Goal: Information Seeking & Learning: Learn about a topic

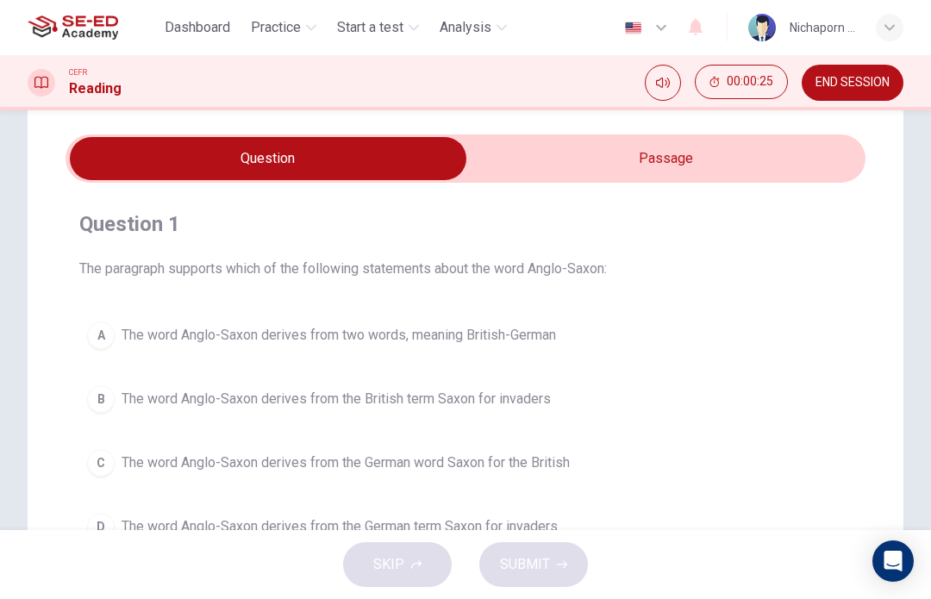
scroll to position [36, 0]
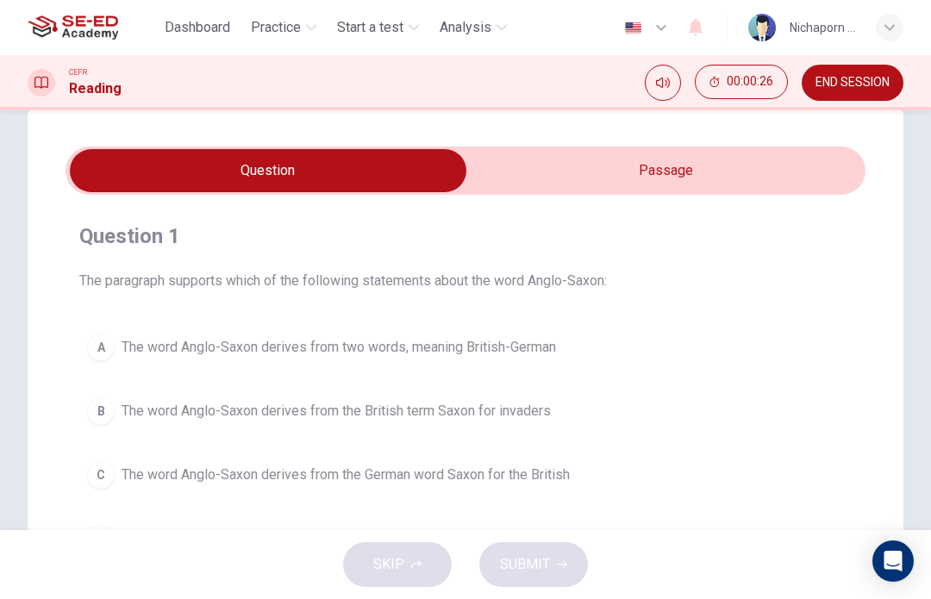
click at [764, 182] on input "checkbox" at bounding box center [268, 170] width 1200 height 43
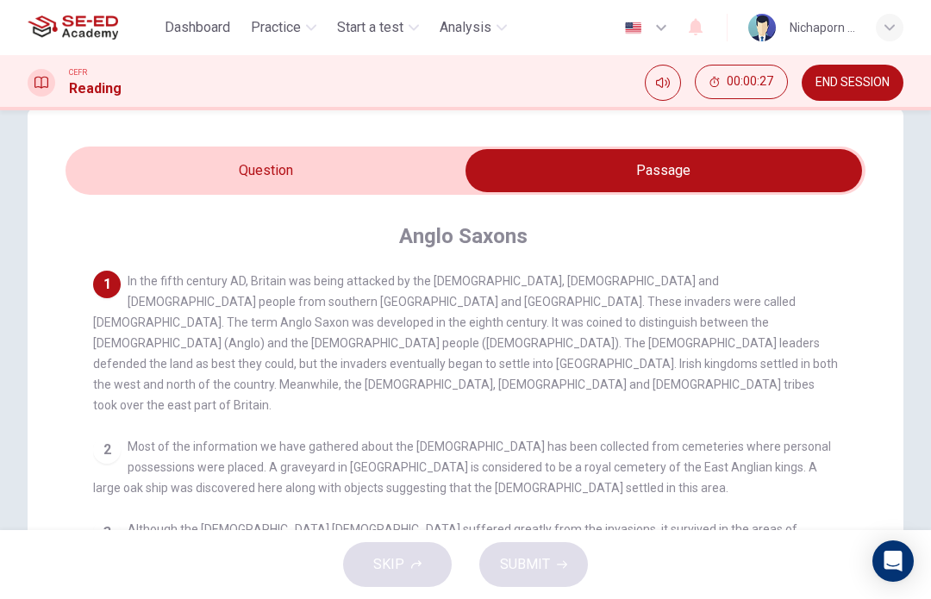
click at [404, 175] on input "checkbox" at bounding box center [664, 170] width 1200 height 43
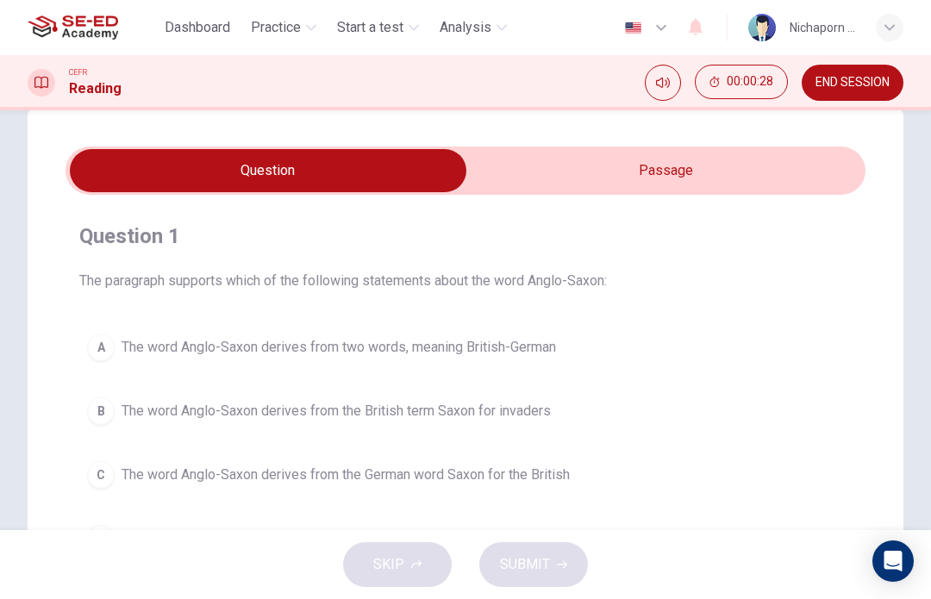
click at [719, 178] on input "checkbox" at bounding box center [268, 170] width 1200 height 43
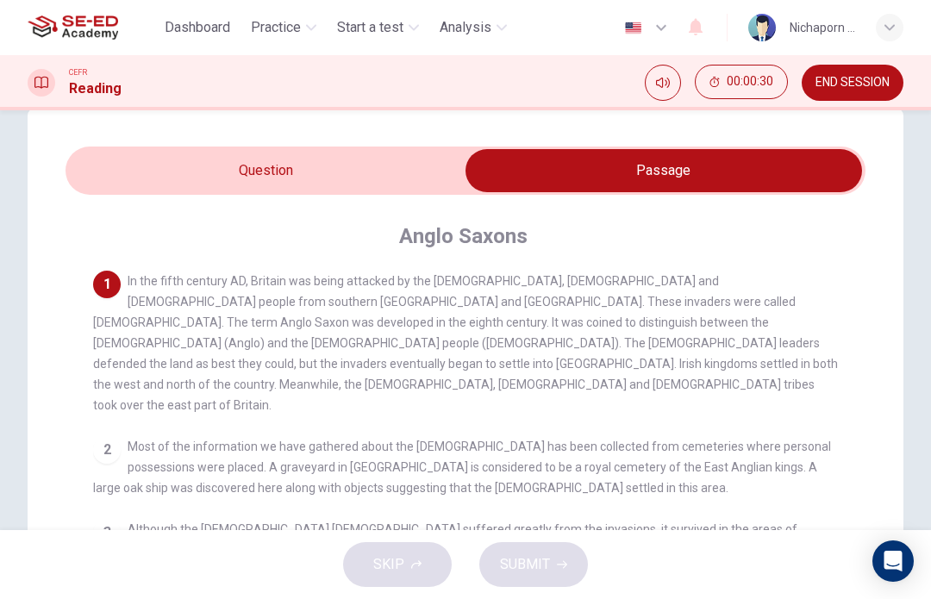
click at [393, 156] on input "checkbox" at bounding box center [664, 170] width 1200 height 43
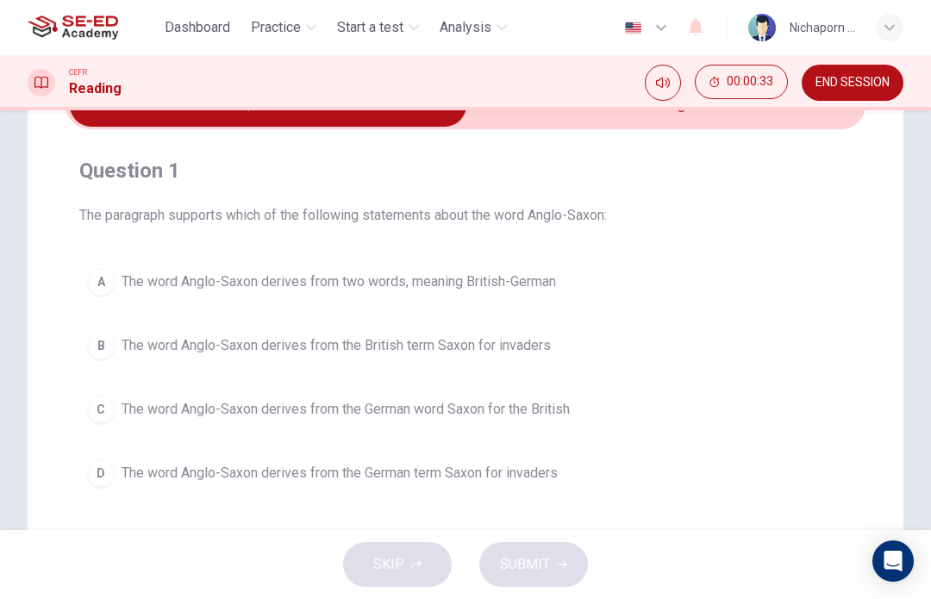
scroll to position [78, 0]
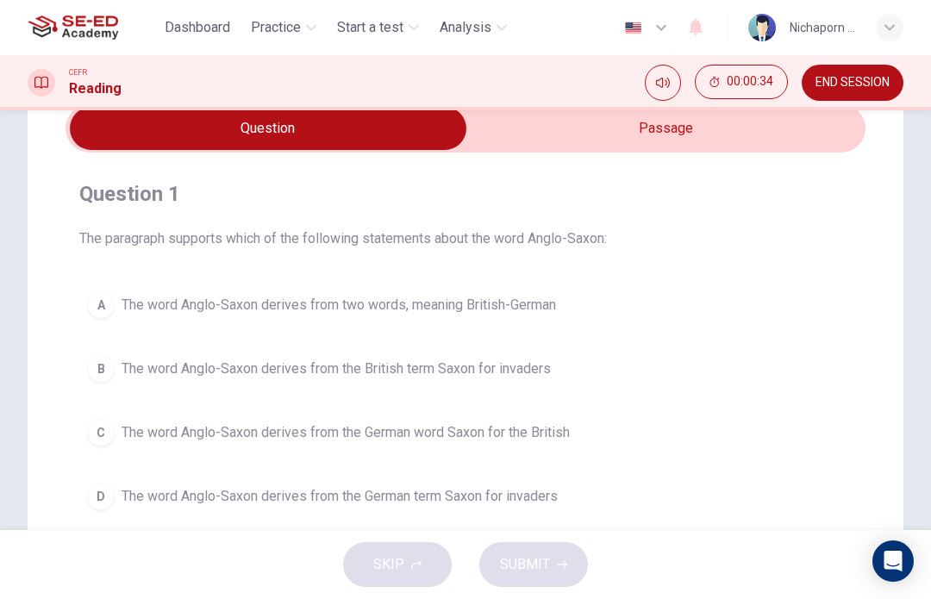
click at [693, 144] on input "checkbox" at bounding box center [268, 128] width 1200 height 43
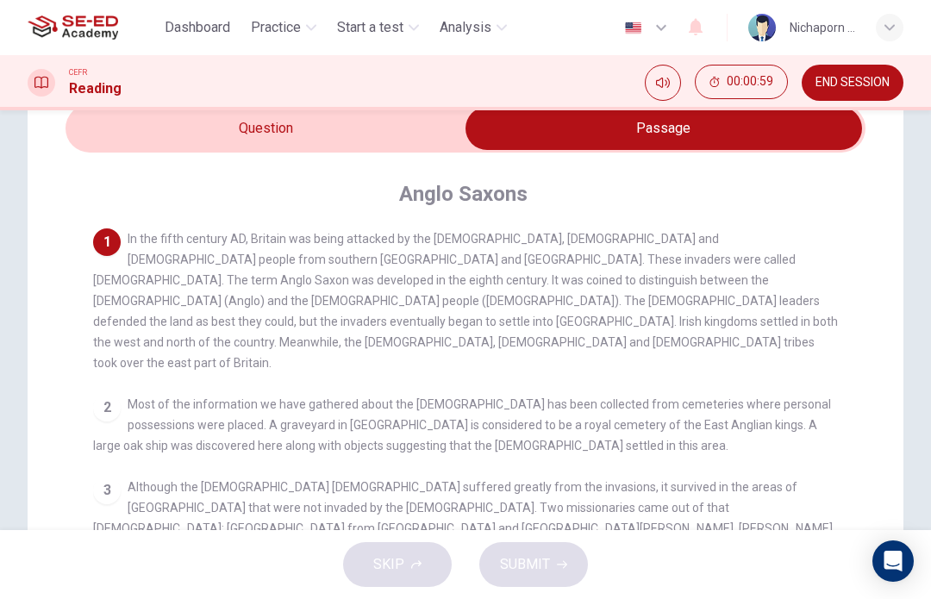
click at [666, 86] on icon "Mute" at bounding box center [663, 83] width 14 height 14
click at [659, 80] on icon "Unmute" at bounding box center [663, 83] width 14 height 10
click at [250, 129] on input "checkbox" at bounding box center [664, 128] width 1200 height 43
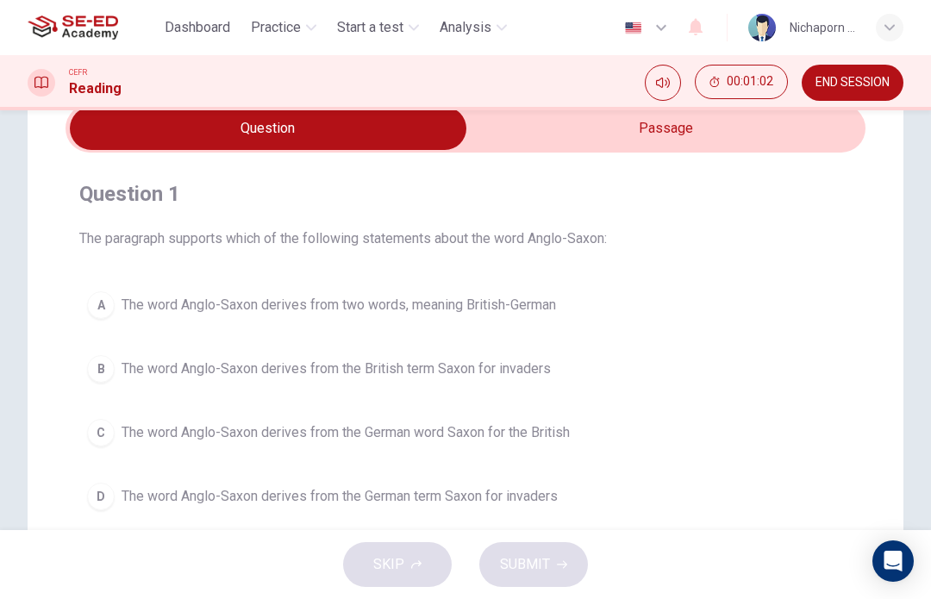
click at [727, 122] on input "checkbox" at bounding box center [268, 128] width 1200 height 43
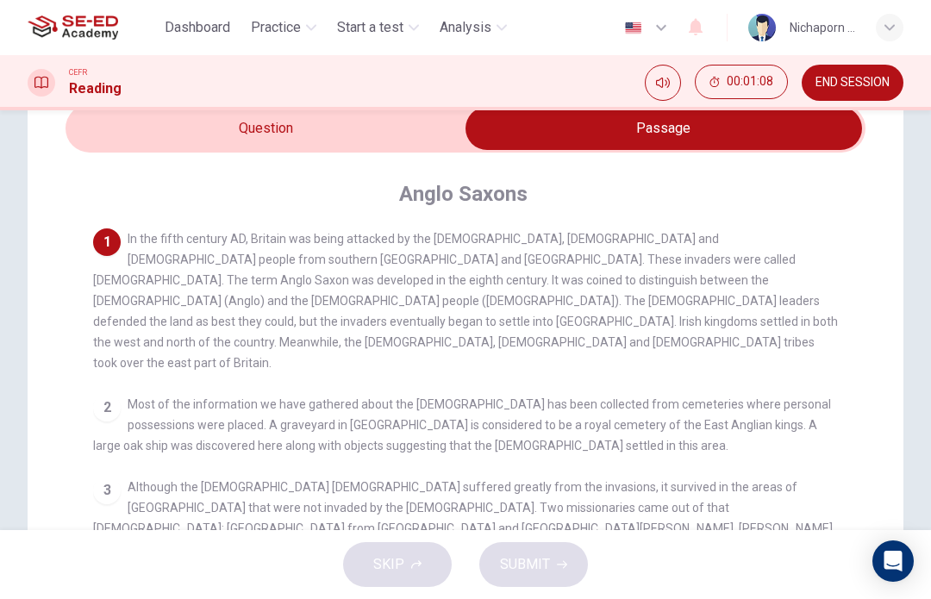
click at [172, 123] on input "checkbox" at bounding box center [664, 128] width 1200 height 43
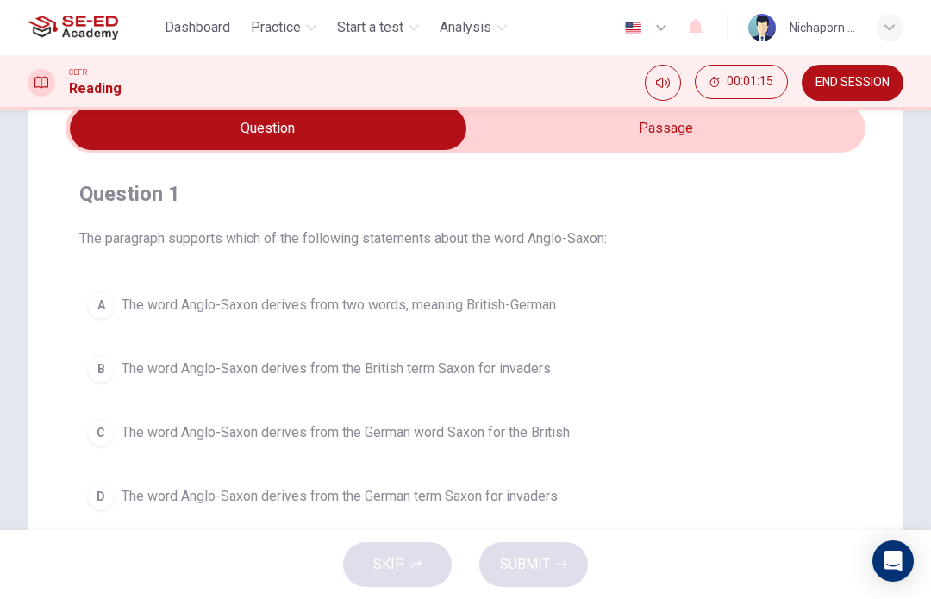
click at [695, 124] on input "checkbox" at bounding box center [268, 128] width 1200 height 43
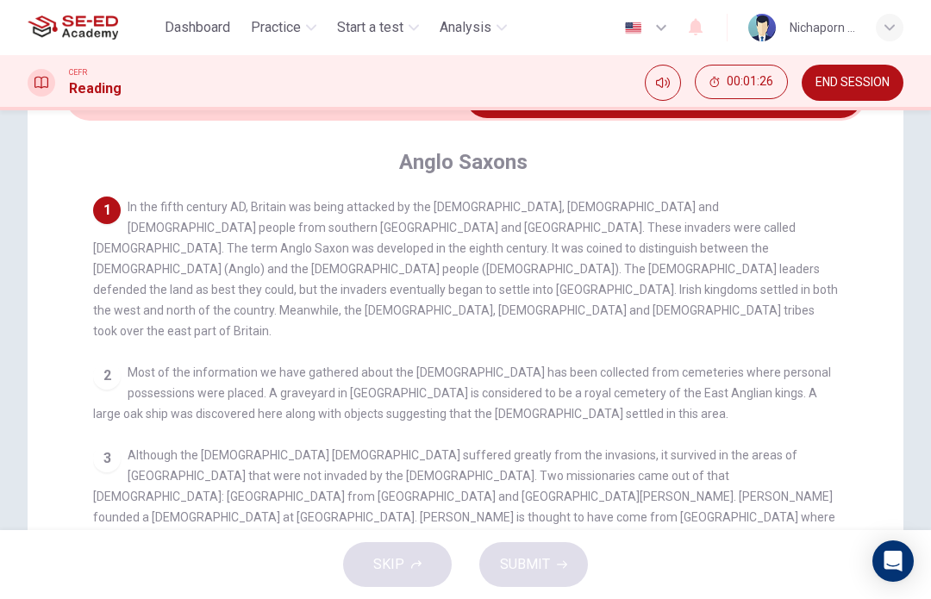
scroll to position [107, 0]
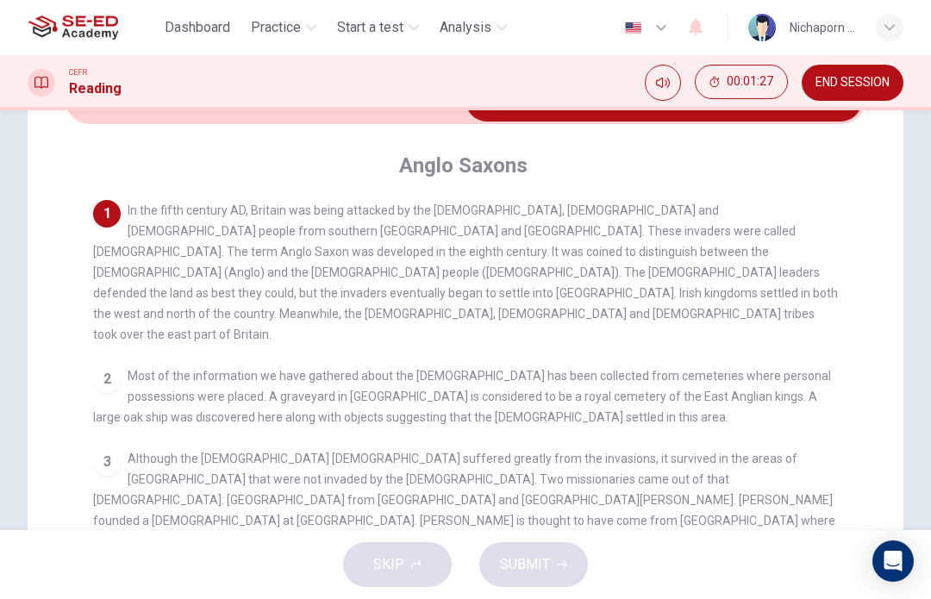
click at [115, 366] on div "2 Most of the information we have gathered about the Anglo-Saxons has been coll…" at bounding box center [466, 397] width 746 height 62
click at [106, 366] on div "2" at bounding box center [107, 380] width 28 height 28
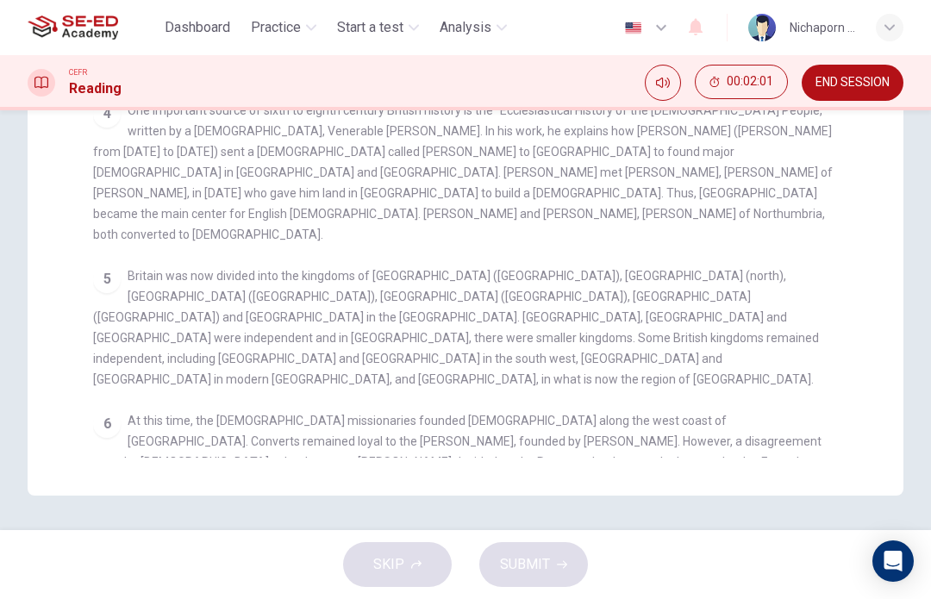
scroll to position [467, 0]
click at [407, 564] on div "SKIP SUBMIT" at bounding box center [465, 564] width 931 height 69
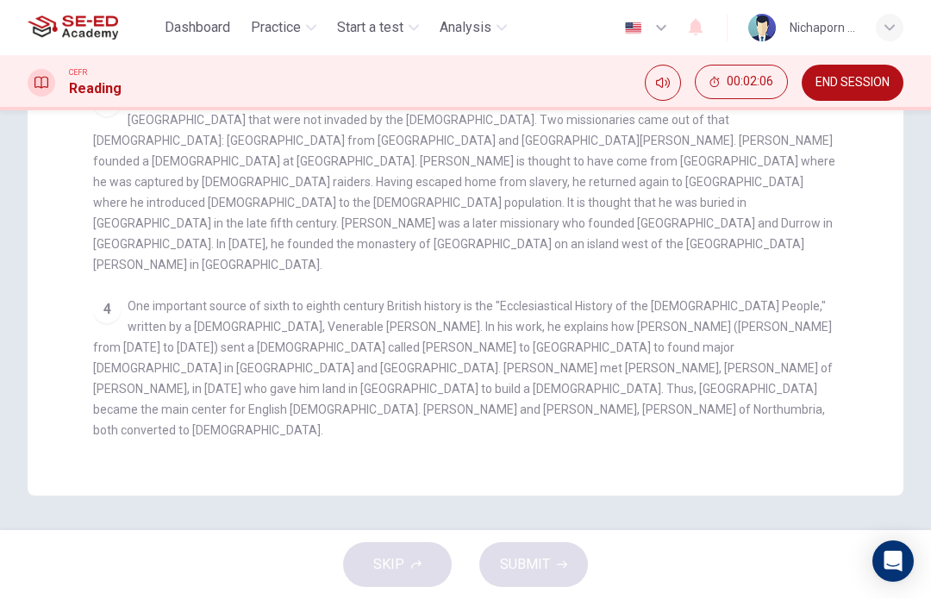
scroll to position [0, 0]
click at [147, 299] on span "One important source of sixth to eighth century British history is the "Ecclesi…" at bounding box center [463, 368] width 740 height 138
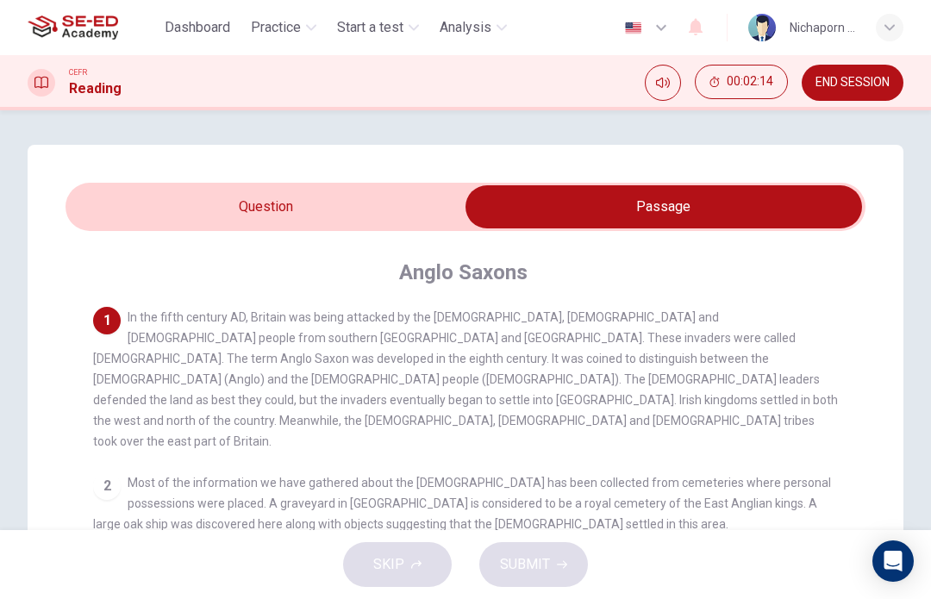
click at [208, 217] on input "checkbox" at bounding box center [664, 206] width 1200 height 43
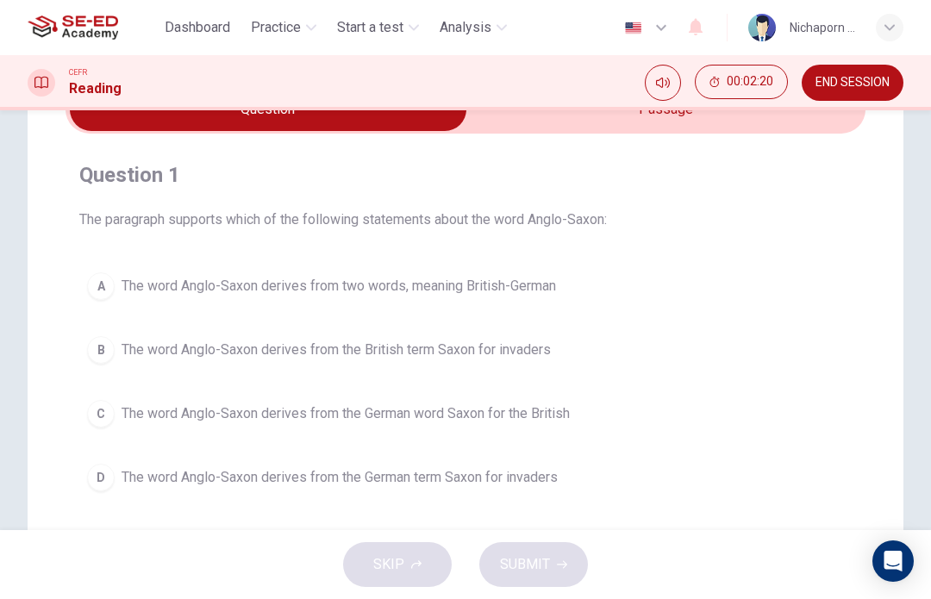
scroll to position [99, 0]
click at [92, 413] on div "C" at bounding box center [101, 412] width 28 height 28
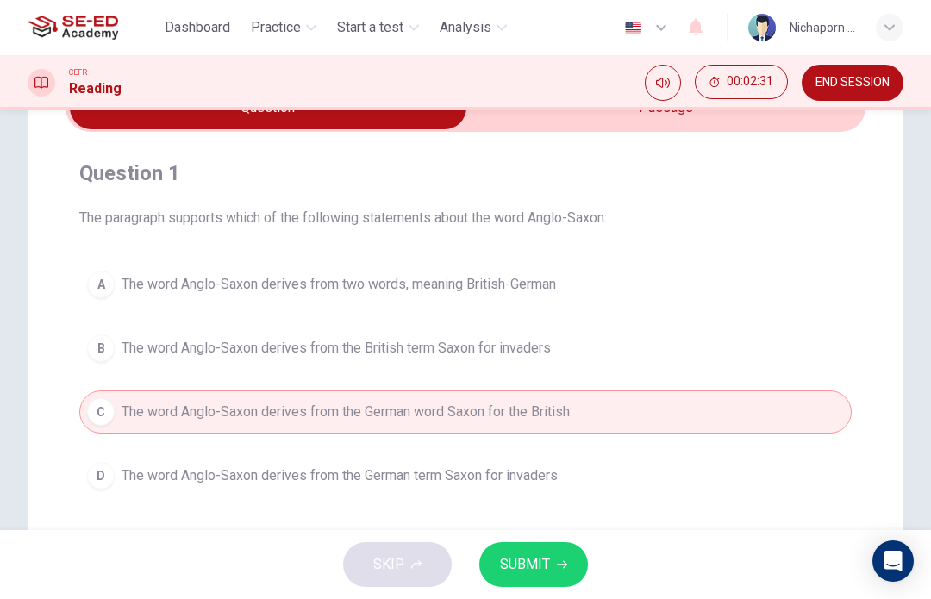
click at [549, 565] on button "SUBMIT" at bounding box center [533, 564] width 109 height 45
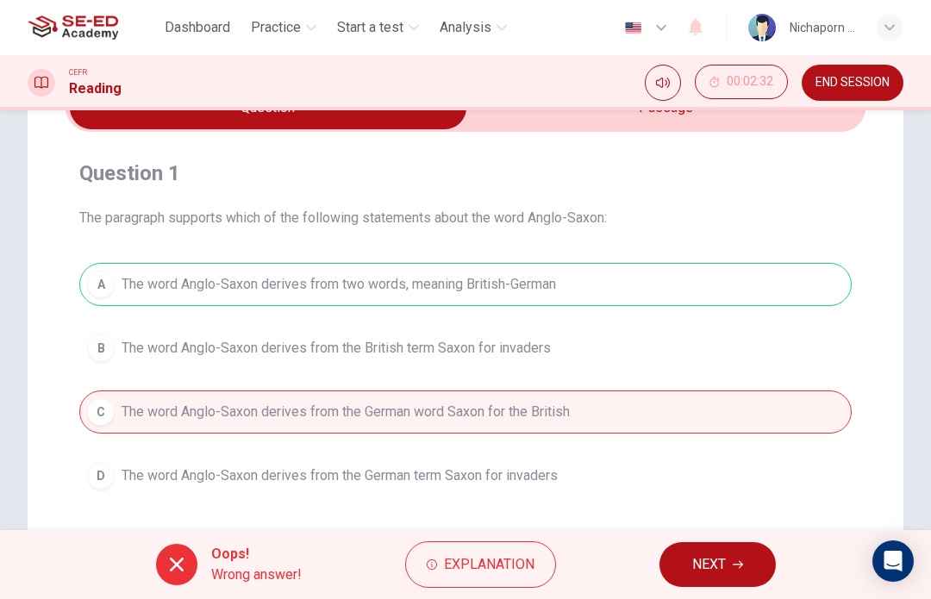
click at [741, 557] on button "NEXT" at bounding box center [718, 564] width 116 height 45
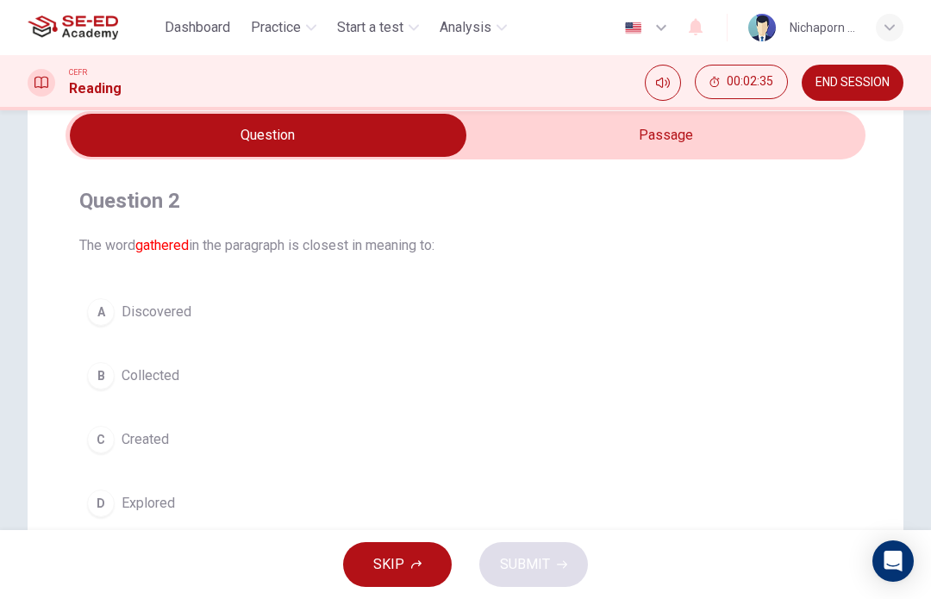
scroll to position [76, 0]
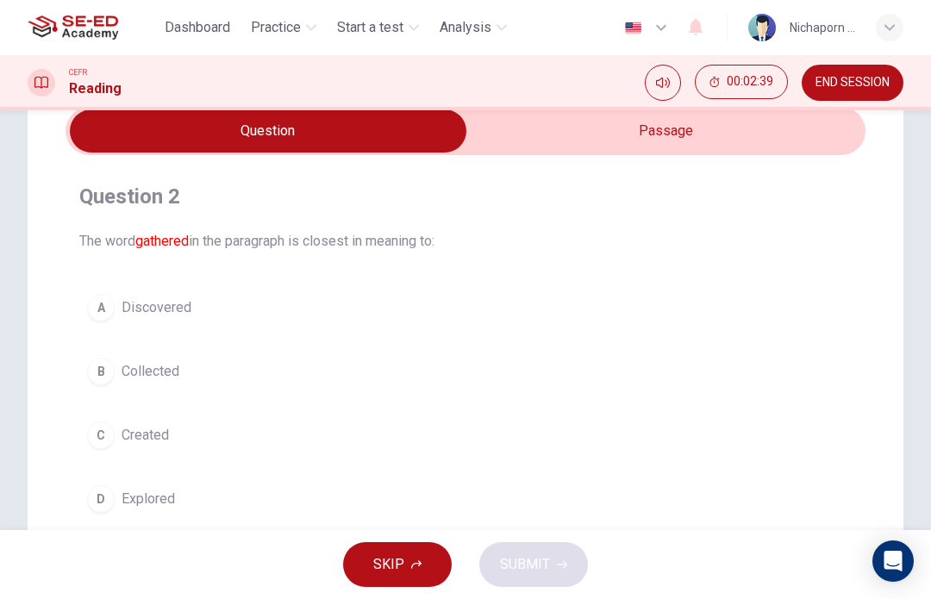
click at [721, 129] on input "checkbox" at bounding box center [268, 131] width 1200 height 43
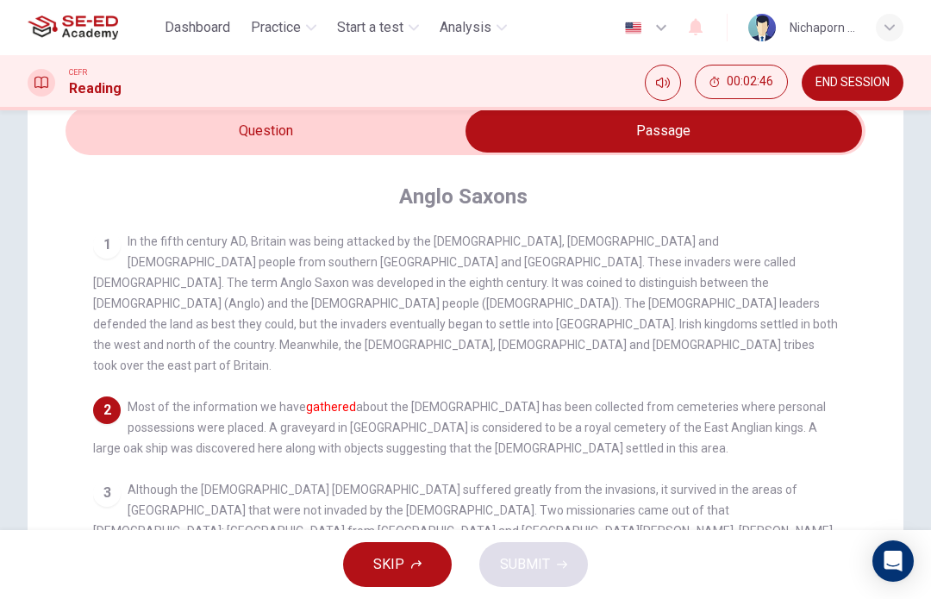
click at [160, 139] on input "checkbox" at bounding box center [664, 131] width 1200 height 43
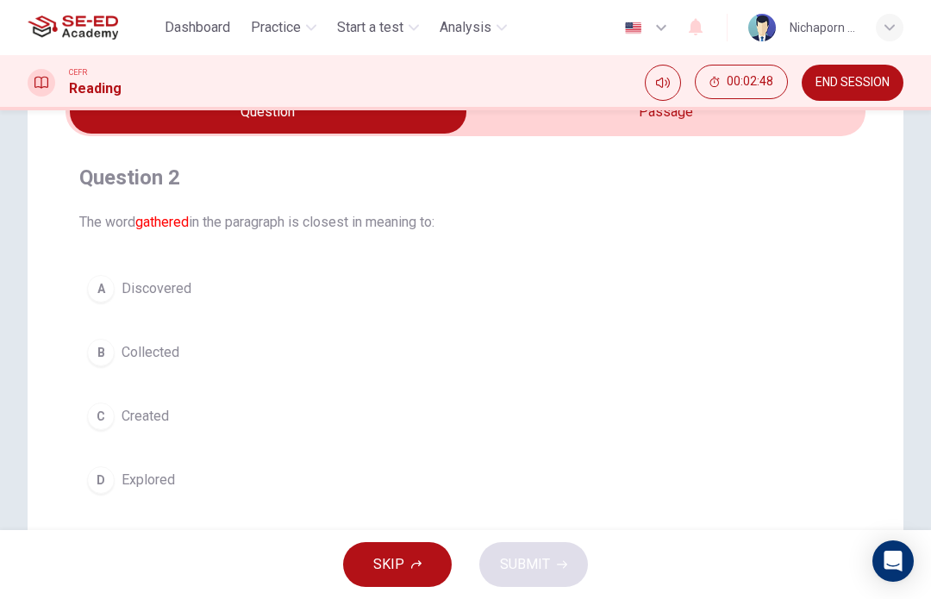
scroll to position [97, 0]
click at [103, 293] on div "A" at bounding box center [101, 287] width 28 height 28
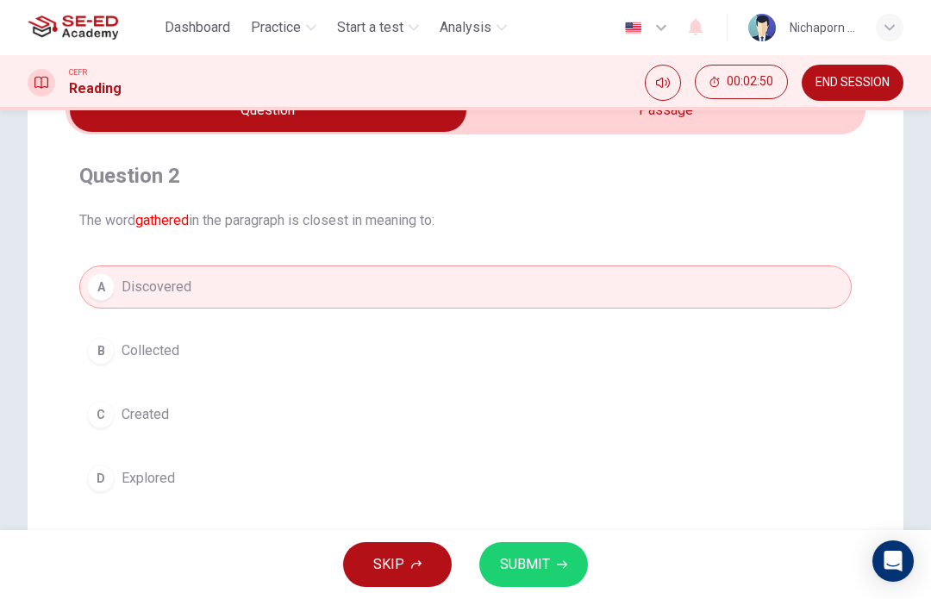
click at [552, 558] on button "SUBMIT" at bounding box center [533, 564] width 109 height 45
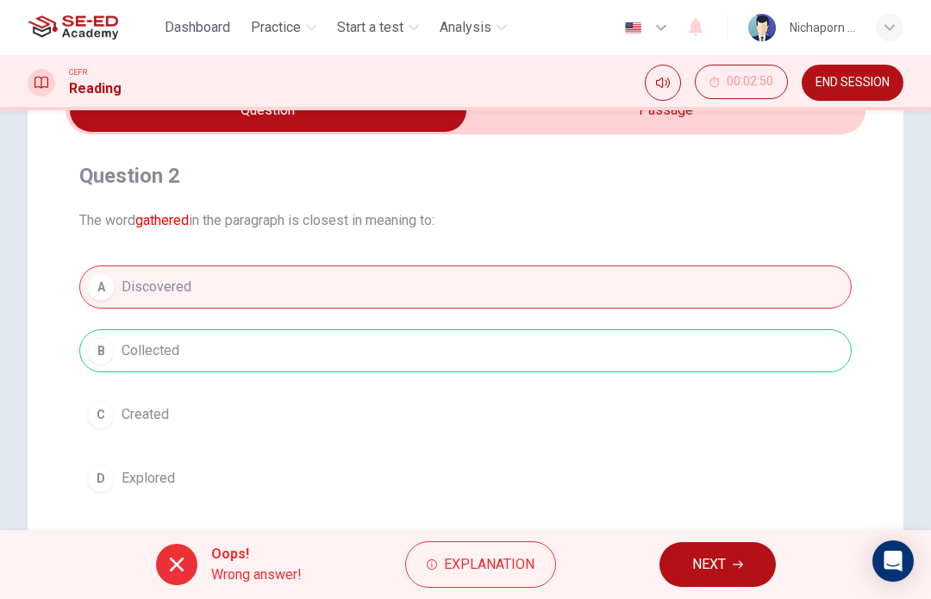
click at [737, 566] on icon "button" at bounding box center [738, 565] width 10 height 10
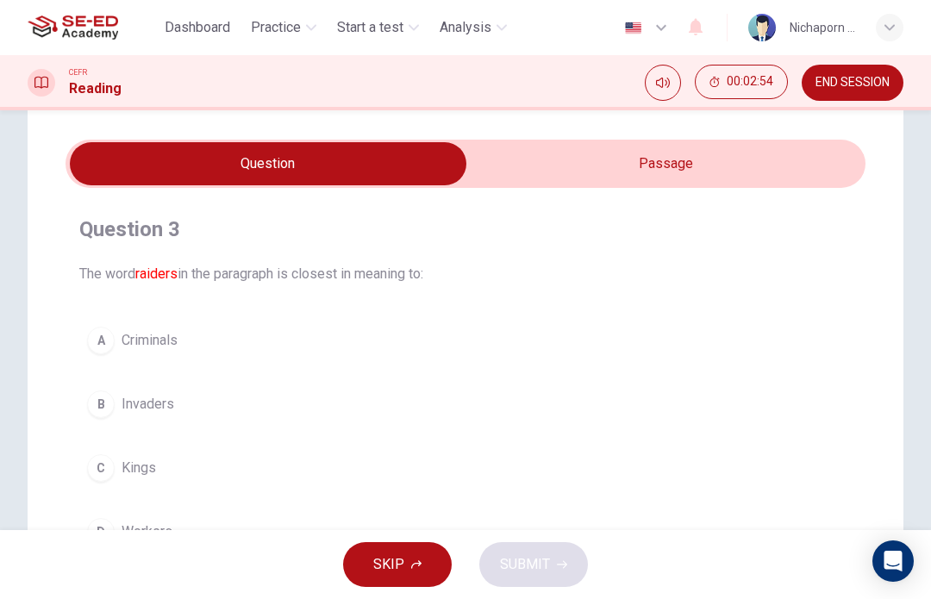
scroll to position [46, 0]
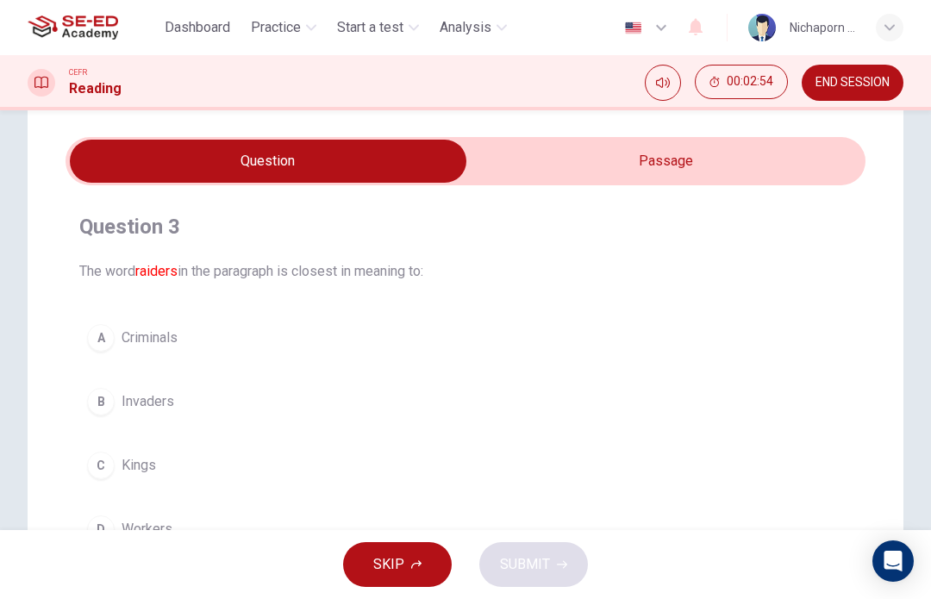
click at [675, 154] on input "checkbox" at bounding box center [268, 161] width 1200 height 43
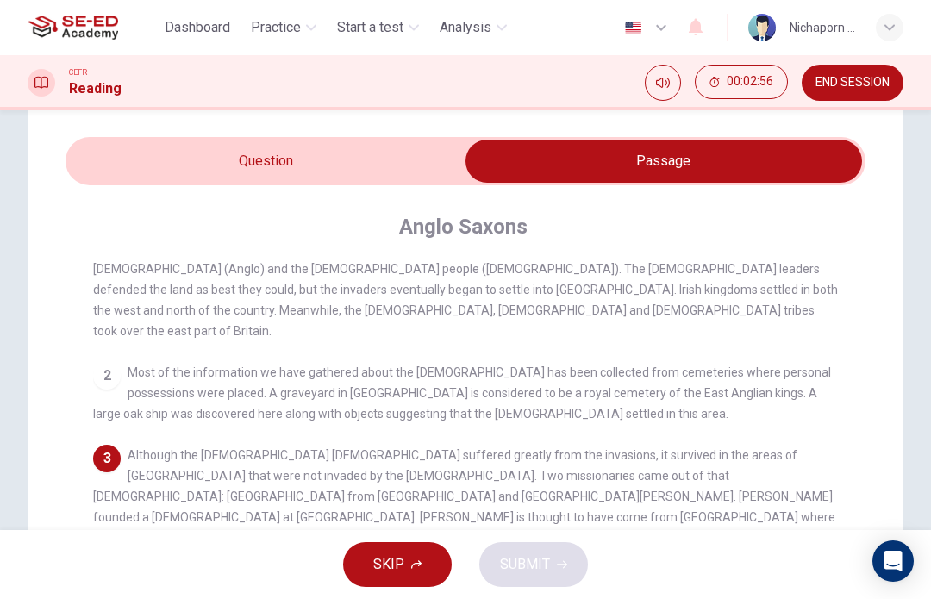
scroll to position [73, 0]
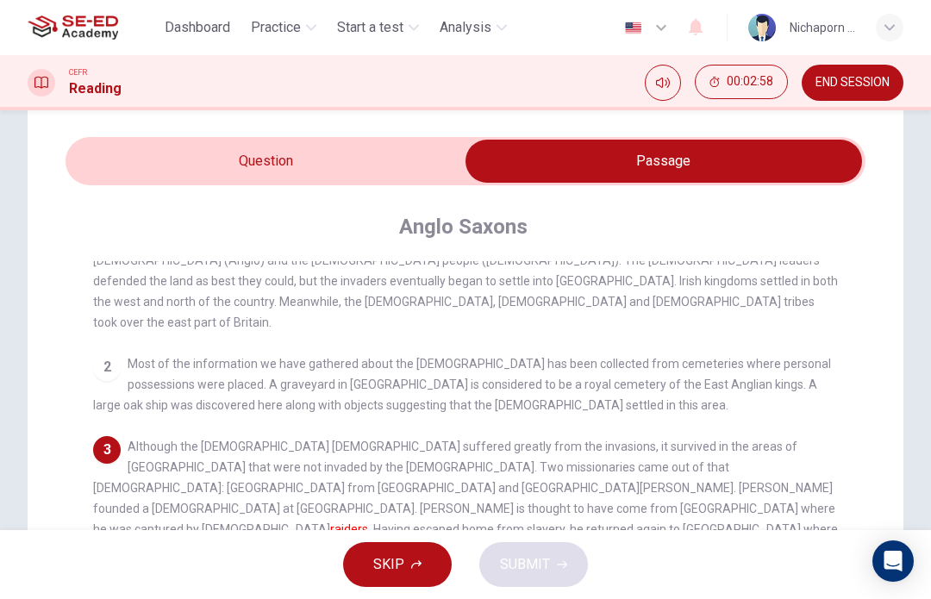
click at [353, 160] on input "checkbox" at bounding box center [664, 161] width 1200 height 43
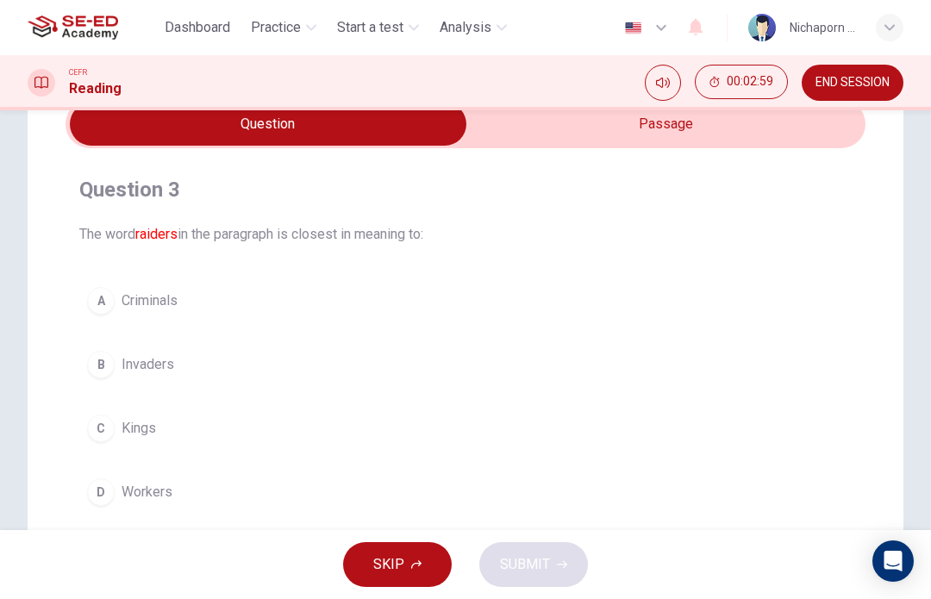
scroll to position [84, 0]
click at [611, 136] on input "checkbox" at bounding box center [268, 123] width 1200 height 43
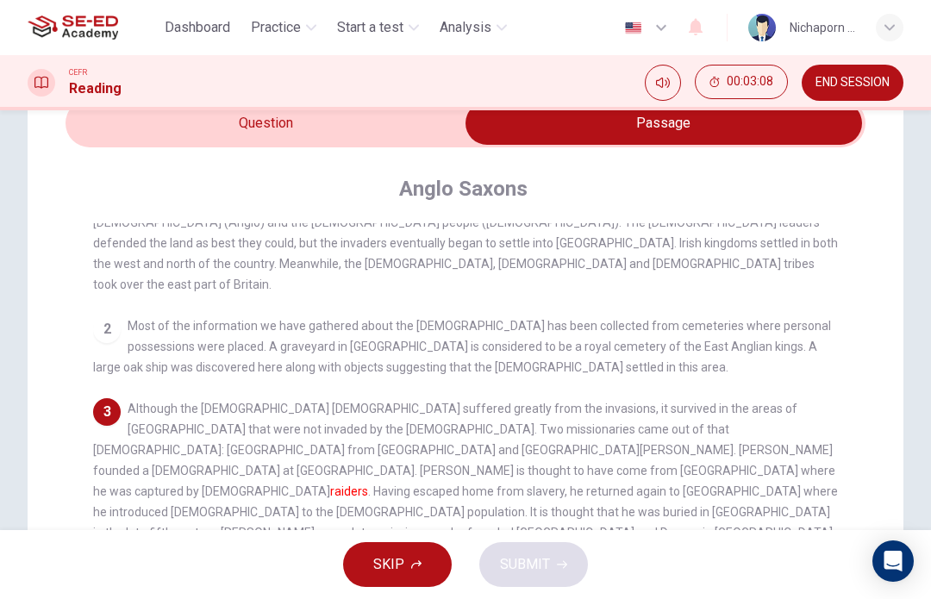
click at [349, 136] on input "checkbox" at bounding box center [664, 123] width 1200 height 43
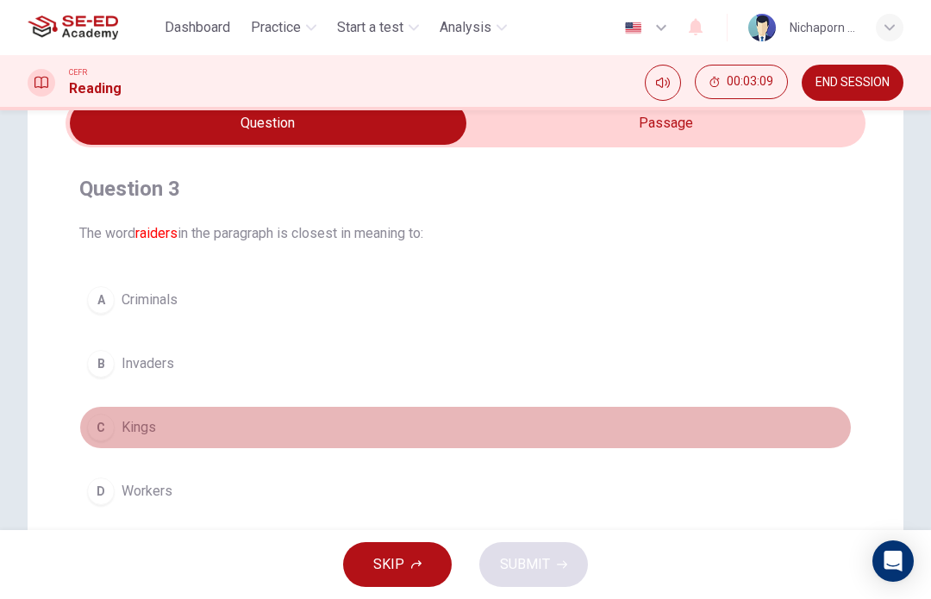
click at [138, 436] on span "Kings" at bounding box center [139, 427] width 34 height 21
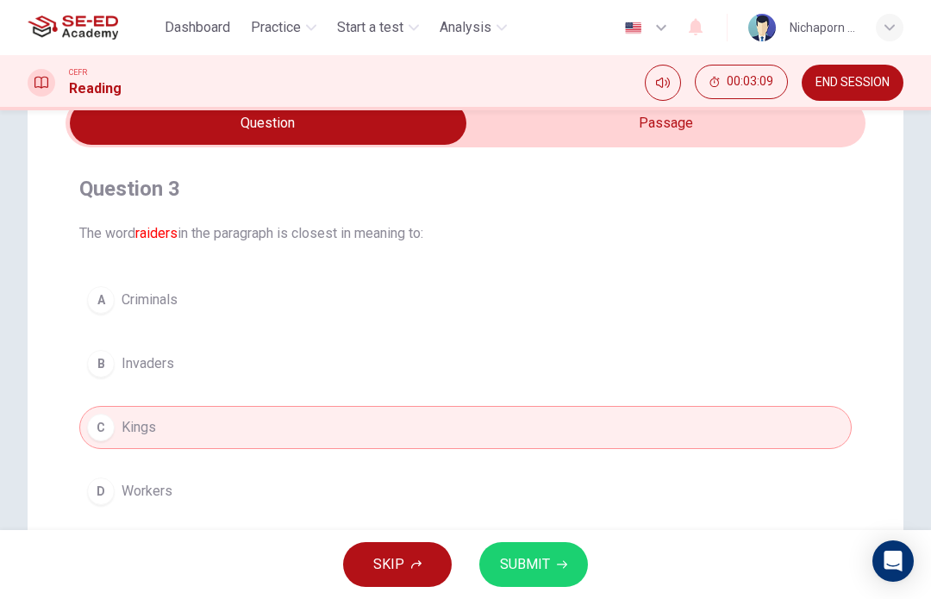
click at [521, 568] on span "SUBMIT" at bounding box center [525, 565] width 50 height 24
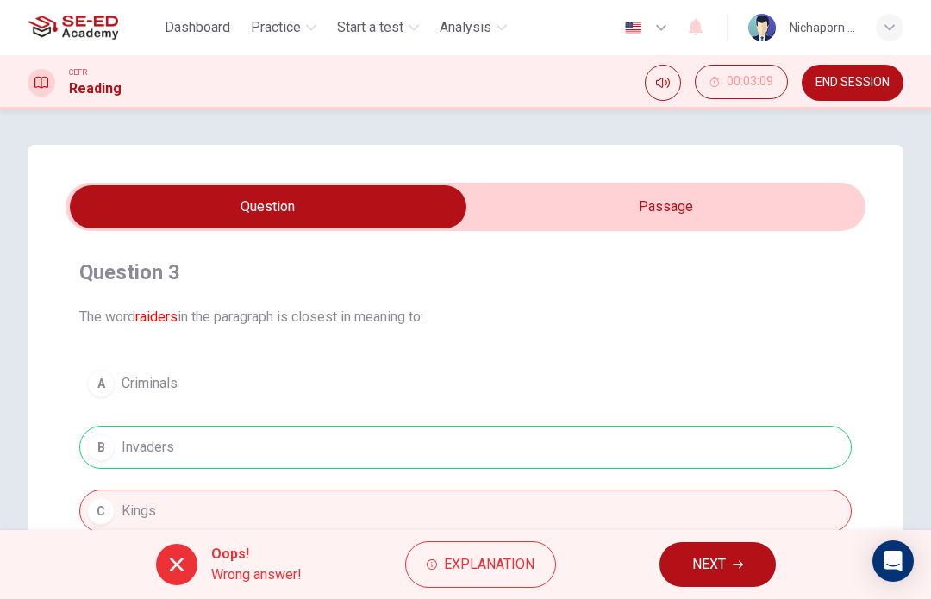
scroll to position [0, 0]
click at [726, 210] on input "checkbox" at bounding box center [268, 206] width 1200 height 43
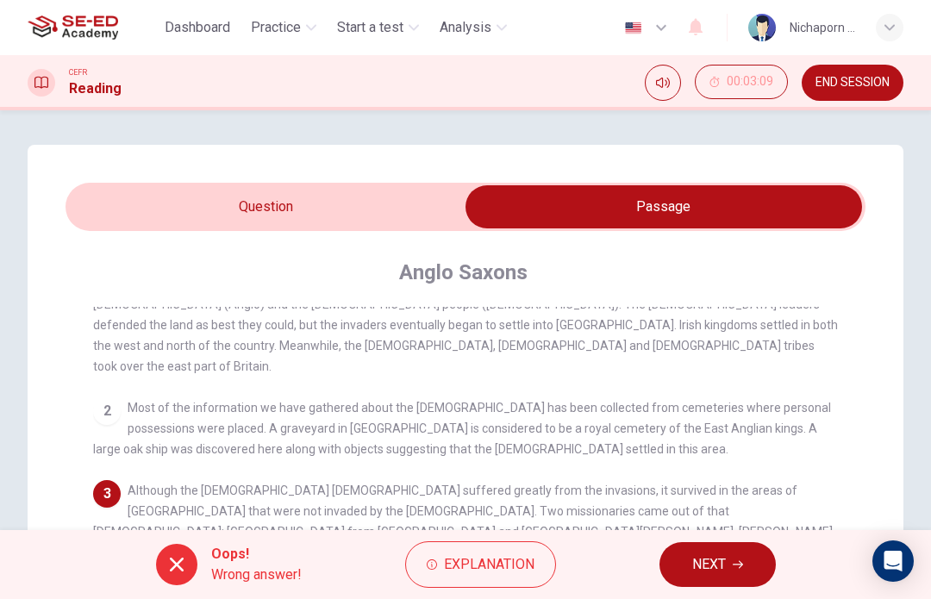
click at [156, 208] on input "checkbox" at bounding box center [664, 206] width 1200 height 43
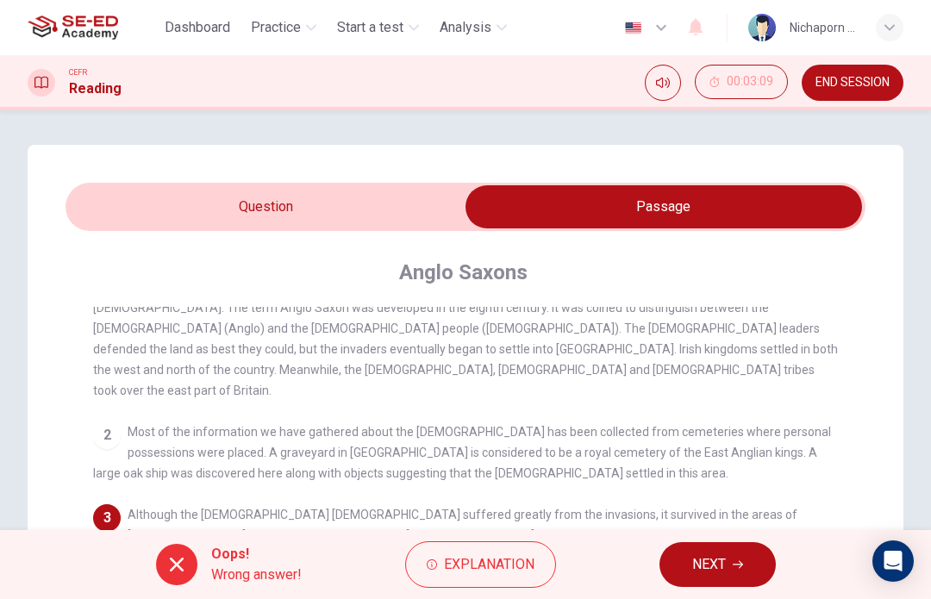
checkbox input "false"
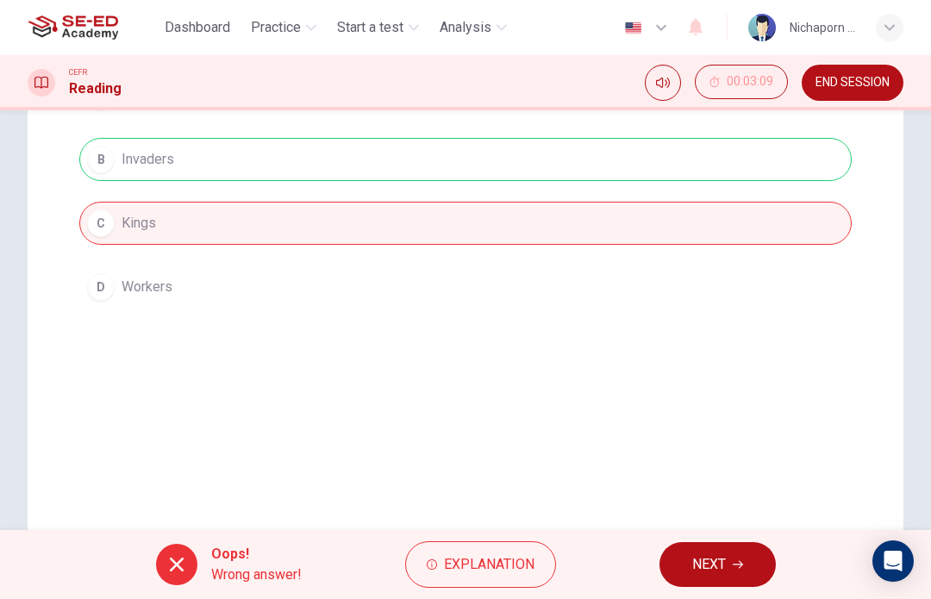
scroll to position [316, 0]
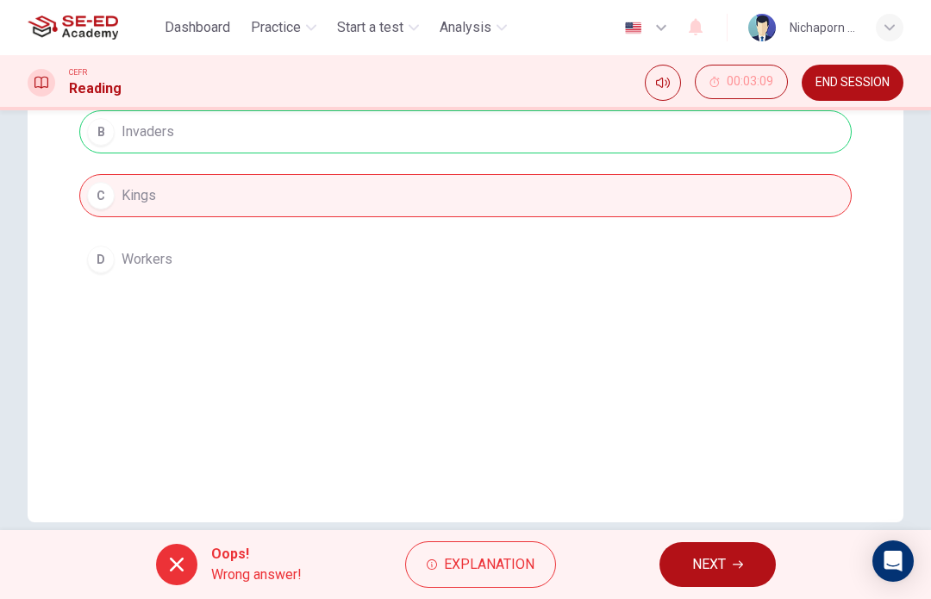
click at [727, 564] on button "NEXT" at bounding box center [718, 564] width 116 height 45
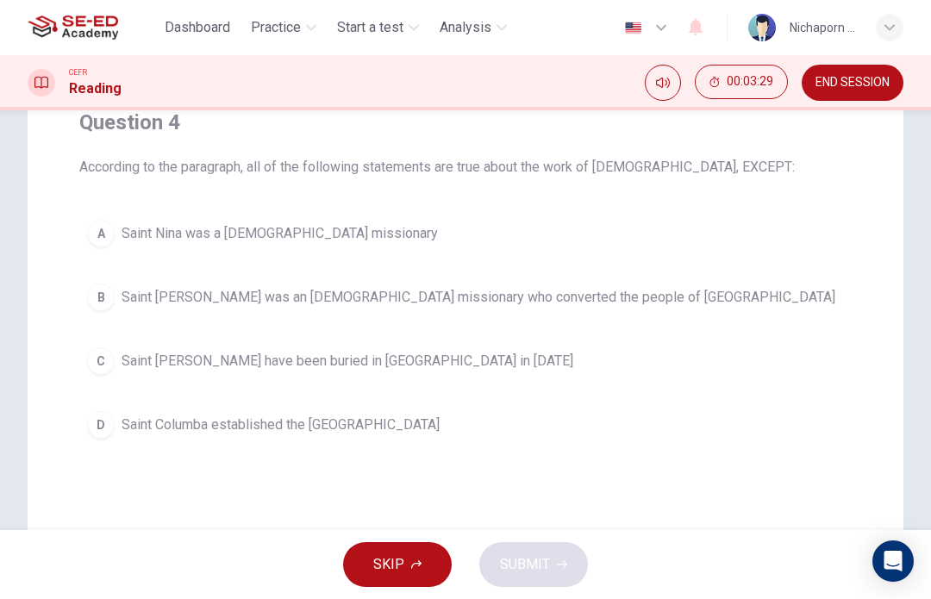
scroll to position [103, 0]
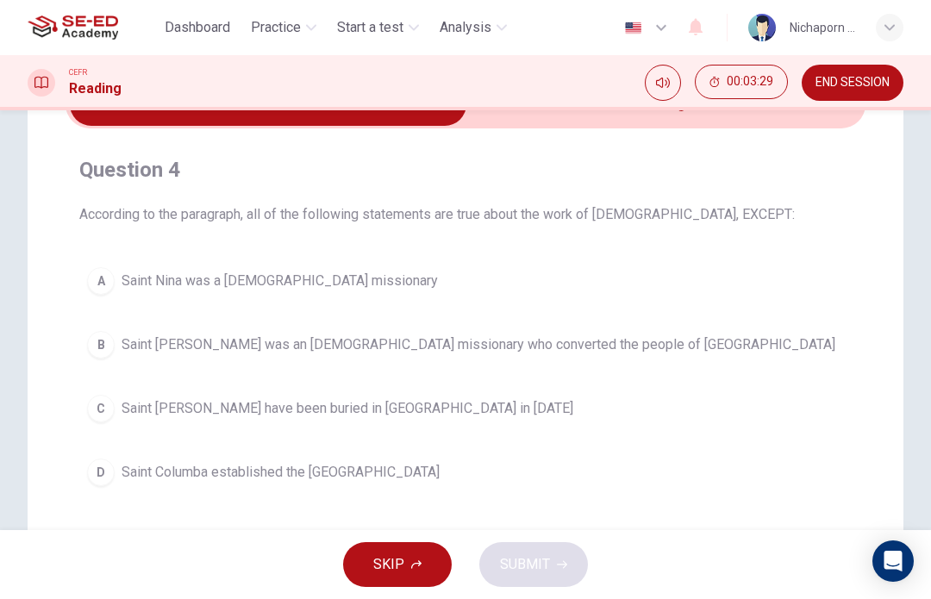
click at [103, 281] on div "A" at bounding box center [101, 281] width 28 height 28
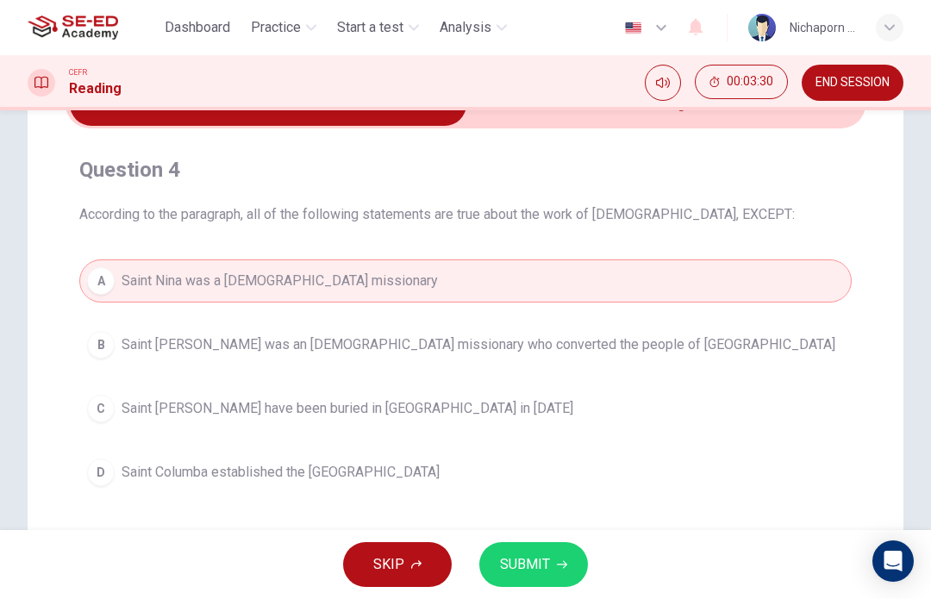
click at [628, 353] on button "B Saint Patrick was an Irish missionary who converted the people of Northern Ir…" at bounding box center [465, 344] width 773 height 43
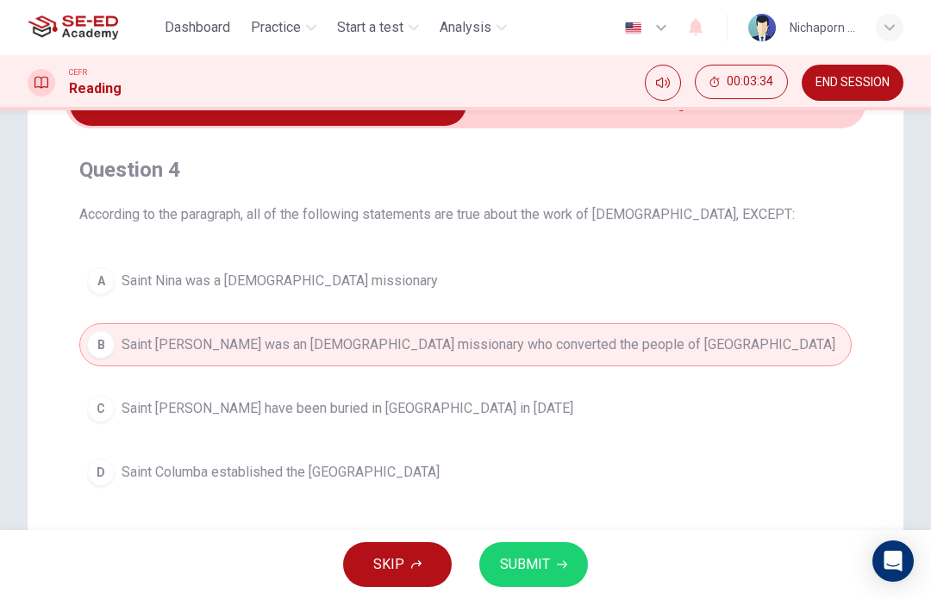
click at [486, 429] on button "C Saint Patrick may have been buried in Country Down in 590 AD" at bounding box center [465, 408] width 773 height 43
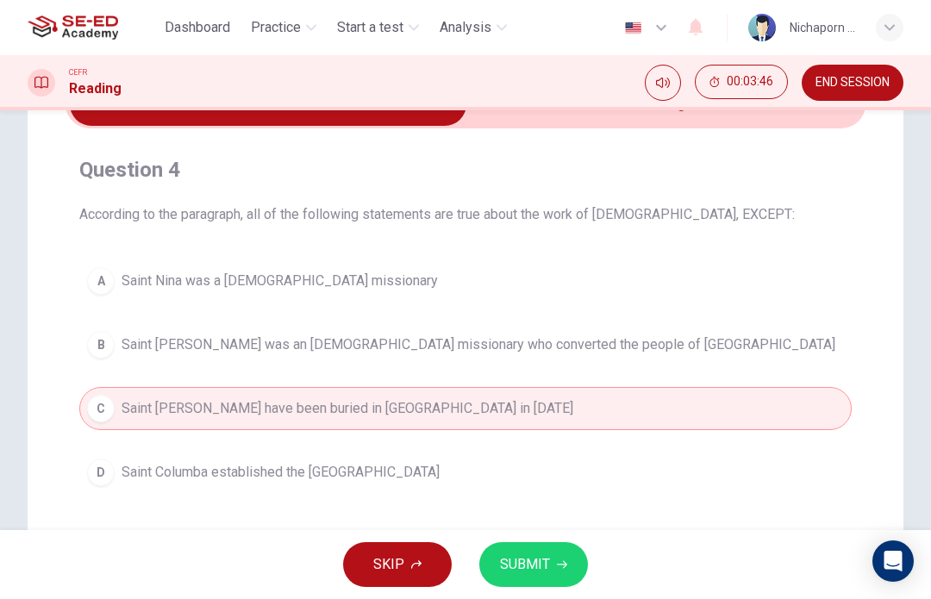
click at [486, 540] on div "SKIP SUBMIT" at bounding box center [465, 564] width 931 height 69
click at [547, 566] on span "SUBMIT" at bounding box center [525, 565] width 50 height 24
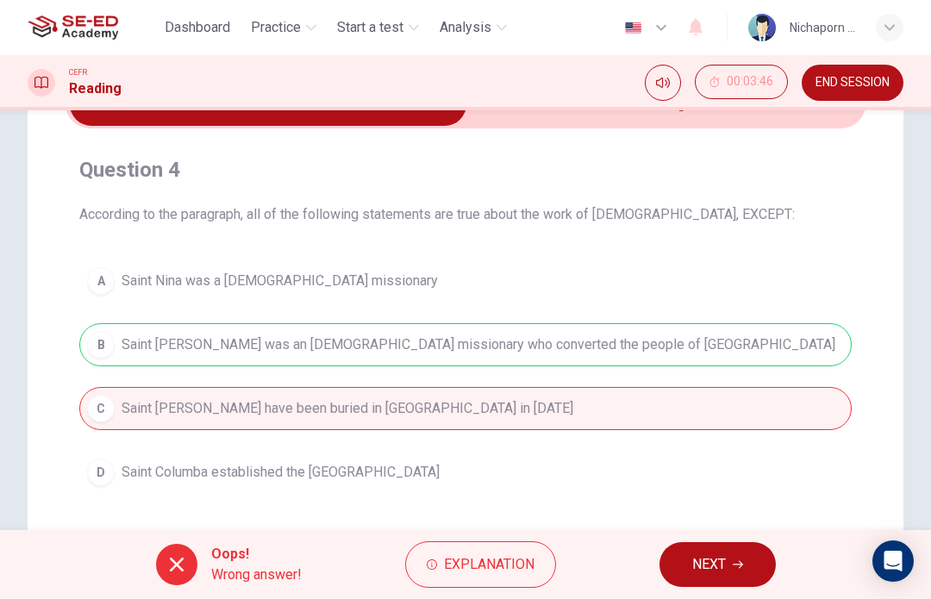
click at [209, 16] on button "Dashboard" at bounding box center [197, 27] width 79 height 31
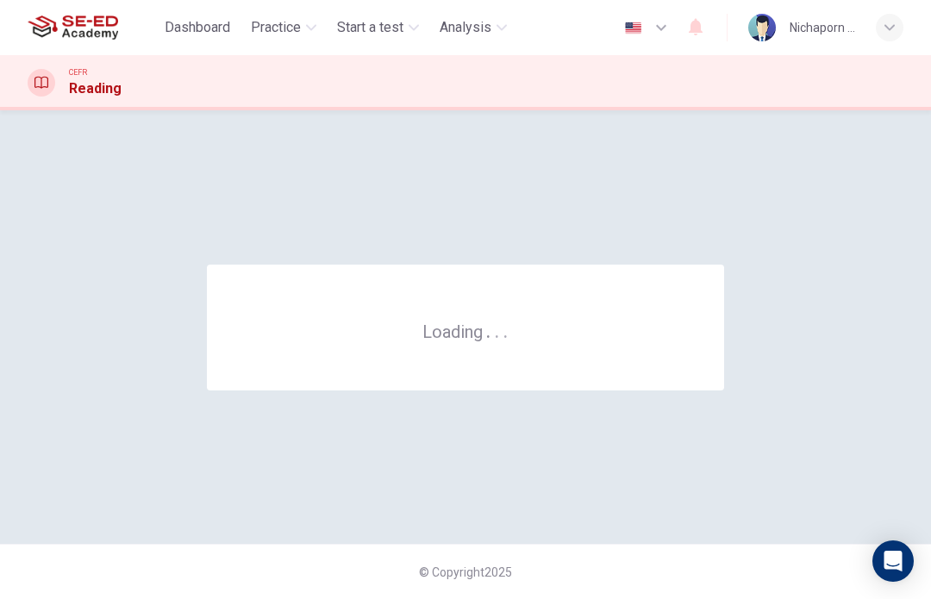
scroll to position [0, 0]
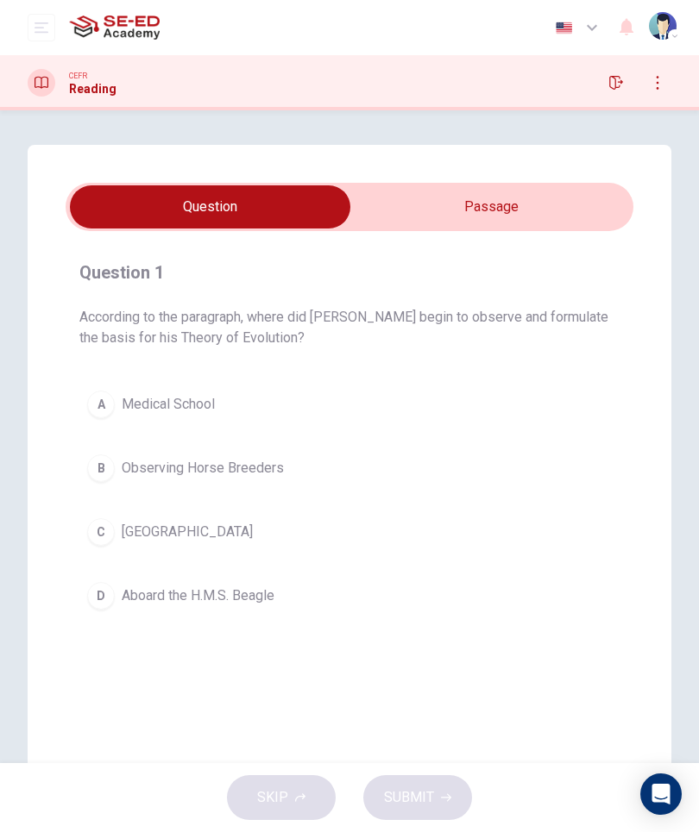
click at [501, 213] on input "checkbox" at bounding box center [209, 206] width 851 height 43
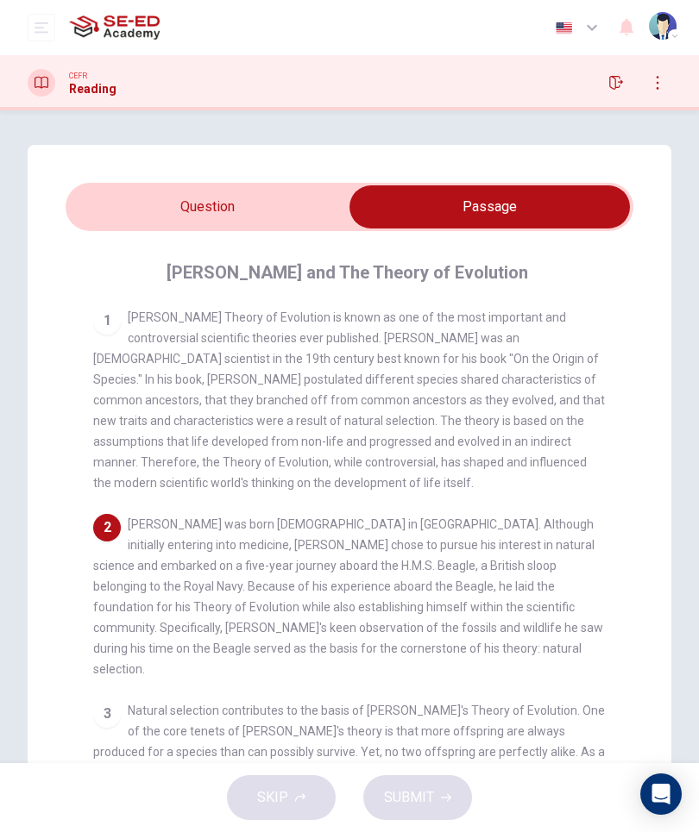
click at [274, 198] on input "checkbox" at bounding box center [489, 206] width 851 height 43
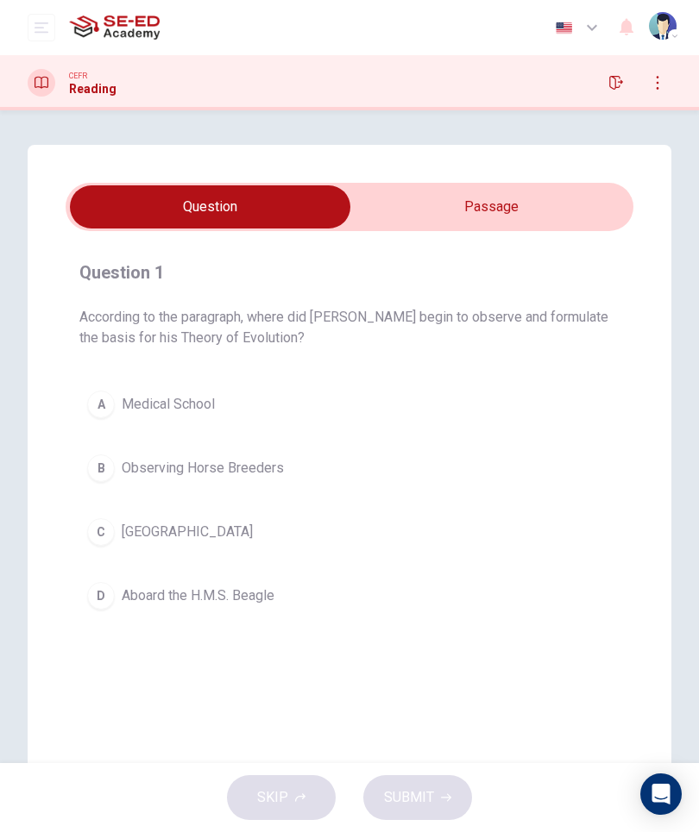
click at [154, 539] on span "[GEOGRAPHIC_DATA]" at bounding box center [187, 532] width 131 height 21
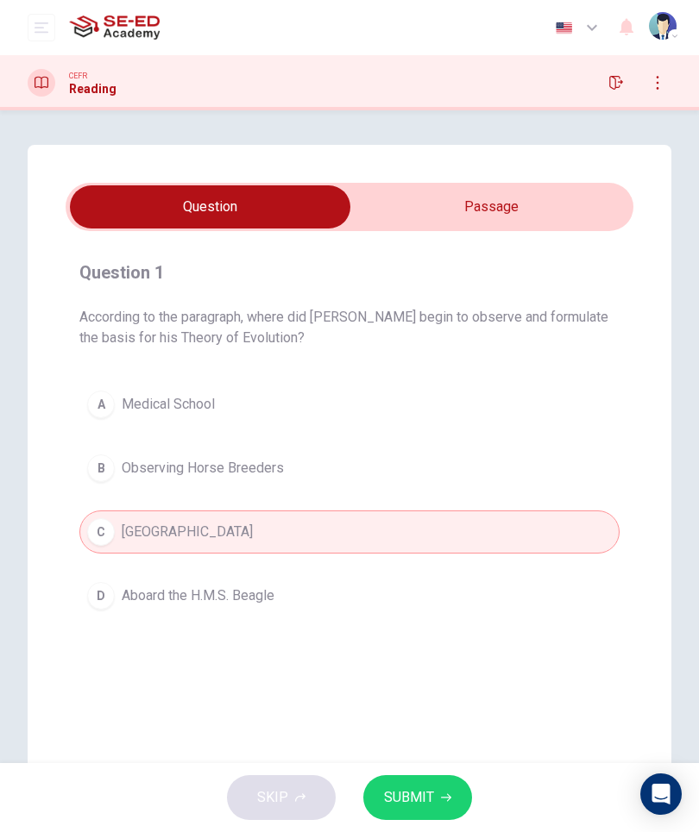
click at [423, 794] on span "SUBMIT" at bounding box center [409, 798] width 50 height 24
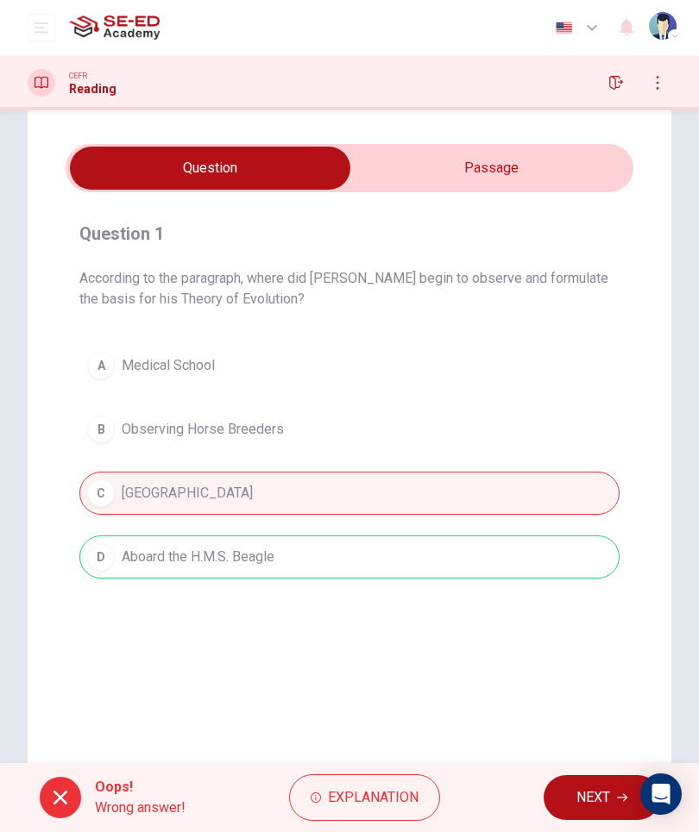
scroll to position [33, 0]
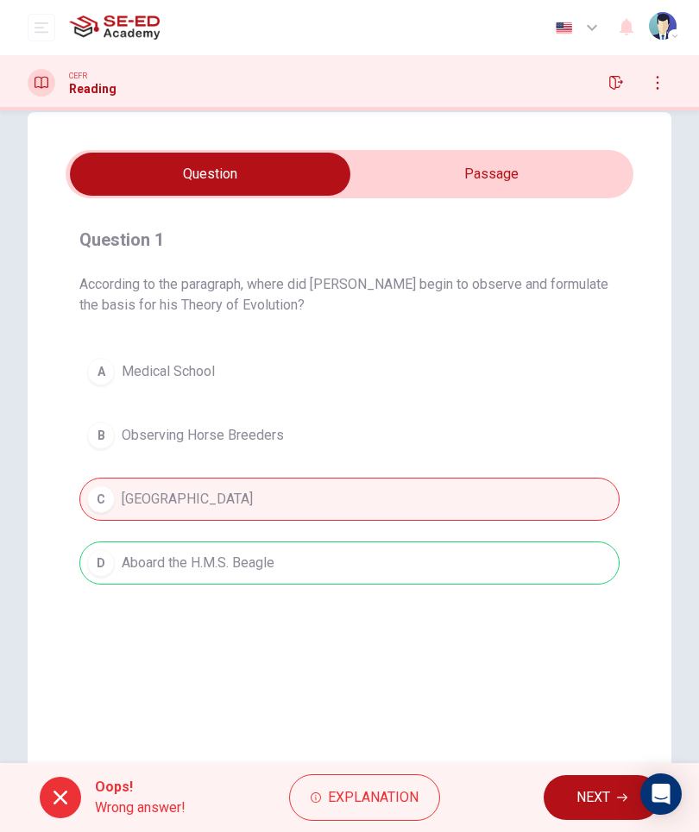
click at [606, 788] on span "NEXT" at bounding box center [593, 798] width 34 height 24
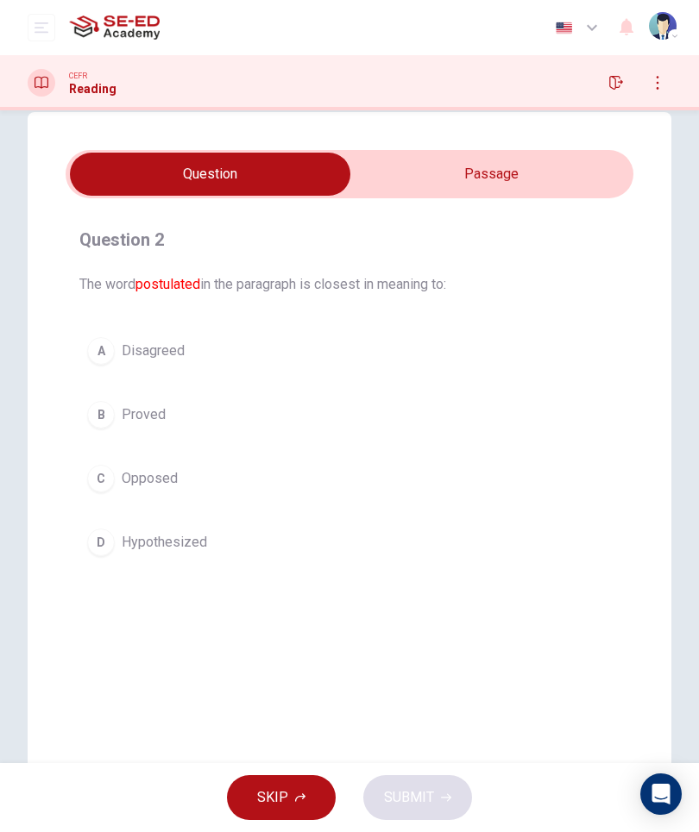
click at [535, 185] on input "checkbox" at bounding box center [209, 174] width 851 height 43
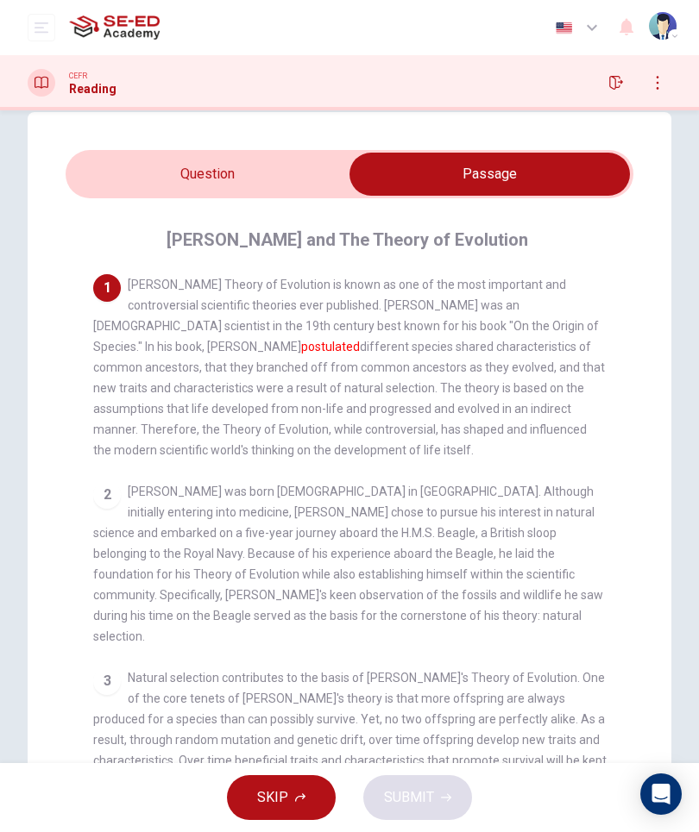
click at [268, 177] on input "checkbox" at bounding box center [489, 174] width 851 height 43
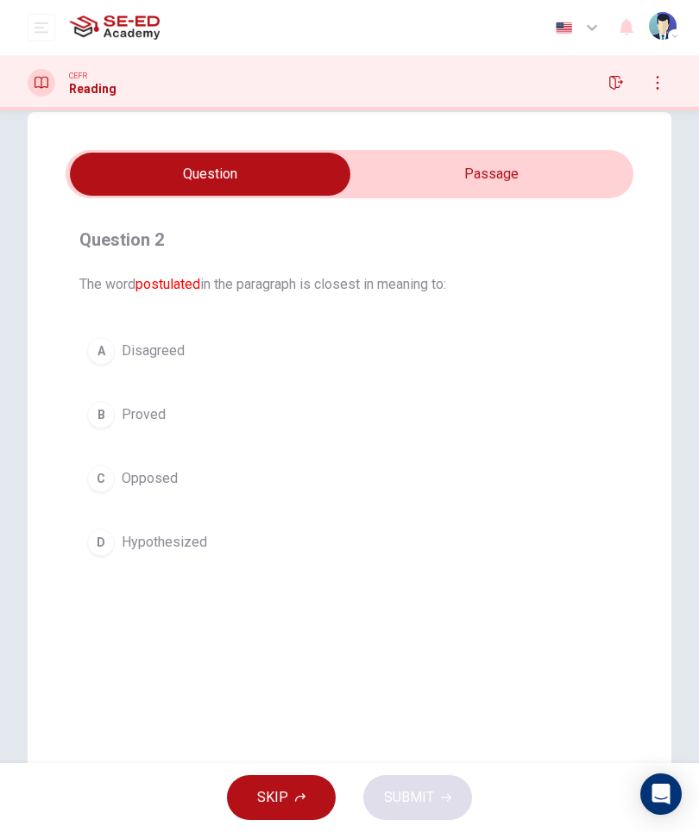
click at [473, 179] on input "checkbox" at bounding box center [209, 174] width 851 height 43
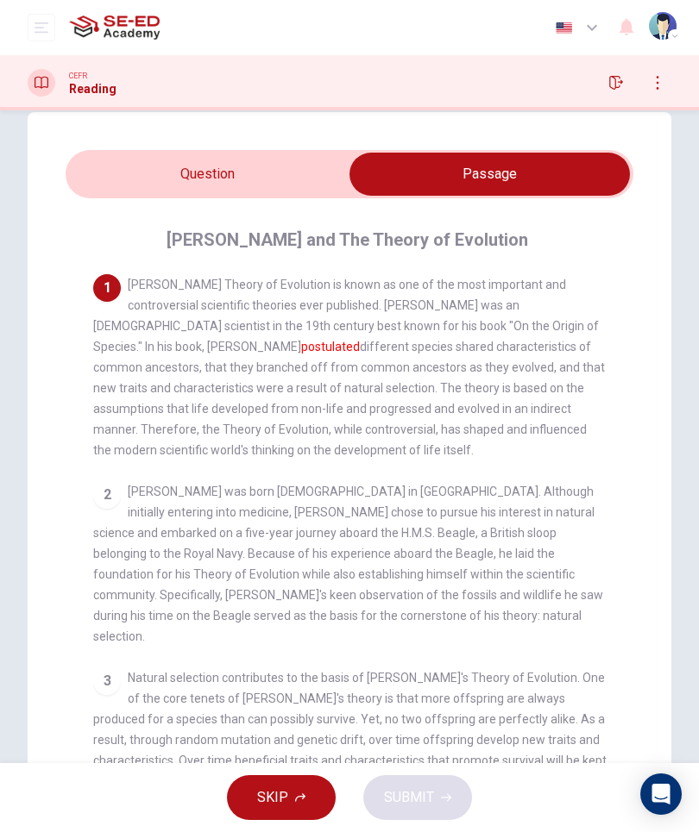
click at [290, 185] on input "checkbox" at bounding box center [489, 174] width 851 height 43
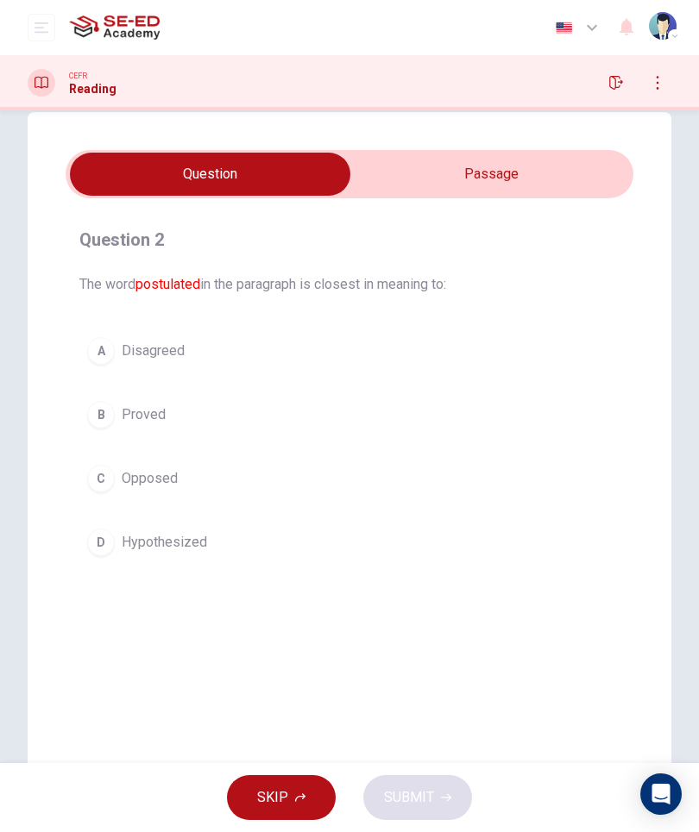
click at [137, 488] on span "Opposed" at bounding box center [150, 478] width 56 height 21
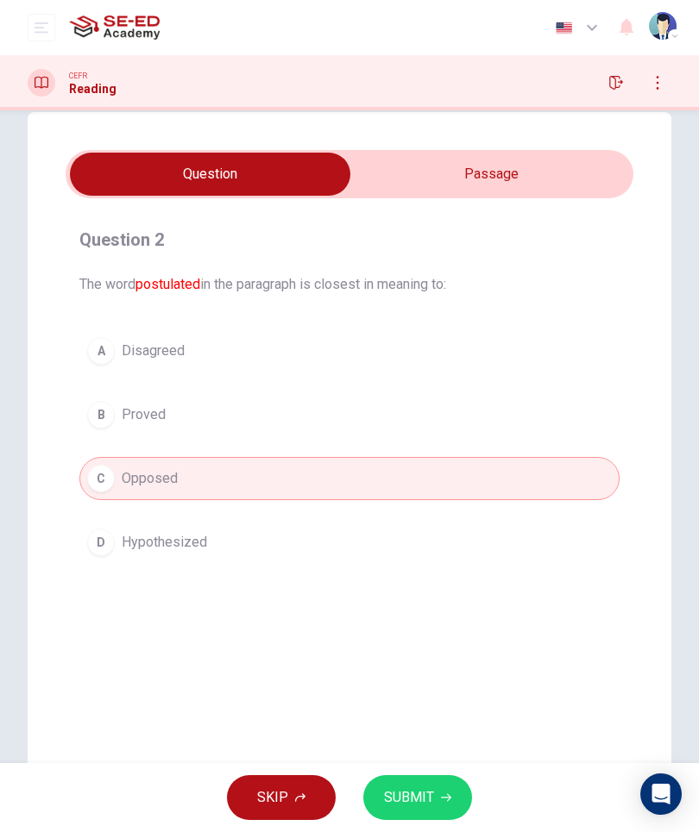
click at [492, 179] on input "checkbox" at bounding box center [209, 174] width 851 height 43
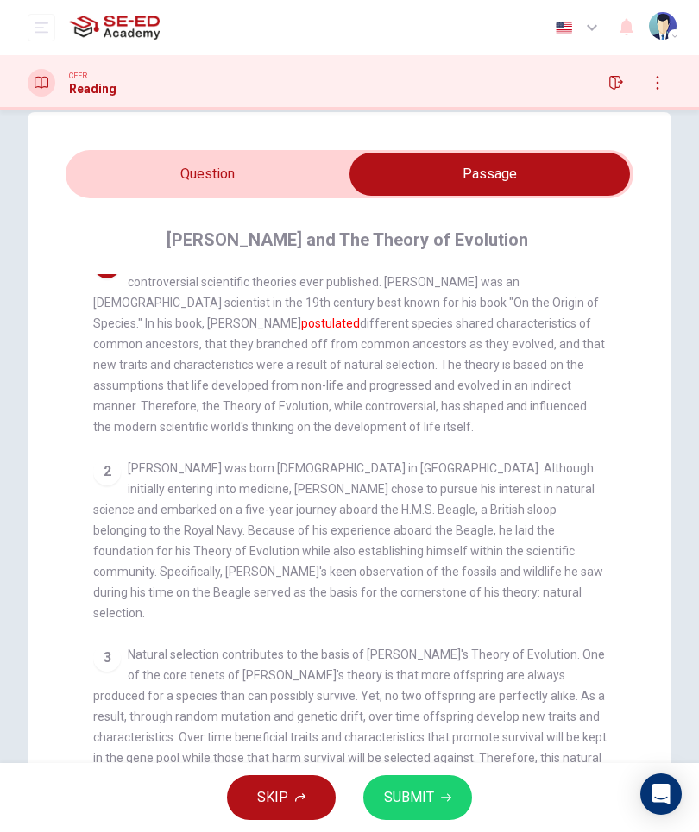
scroll to position [24, 0]
click at [360, 316] on font "postulated" at bounding box center [330, 323] width 59 height 14
click at [284, 182] on input "checkbox" at bounding box center [489, 174] width 851 height 43
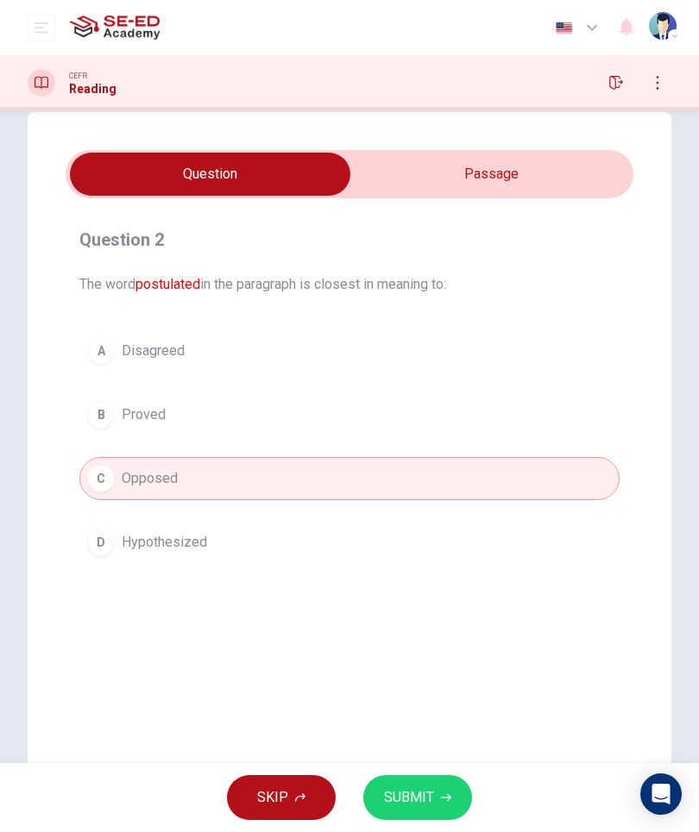
click at [203, 529] on button "D Hypothesized" at bounding box center [349, 542] width 540 height 43
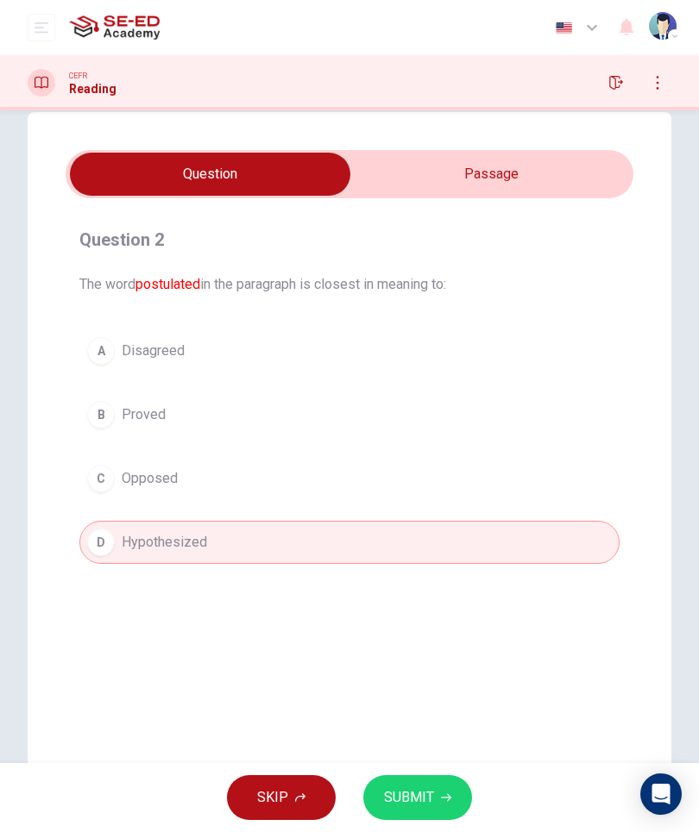
click at [430, 800] on span "SUBMIT" at bounding box center [409, 798] width 50 height 24
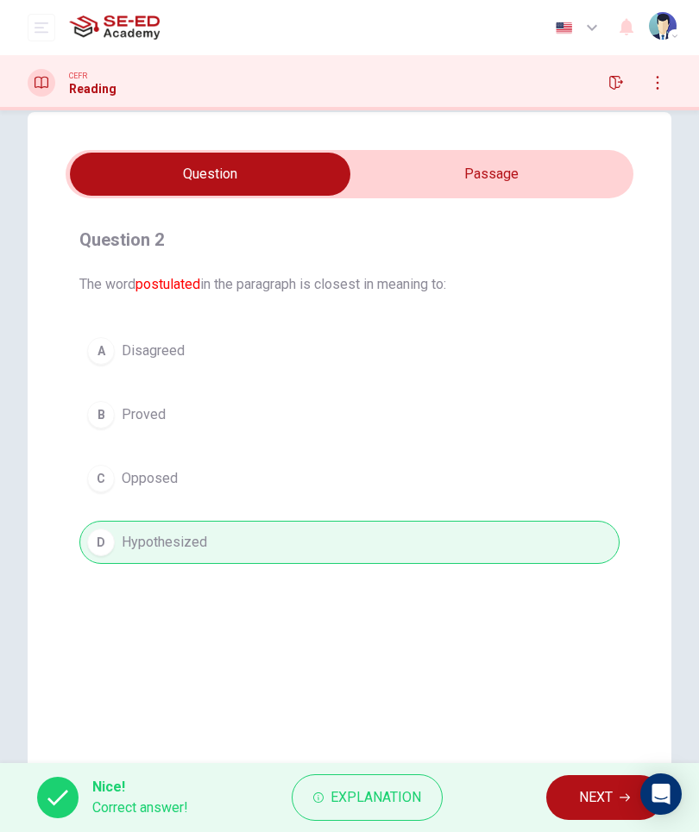
click at [598, 802] on span "NEXT" at bounding box center [596, 798] width 34 height 24
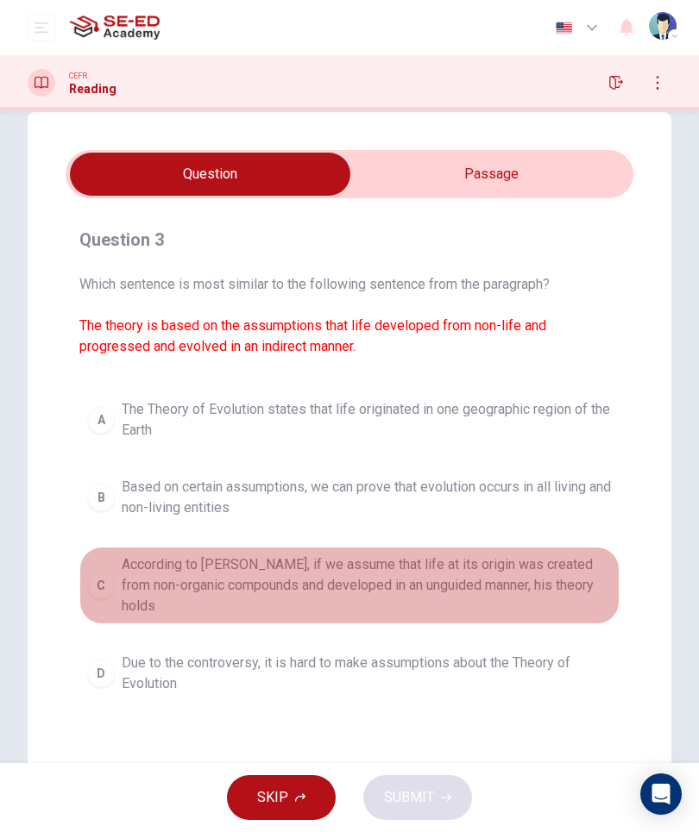
click at [413, 580] on span "According to [PERSON_NAME], if we assume that life at its origin was created fr…" at bounding box center [367, 586] width 490 height 62
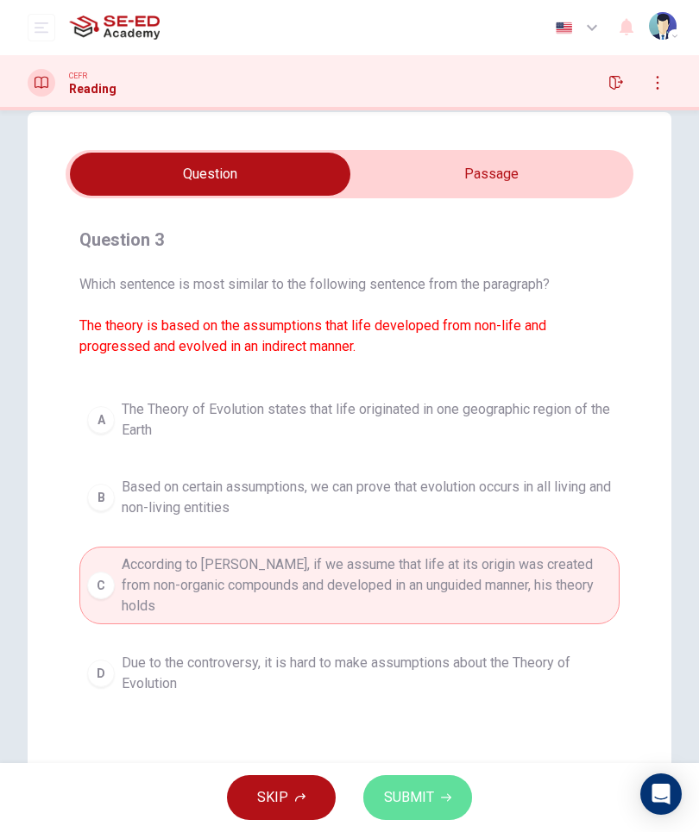
click at [417, 795] on span "SUBMIT" at bounding box center [409, 798] width 50 height 24
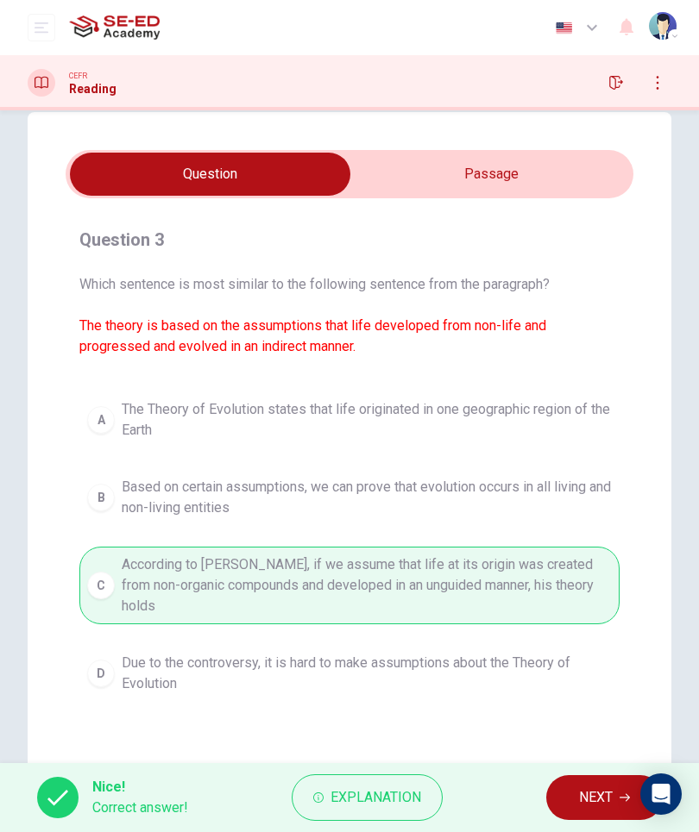
click at [587, 798] on span "NEXT" at bounding box center [596, 798] width 34 height 24
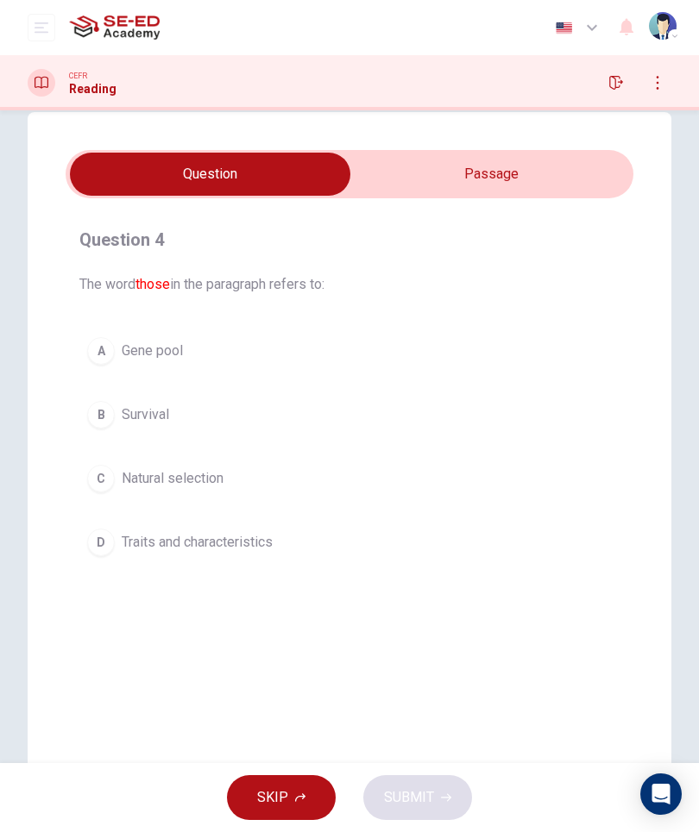
click at [512, 189] on input "checkbox" at bounding box center [209, 174] width 851 height 43
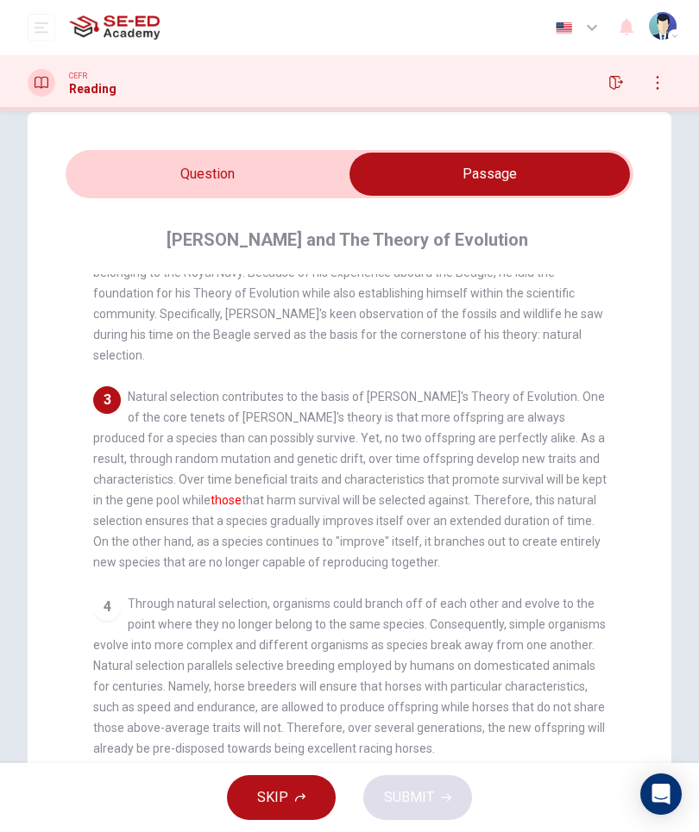
scroll to position [285, 0]
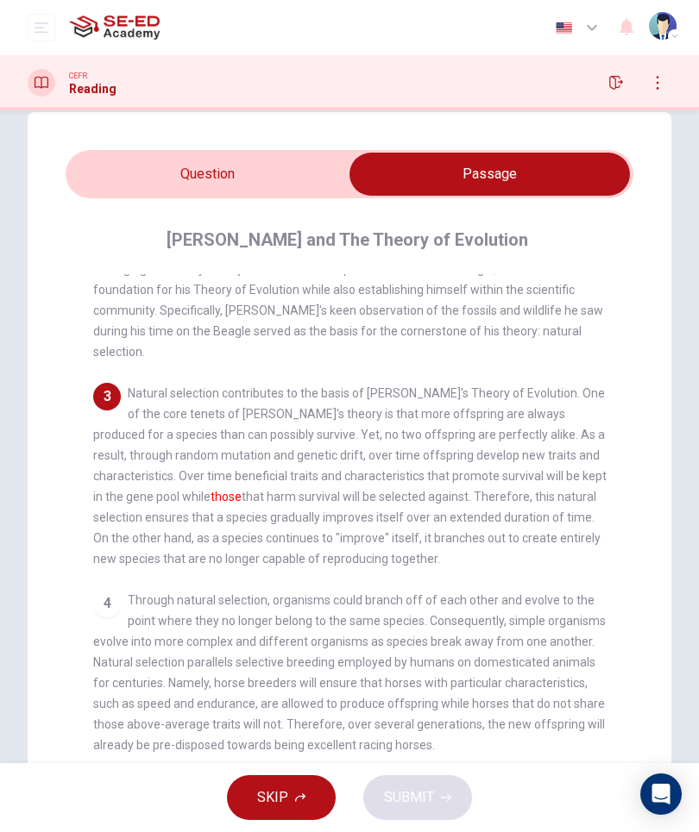
click at [294, 162] on input "checkbox" at bounding box center [489, 174] width 851 height 43
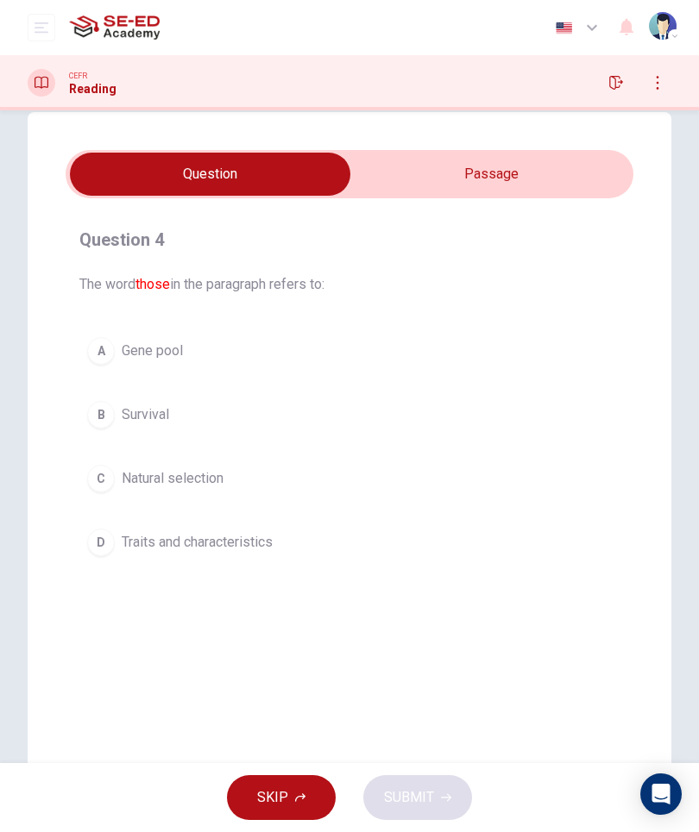
click at [354, 429] on button "B Survival" at bounding box center [349, 414] width 540 height 43
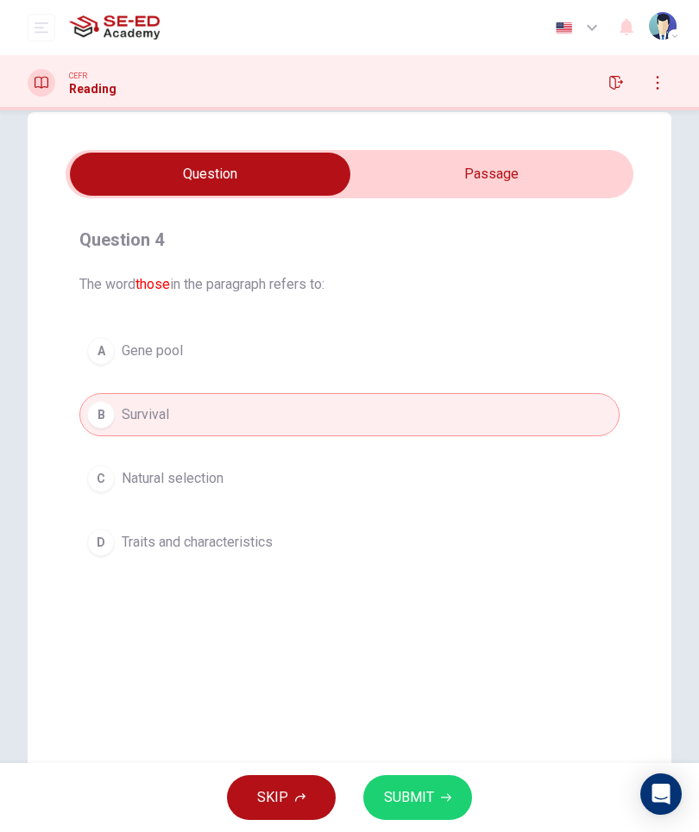
click at [430, 793] on span "SUBMIT" at bounding box center [409, 798] width 50 height 24
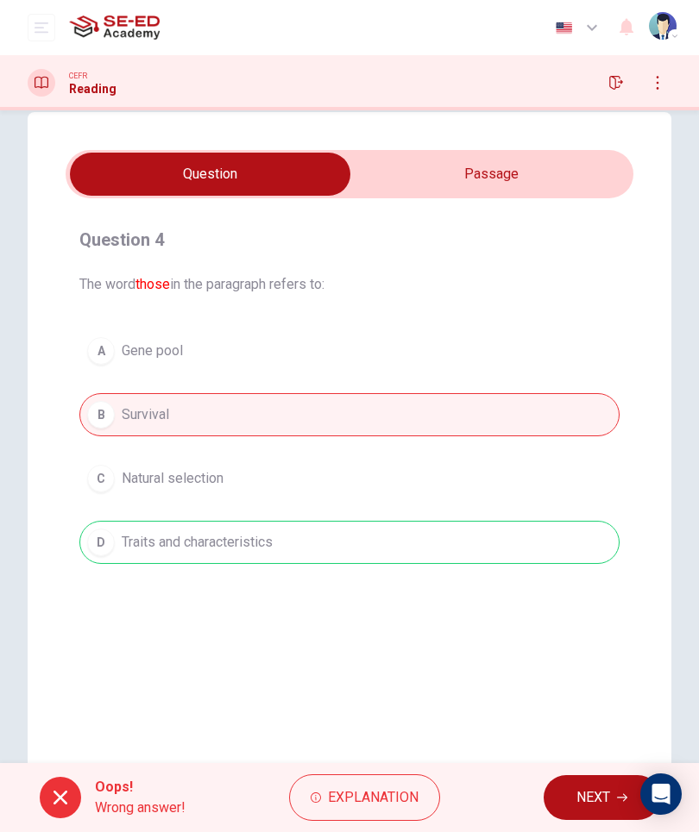
click at [597, 791] on span "NEXT" at bounding box center [593, 798] width 34 height 24
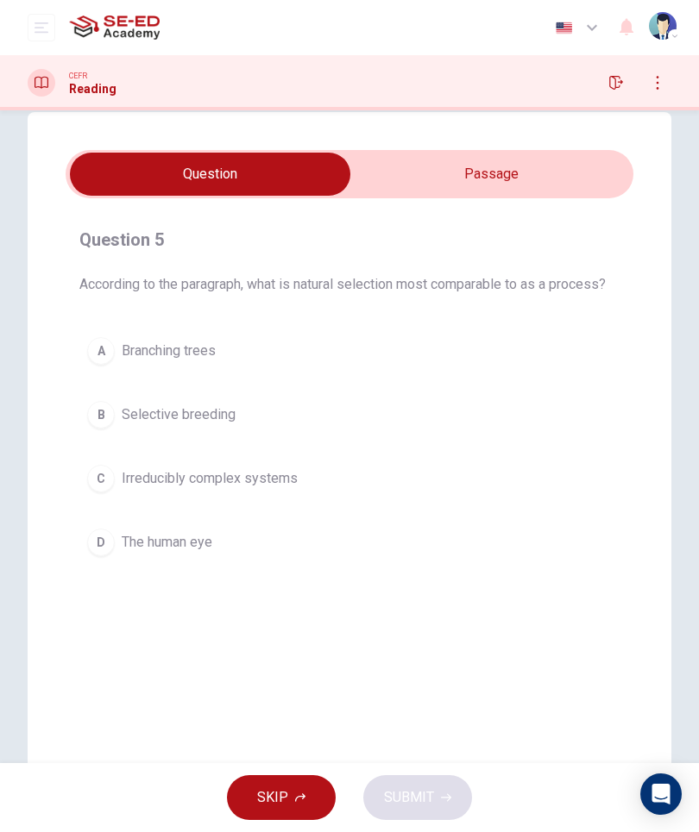
click at [470, 185] on input "checkbox" at bounding box center [209, 174] width 851 height 43
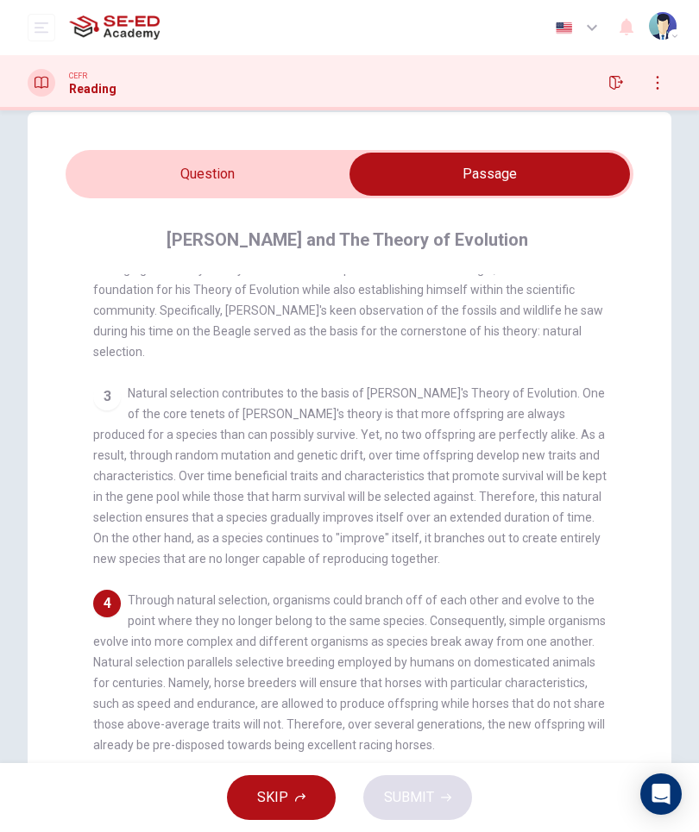
click at [264, 179] on input "checkbox" at bounding box center [489, 174] width 851 height 43
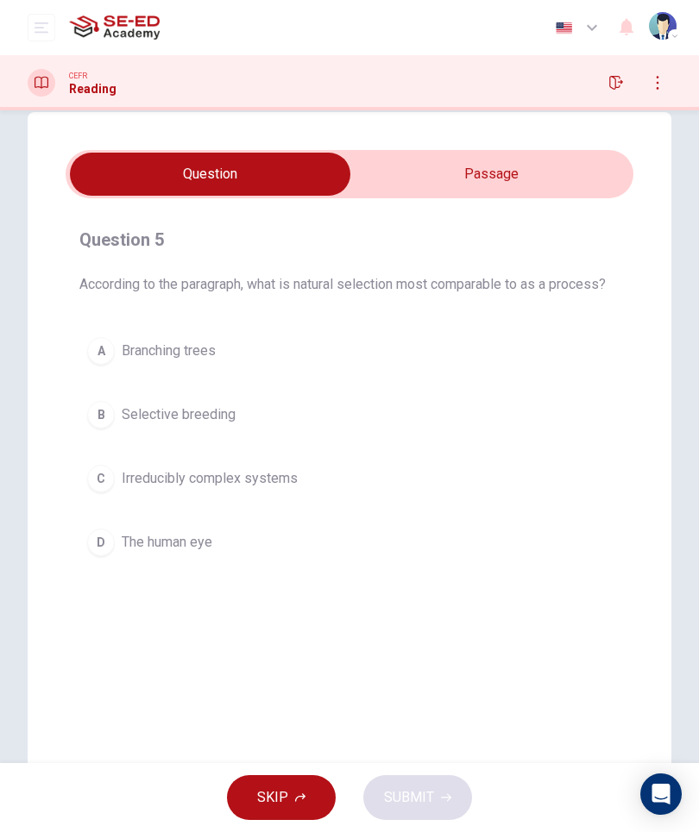
click at [513, 183] on input "checkbox" at bounding box center [209, 174] width 851 height 43
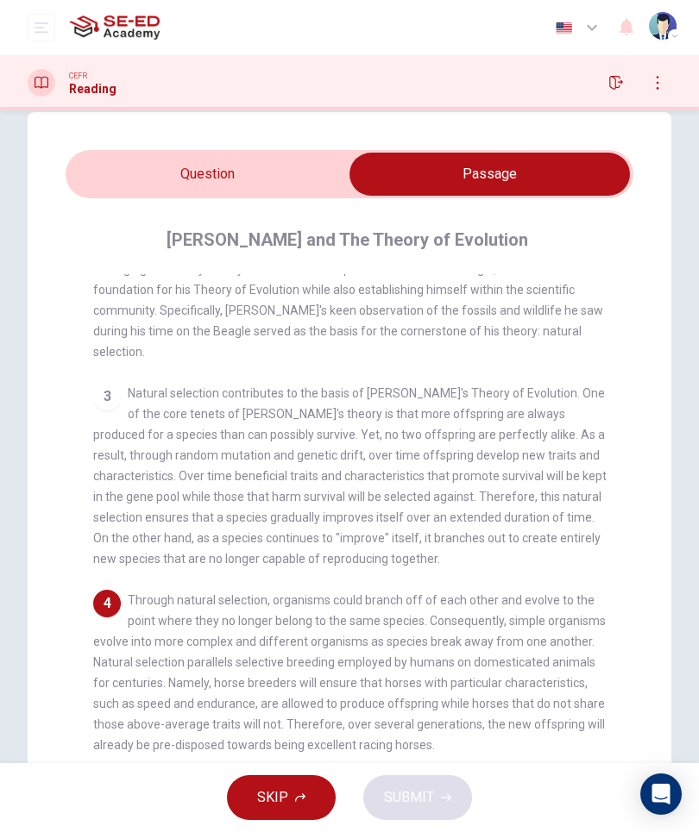
click at [251, 192] on input "checkbox" at bounding box center [489, 174] width 851 height 43
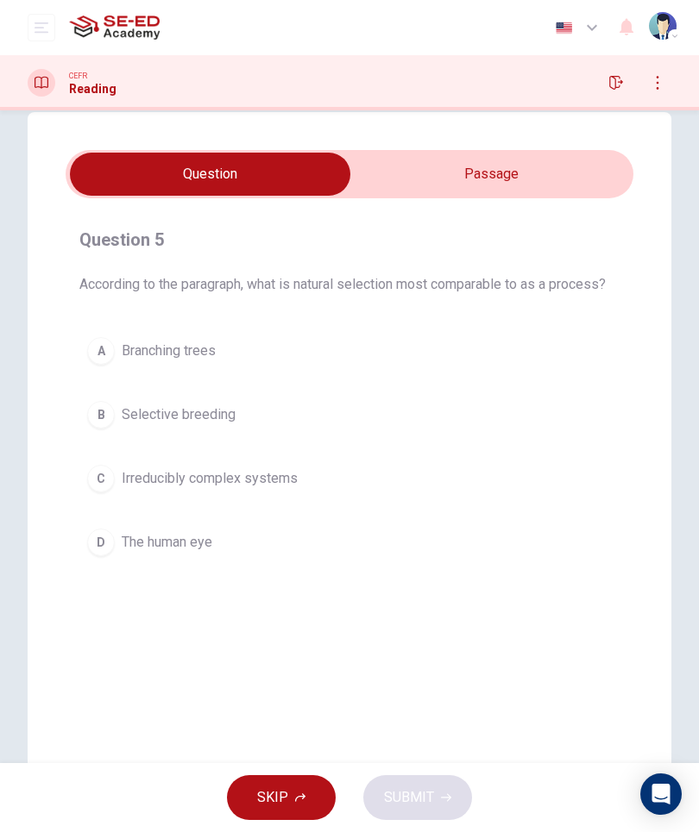
click at [477, 162] on input "checkbox" at bounding box center [209, 174] width 851 height 43
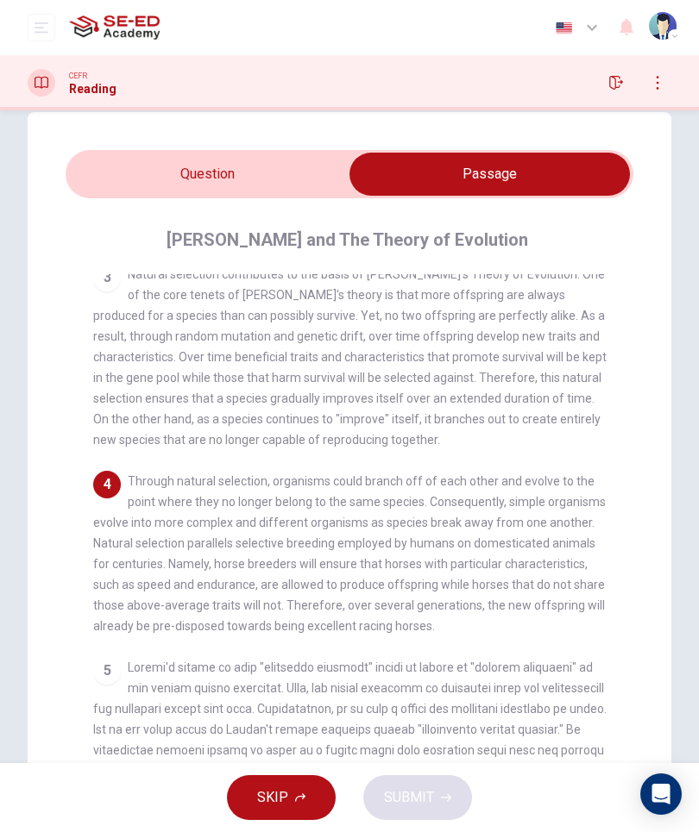
scroll to position [407, 0]
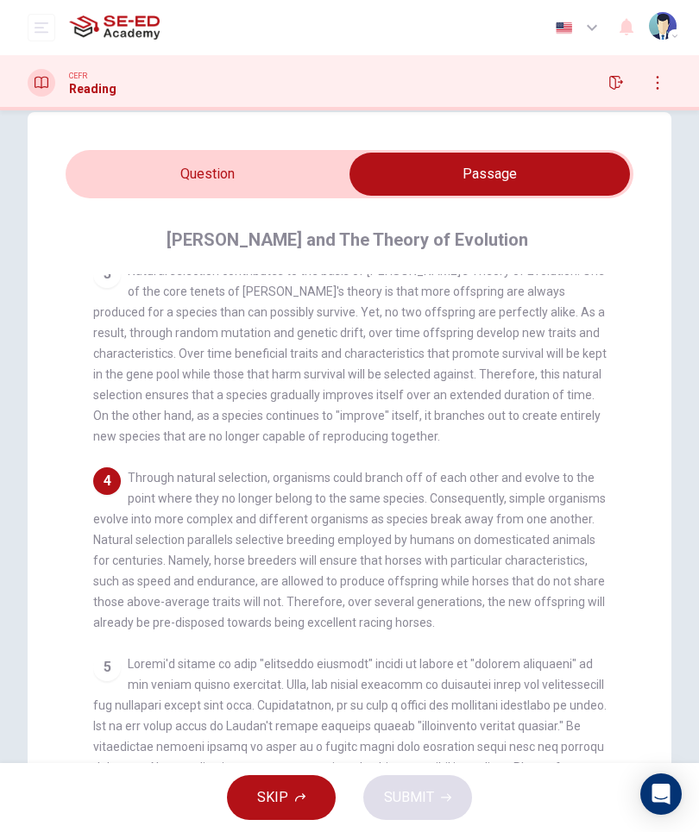
click at [241, 181] on input "checkbox" at bounding box center [489, 174] width 851 height 43
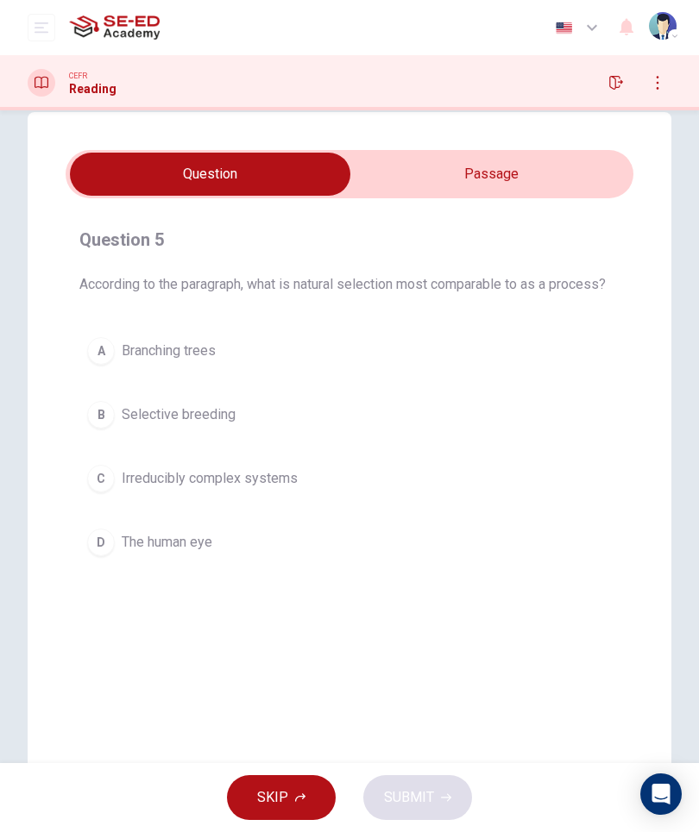
click at [270, 425] on button "B Selective breeding" at bounding box center [349, 414] width 540 height 43
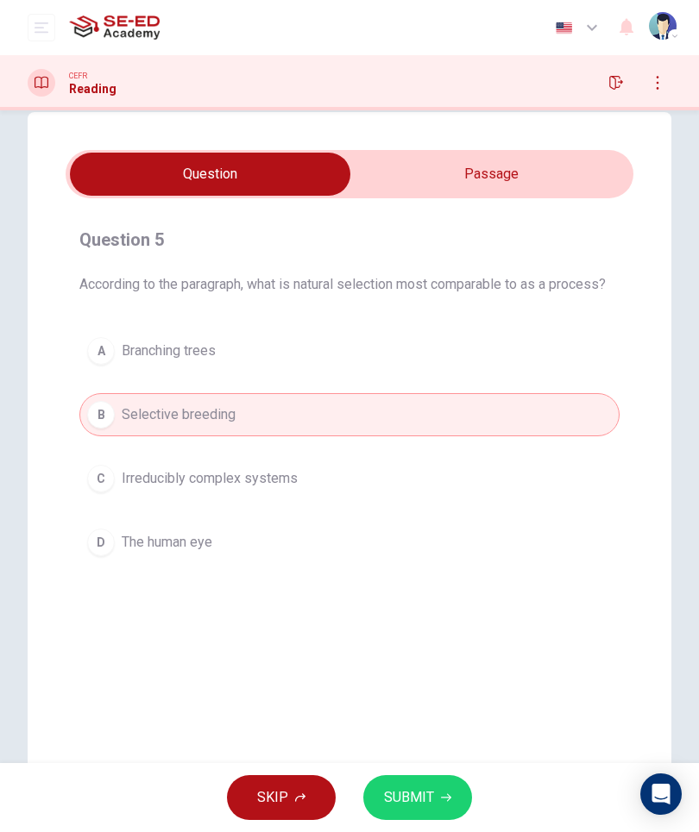
click at [404, 801] on span "SUBMIT" at bounding box center [409, 798] width 50 height 24
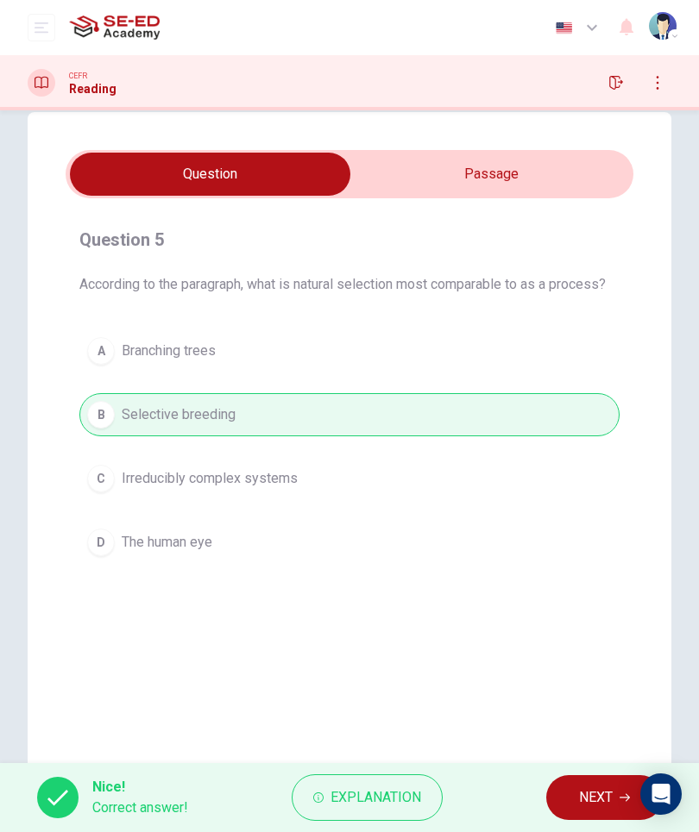
click at [603, 790] on span "NEXT" at bounding box center [596, 798] width 34 height 24
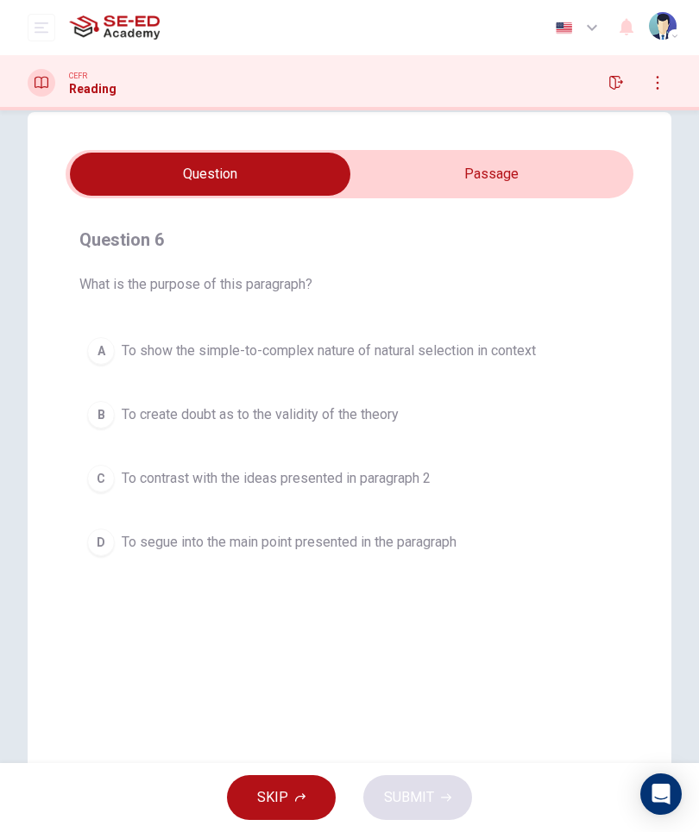
click at [450, 184] on input "checkbox" at bounding box center [209, 174] width 851 height 43
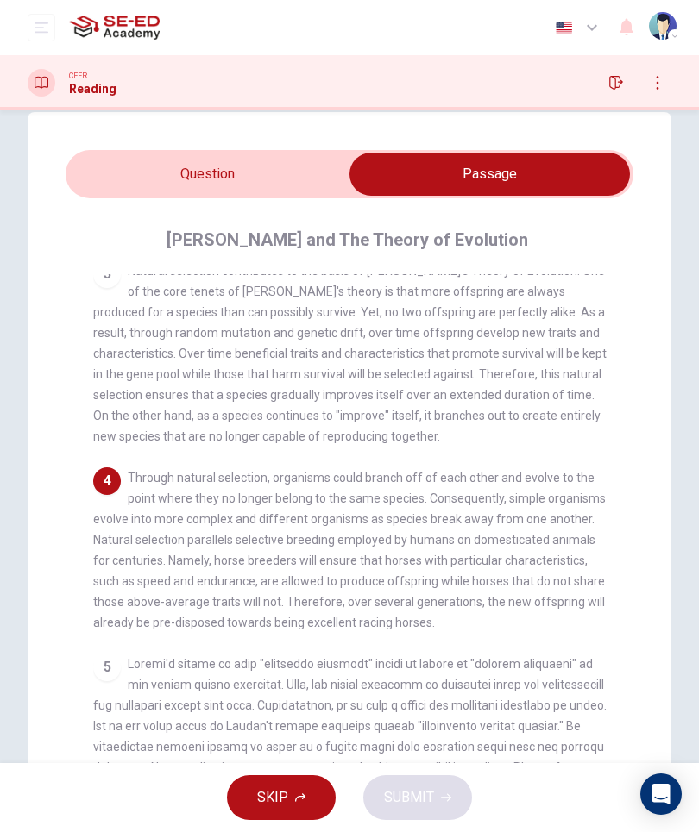
click at [279, 192] on input "checkbox" at bounding box center [489, 174] width 851 height 43
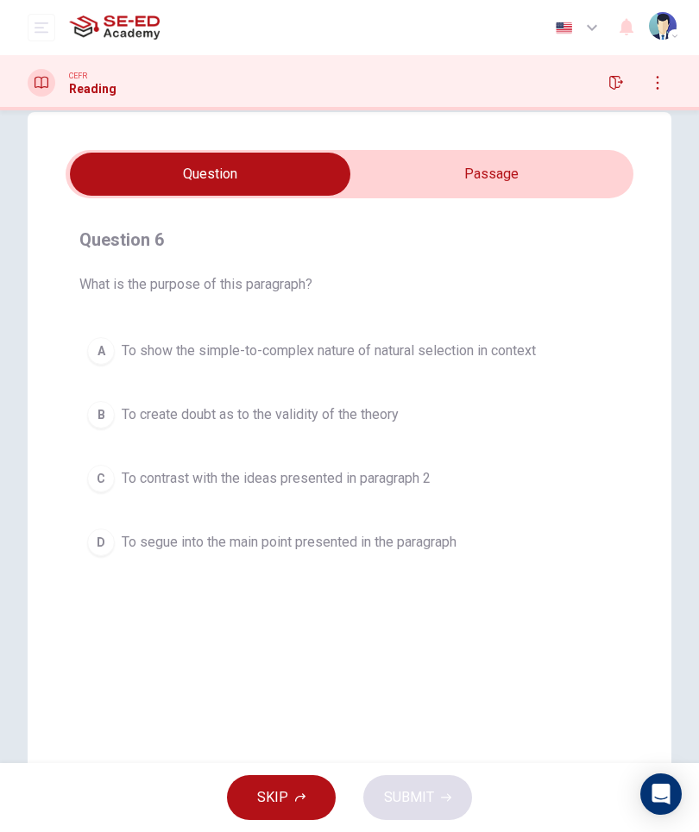
click at [469, 176] on input "checkbox" at bounding box center [209, 174] width 851 height 43
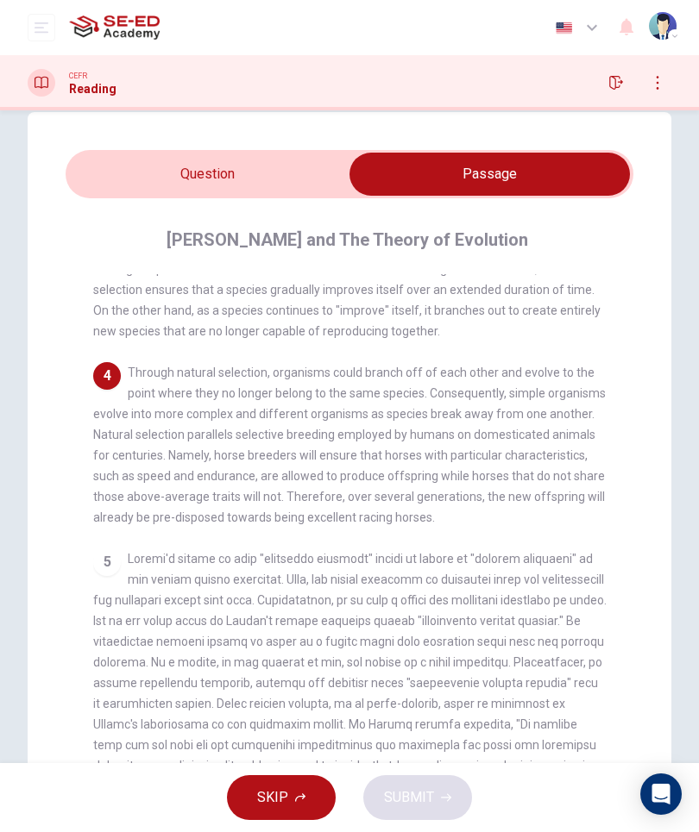
scroll to position [514, 0]
click at [298, 178] on input "checkbox" at bounding box center [489, 174] width 851 height 43
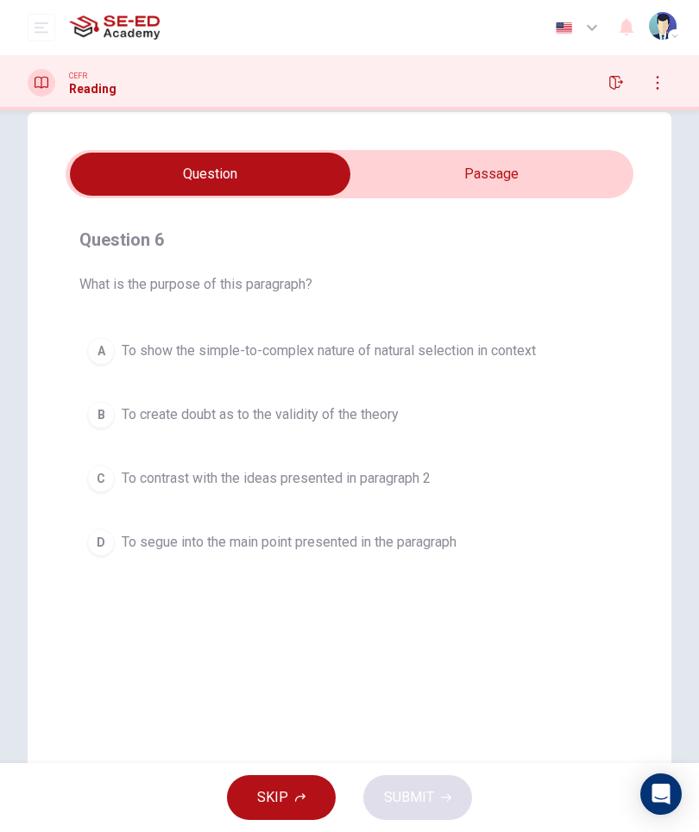
click at [494, 176] on input "checkbox" at bounding box center [209, 174] width 851 height 43
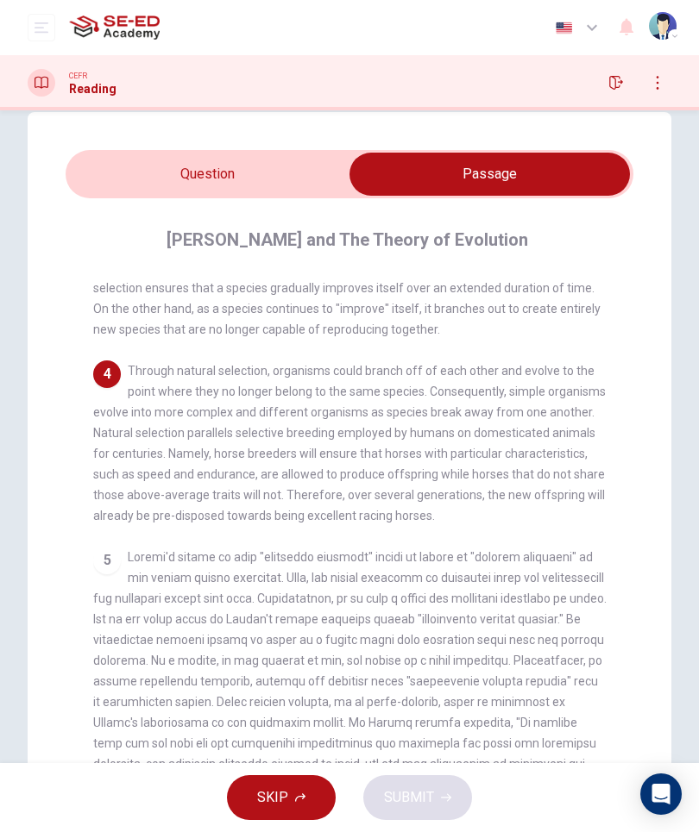
click at [311, 195] on input "checkbox" at bounding box center [489, 174] width 851 height 43
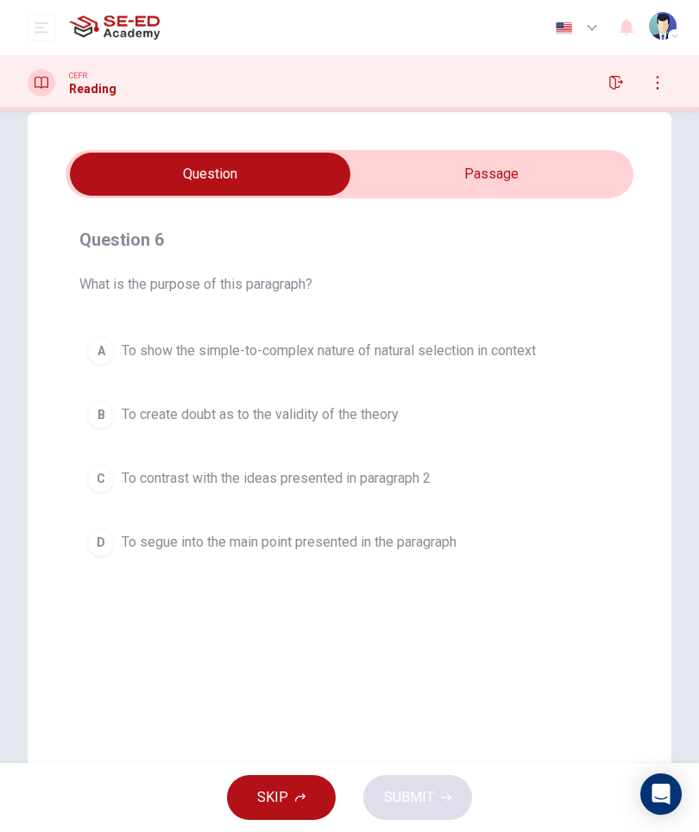
click at [495, 179] on input "checkbox" at bounding box center [209, 174] width 851 height 43
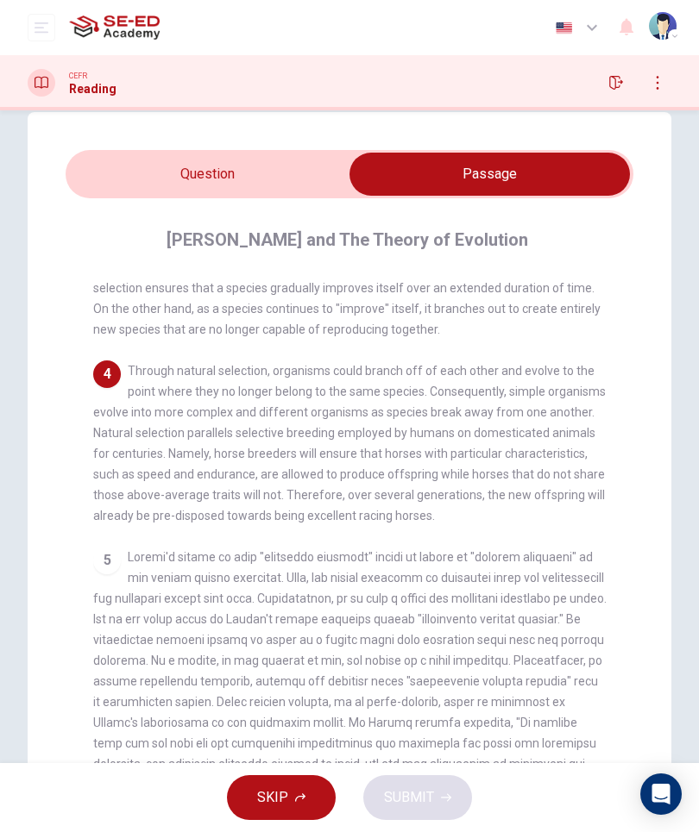
click at [157, 194] on input "checkbox" at bounding box center [489, 174] width 851 height 43
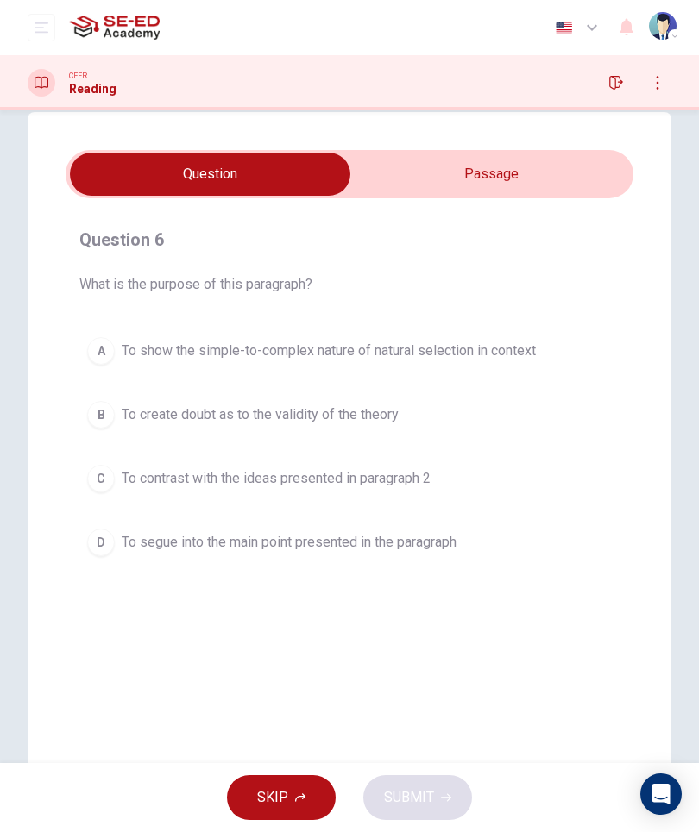
click at [145, 354] on span "To show the simple-to-complex nature of natural selection in context" at bounding box center [329, 351] width 414 height 21
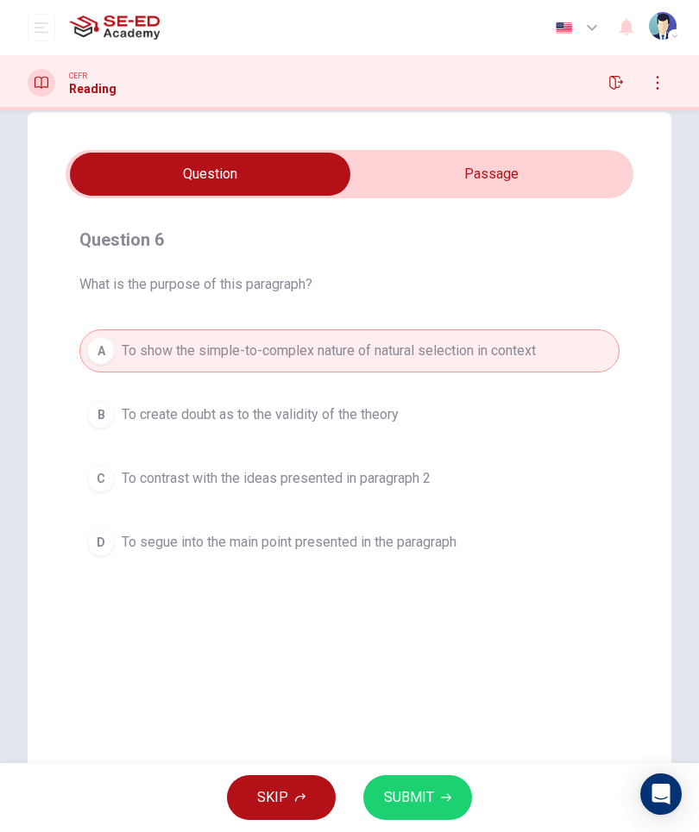
click at [430, 802] on span "SUBMIT" at bounding box center [409, 798] width 50 height 24
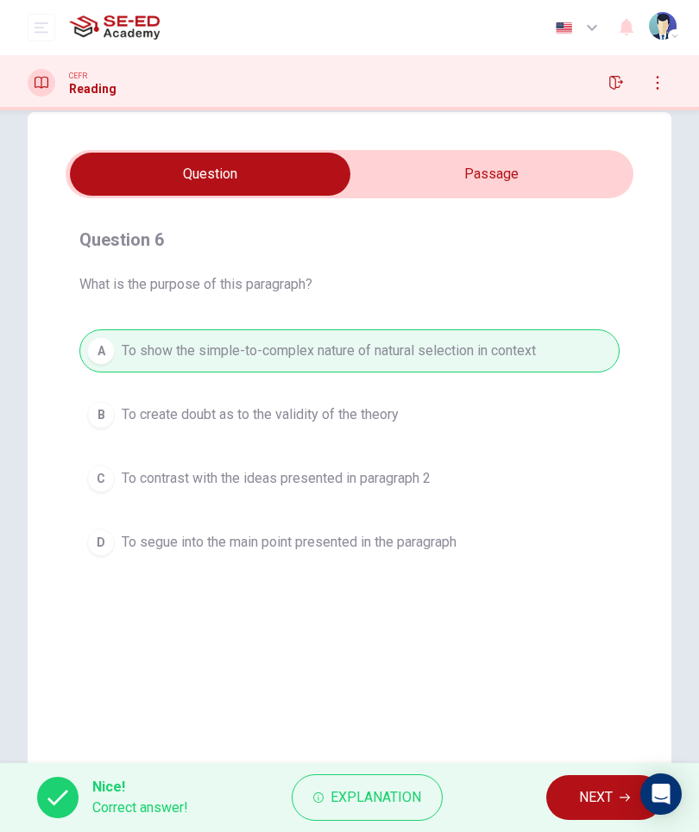
click at [590, 797] on span "NEXT" at bounding box center [596, 798] width 34 height 24
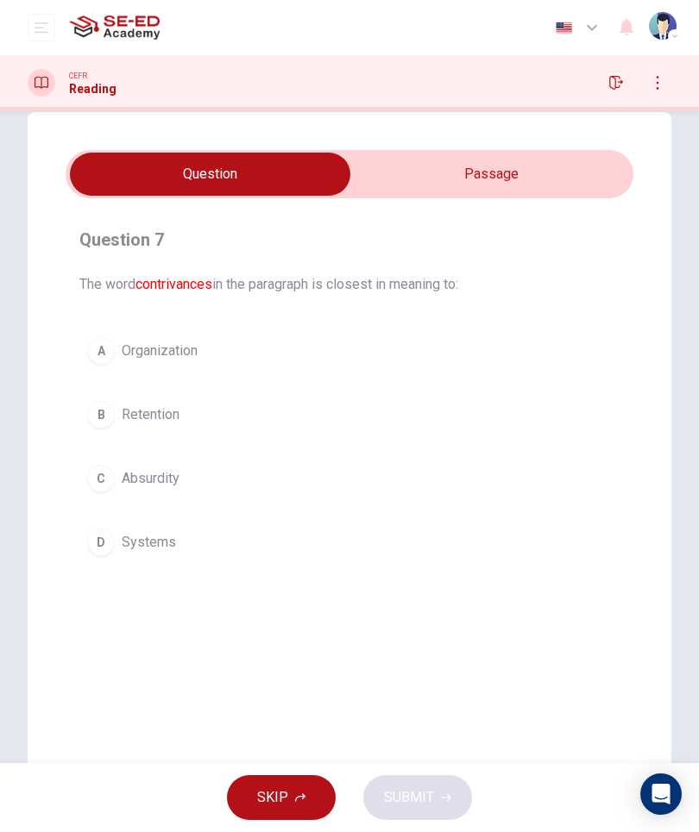
click at [479, 175] on input "checkbox" at bounding box center [209, 174] width 851 height 43
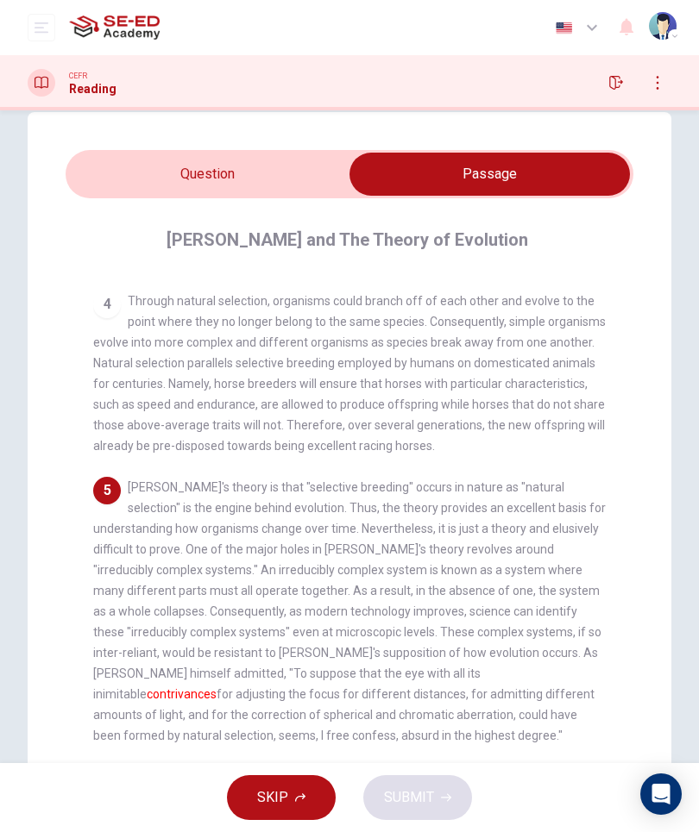
scroll to position [583, 0]
click at [267, 184] on input "checkbox" at bounding box center [489, 174] width 851 height 43
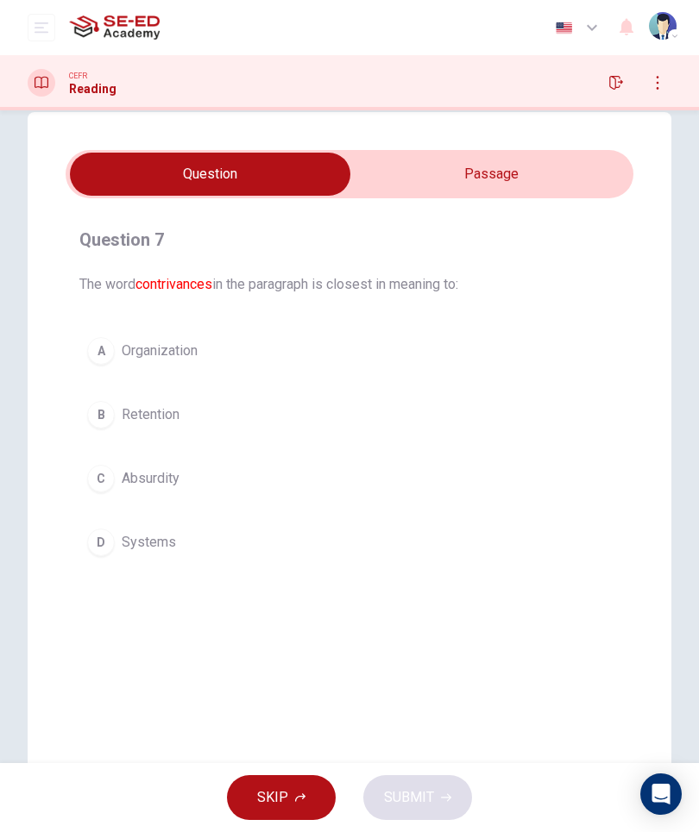
click at [191, 521] on button "D Systems" at bounding box center [349, 542] width 540 height 43
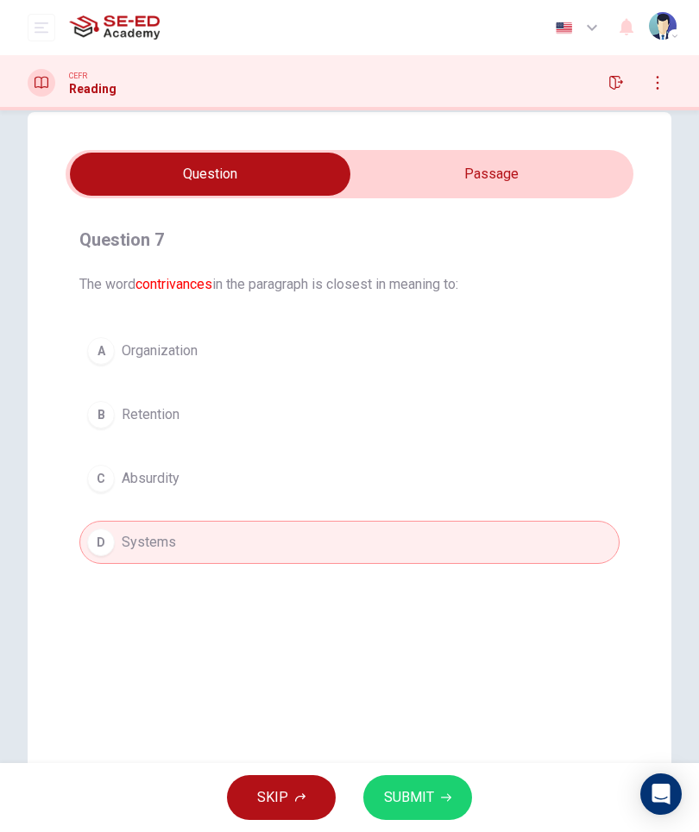
click at [502, 169] on input "checkbox" at bounding box center [209, 174] width 851 height 43
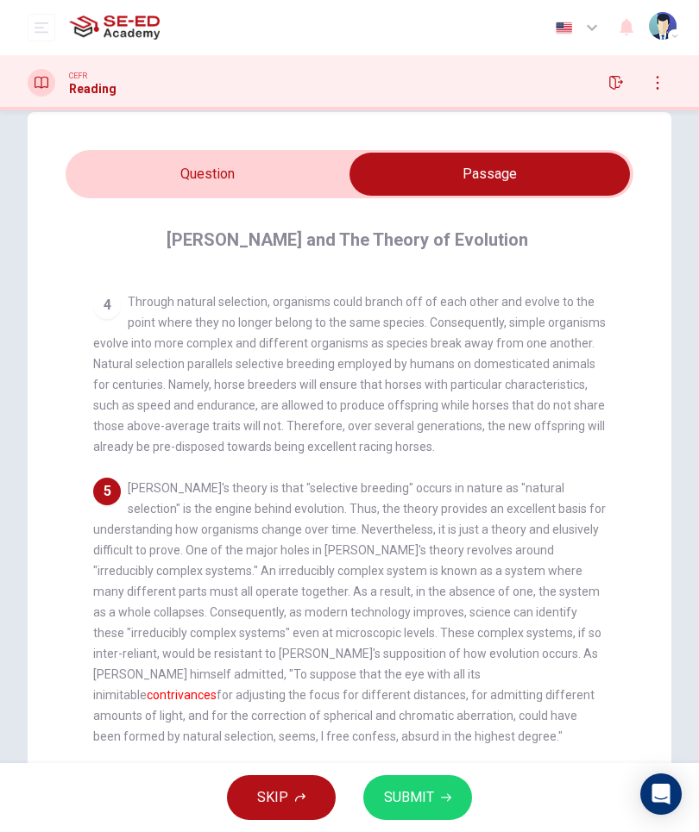
click at [295, 175] on input "checkbox" at bounding box center [489, 174] width 851 height 43
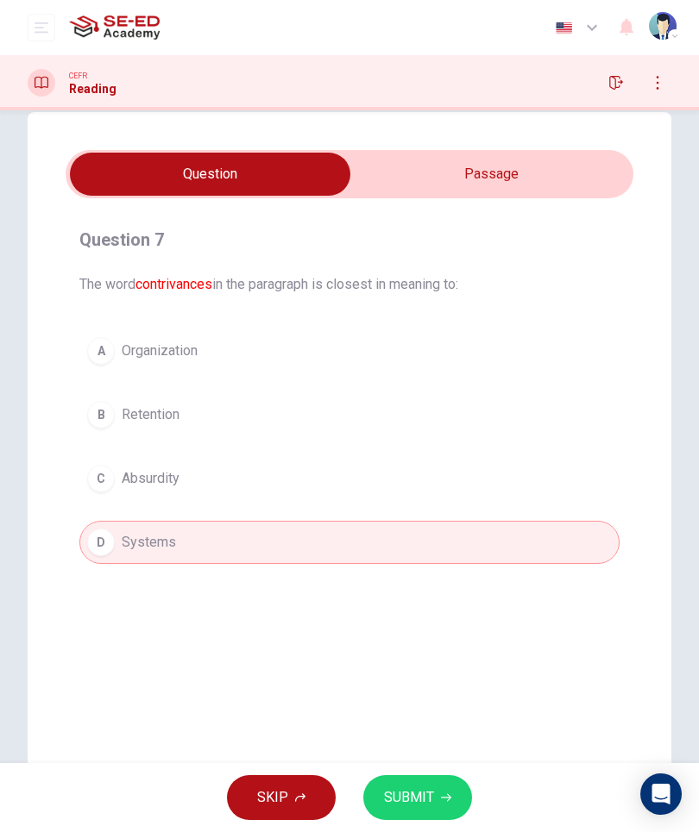
click at [500, 179] on input "checkbox" at bounding box center [209, 174] width 851 height 43
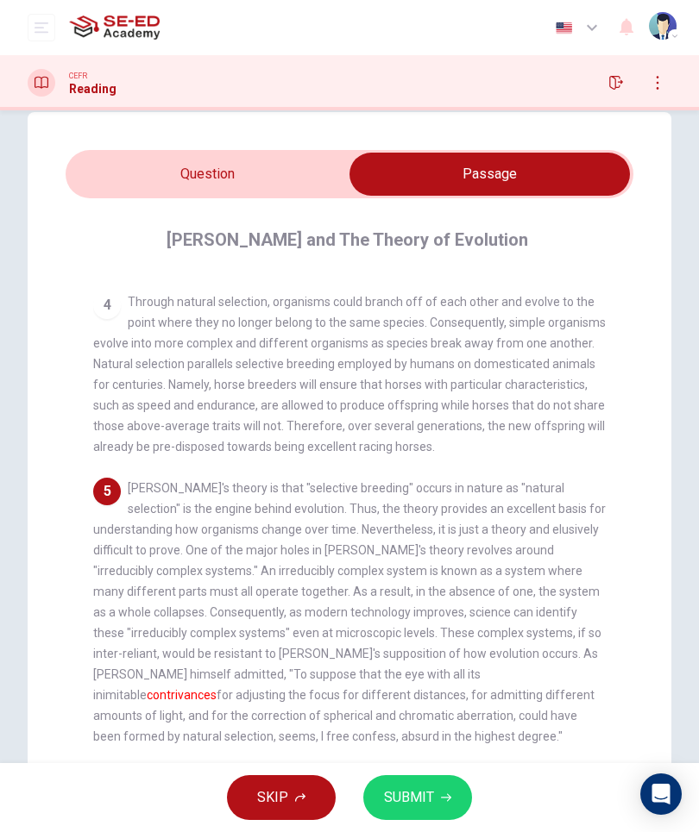
click at [280, 195] on input "checkbox" at bounding box center [489, 174] width 851 height 43
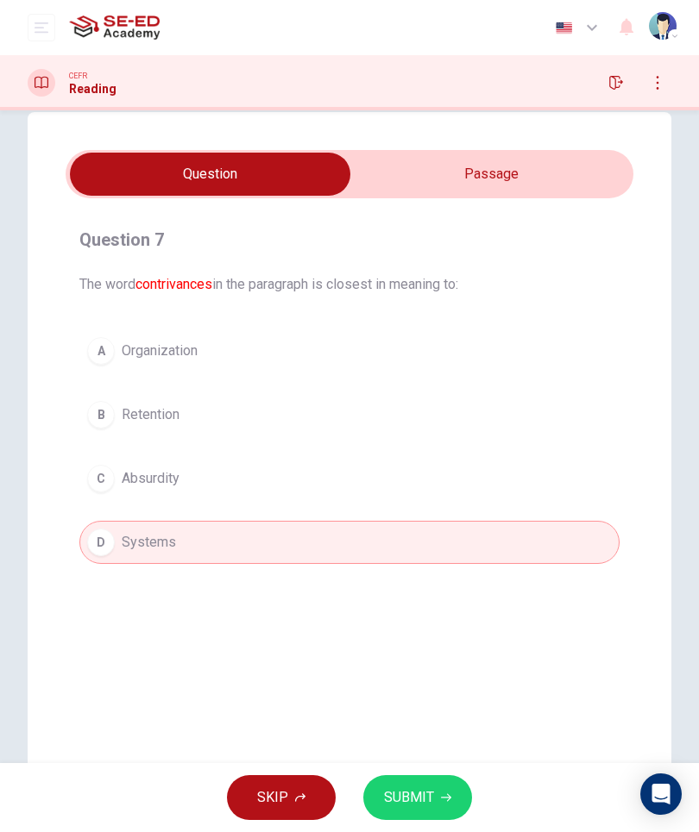
click at [470, 192] on input "checkbox" at bounding box center [209, 174] width 851 height 43
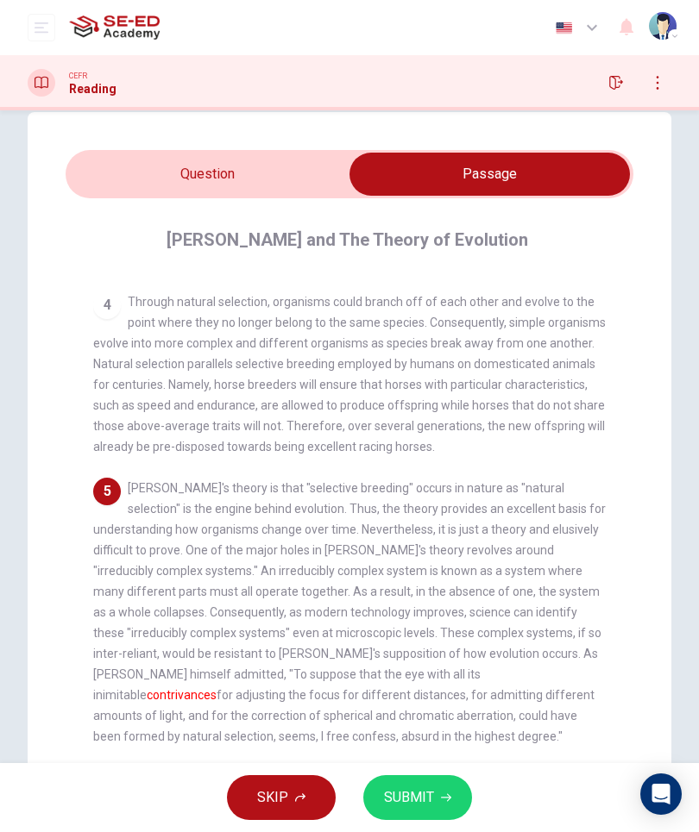
click at [253, 191] on input "checkbox" at bounding box center [489, 174] width 851 height 43
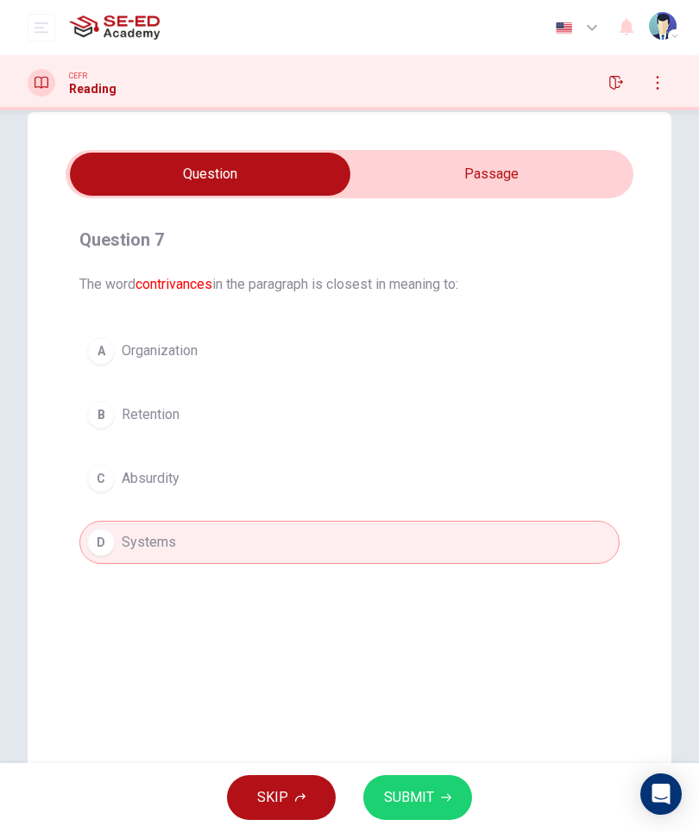
click at [491, 185] on input "checkbox" at bounding box center [209, 174] width 851 height 43
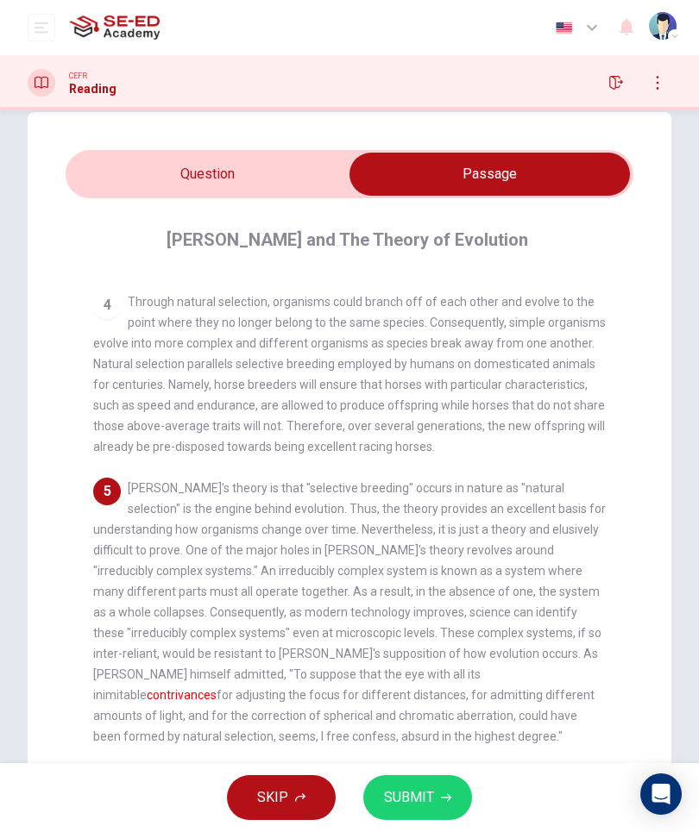
click at [255, 190] on input "checkbox" at bounding box center [489, 174] width 851 height 43
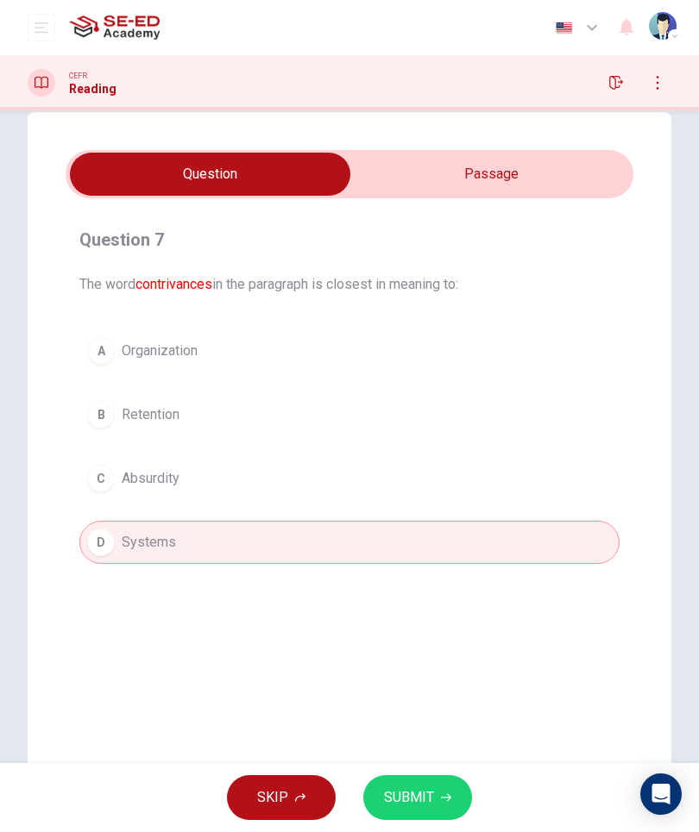
click at [342, 481] on button "C Absurdity" at bounding box center [349, 478] width 540 height 43
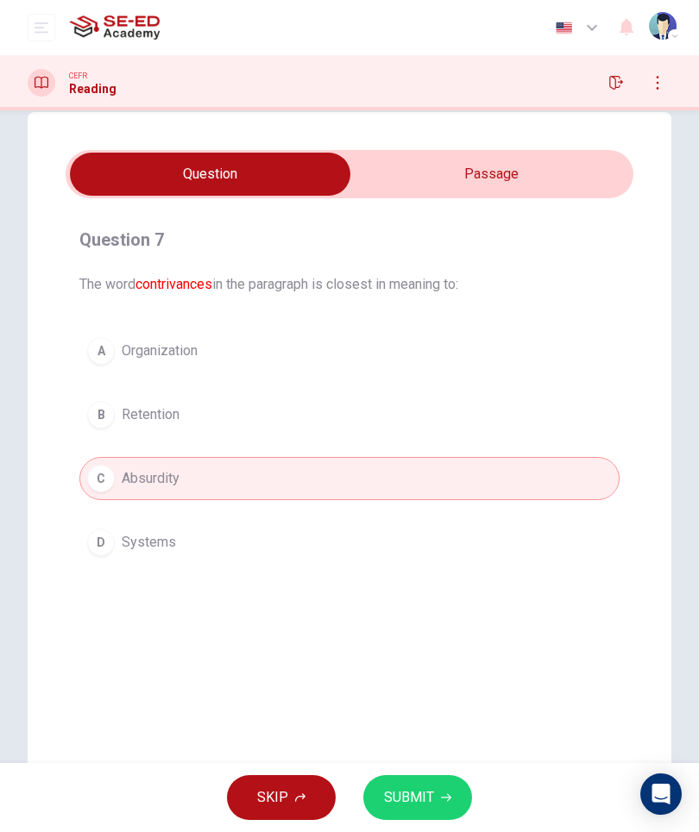
click at [348, 530] on button "D Systems" at bounding box center [349, 542] width 540 height 43
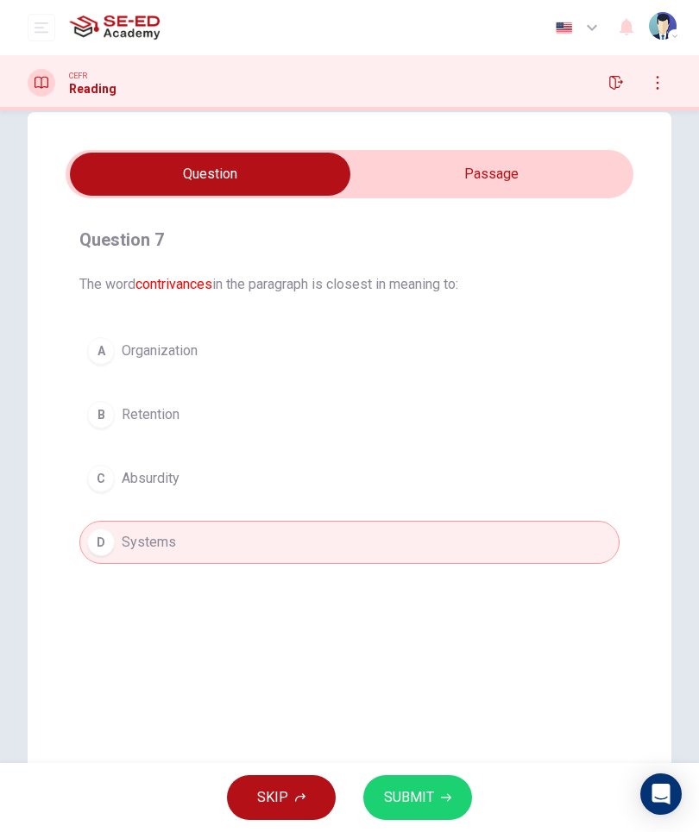
click at [356, 471] on button "C Absurdity" at bounding box center [349, 478] width 540 height 43
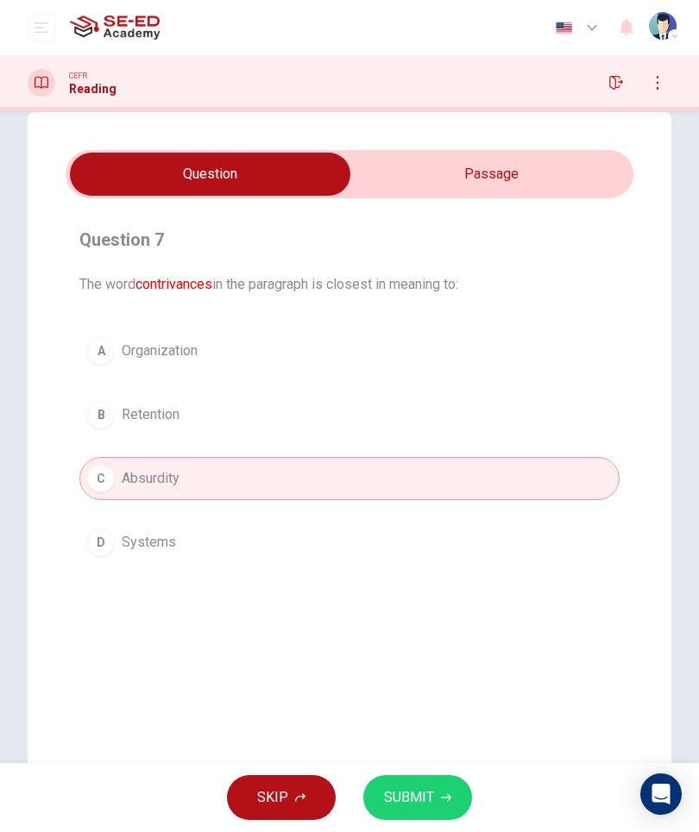
click at [348, 531] on button "D Systems" at bounding box center [349, 542] width 540 height 43
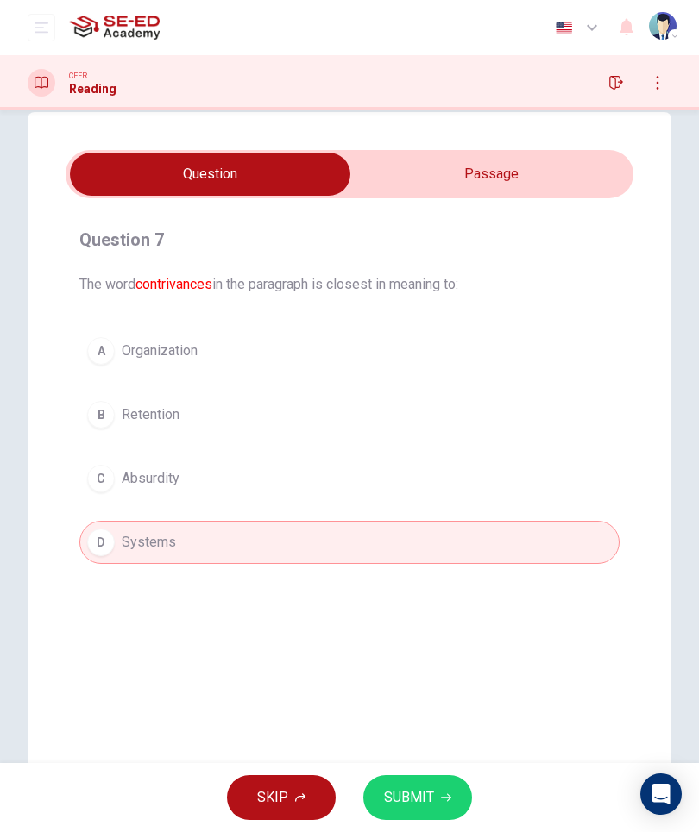
click at [407, 817] on button "SUBMIT" at bounding box center [417, 797] width 109 height 45
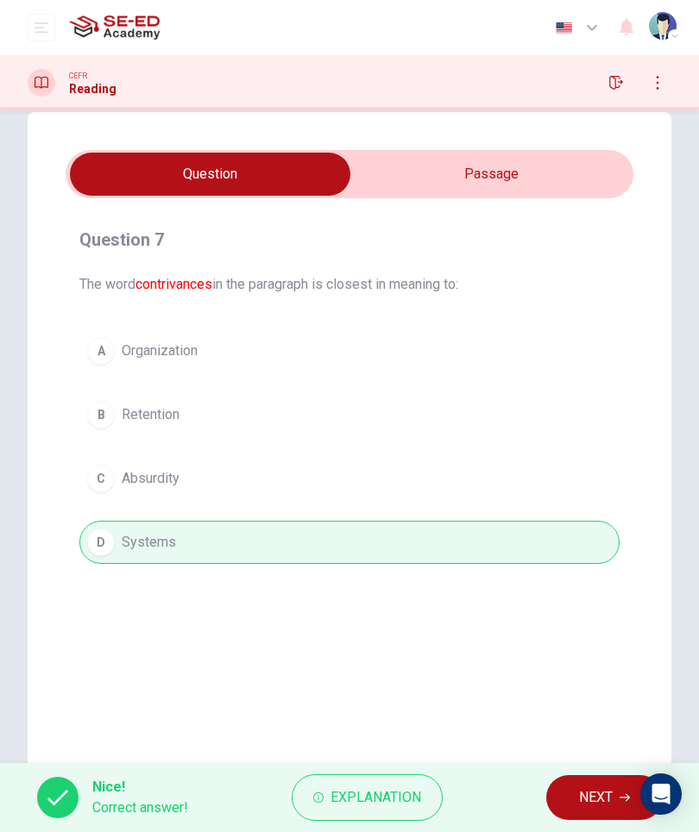
click at [598, 801] on span "NEXT" at bounding box center [596, 798] width 34 height 24
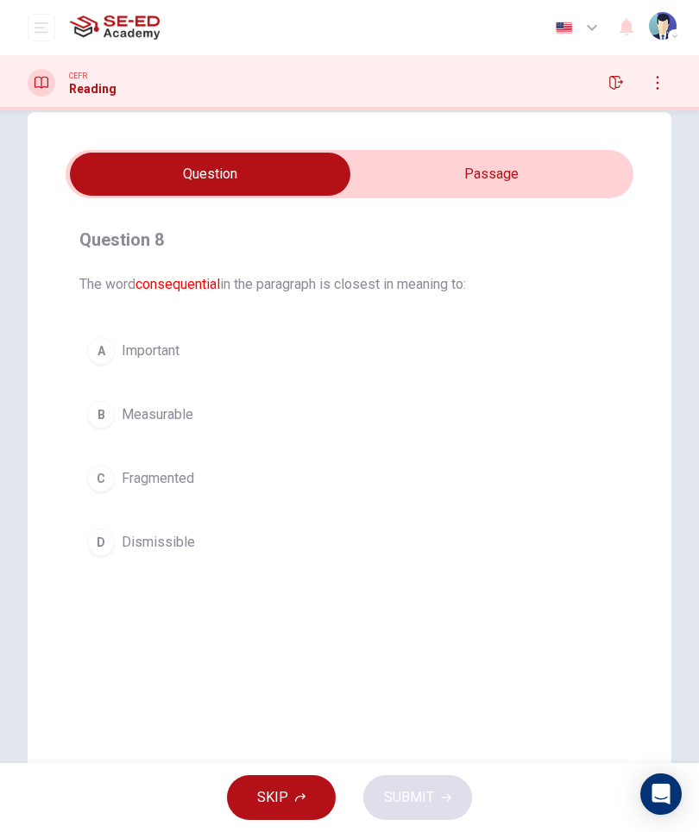
click at [508, 177] on input "checkbox" at bounding box center [209, 174] width 851 height 43
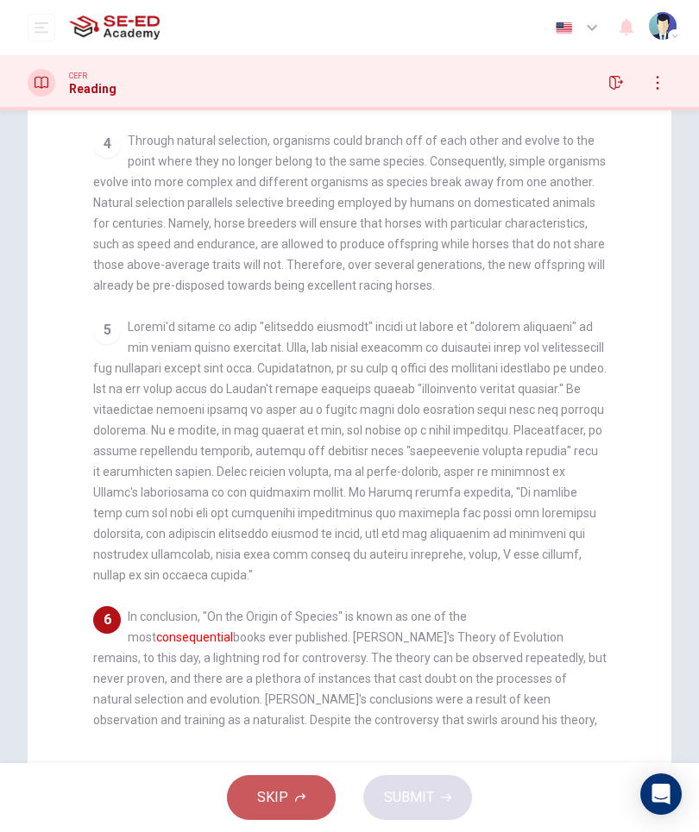
click at [295, 795] on icon "button" at bounding box center [300, 798] width 10 height 10
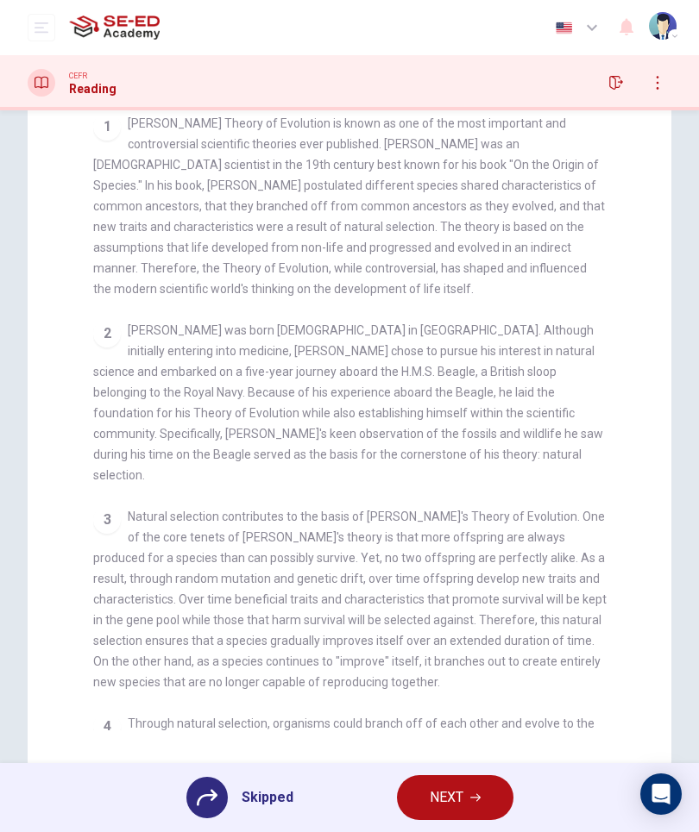
scroll to position [110, 0]
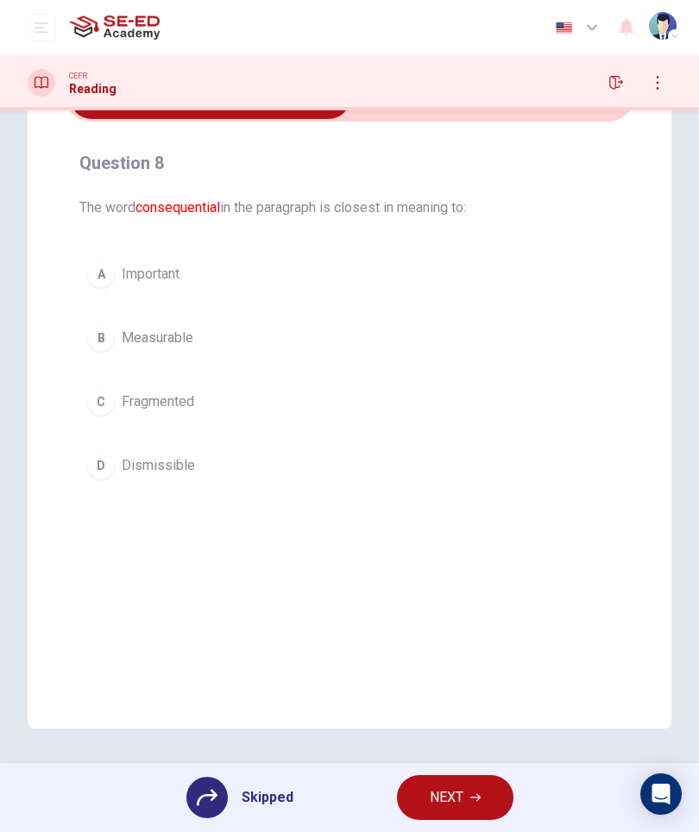
click at [172, 285] on div "A Important B Measurable C Fragmented D Dismissible" at bounding box center [349, 370] width 540 height 235
click at [161, 267] on div "A Important B Measurable C Fragmented D Dismissible" at bounding box center [349, 370] width 540 height 235
click at [103, 272] on div "A Important B Measurable C Fragmented D Dismissible" at bounding box center [349, 370] width 540 height 235
click at [166, 283] on div "A Important B Measurable C Fragmented D Dismissible" at bounding box center [349, 370] width 540 height 235
click at [172, 275] on div "A Important B Measurable C Fragmented D Dismissible" at bounding box center [349, 370] width 540 height 235
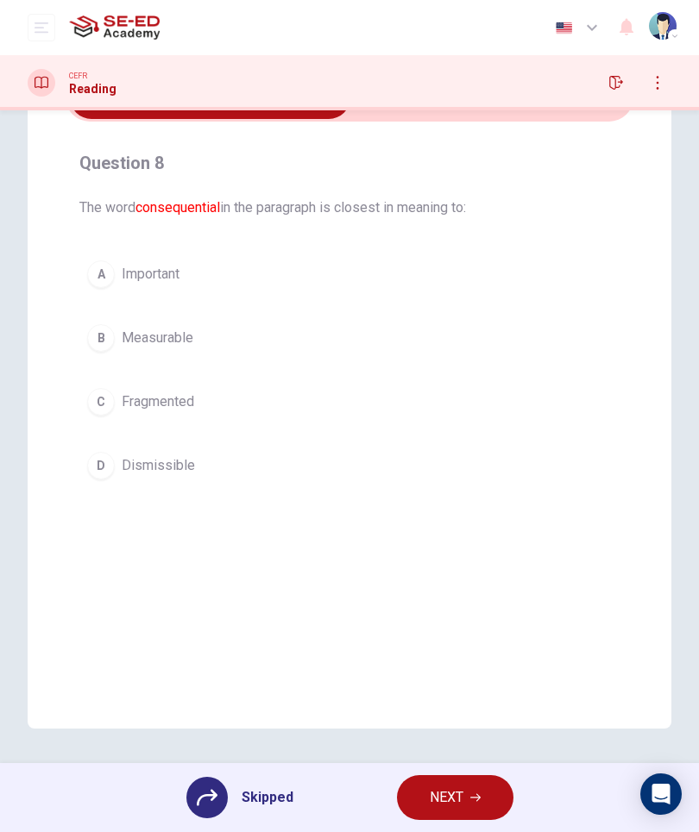
click at [155, 471] on div "A Important B Measurable C Fragmented D Dismissible" at bounding box center [349, 370] width 540 height 235
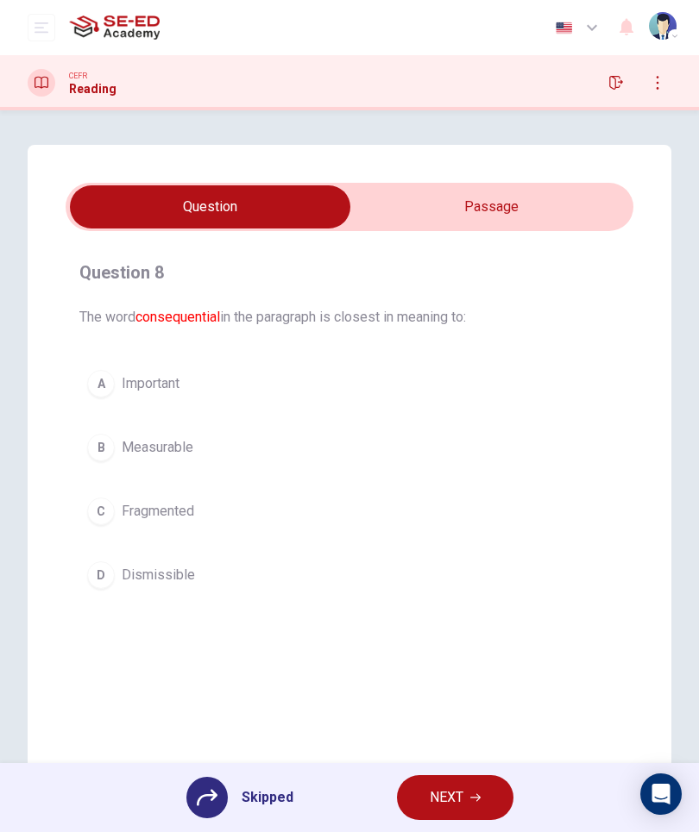
scroll to position [0, 0]
click at [514, 210] on input "checkbox" at bounding box center [209, 206] width 851 height 43
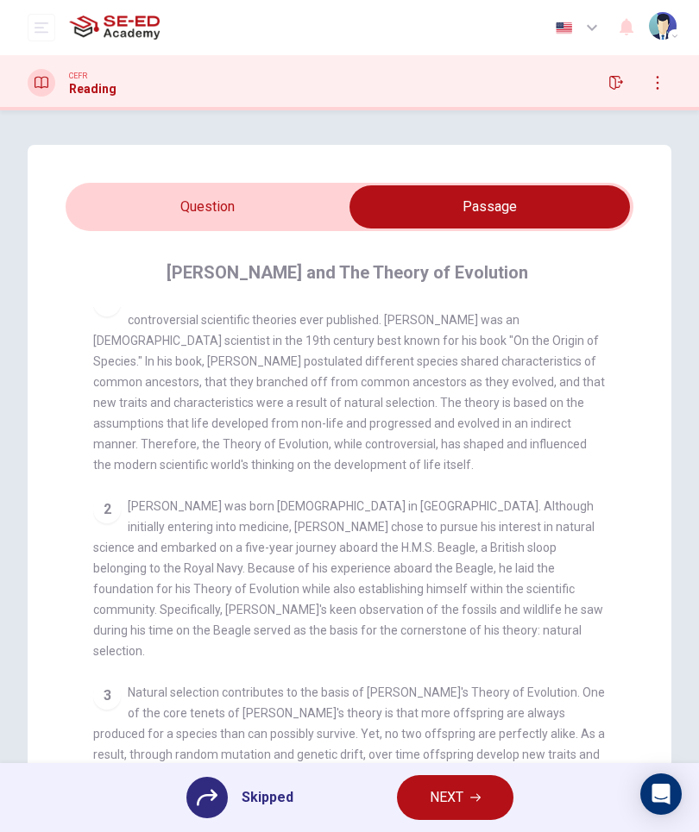
click at [303, 218] on input "checkbox" at bounding box center [489, 206] width 851 height 43
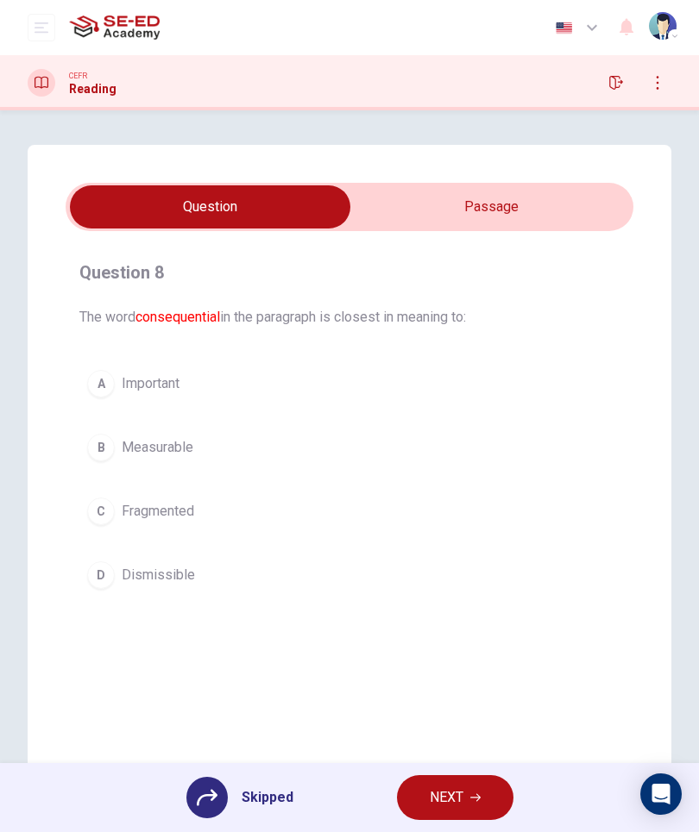
click at [169, 384] on div "A Important B Measurable C Fragmented D Dismissible" at bounding box center [349, 479] width 540 height 235
click at [102, 382] on div "A Important B Measurable C Fragmented D Dismissible" at bounding box center [349, 479] width 540 height 235
click at [102, 381] on div "A Important B Measurable C Fragmented D Dismissible" at bounding box center [349, 479] width 540 height 235
click at [135, 371] on div "A Important B Measurable C Fragmented D Dismissible" at bounding box center [349, 479] width 540 height 235
click at [139, 364] on div "A Important B Measurable C Fragmented D Dismissible" at bounding box center [349, 479] width 540 height 235
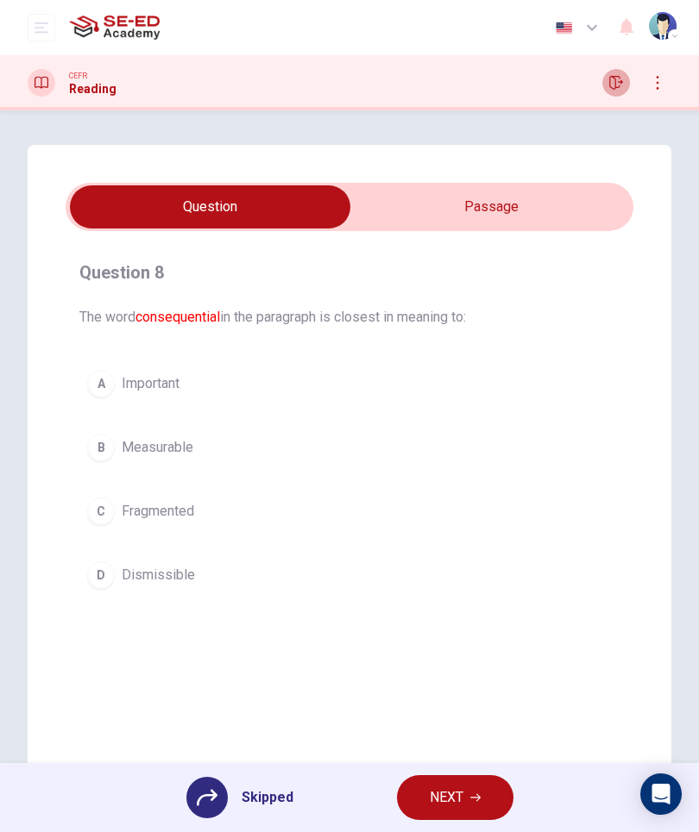
click at [618, 85] on icon "button" at bounding box center [616, 83] width 14 height 14
click at [189, 514] on div "A Important B Measurable C Fragmented D Dismissible" at bounding box center [349, 479] width 540 height 235
click at [171, 521] on div "A Important B Measurable C Fragmented D Dismissible" at bounding box center [349, 479] width 540 height 235
click at [170, 520] on div "A Important B Measurable C Fragmented D Dismissible" at bounding box center [349, 479] width 540 height 235
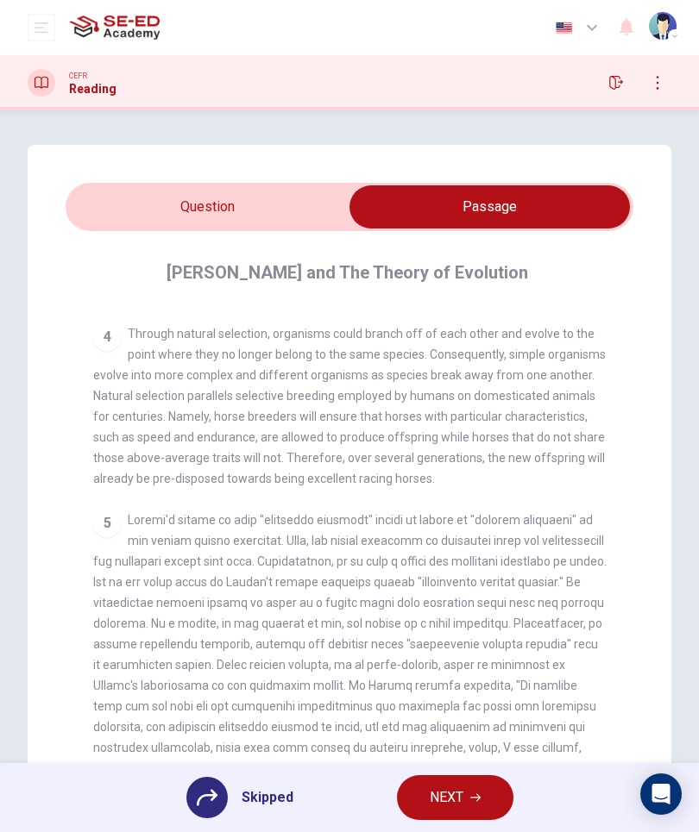
scroll to position [583, 0]
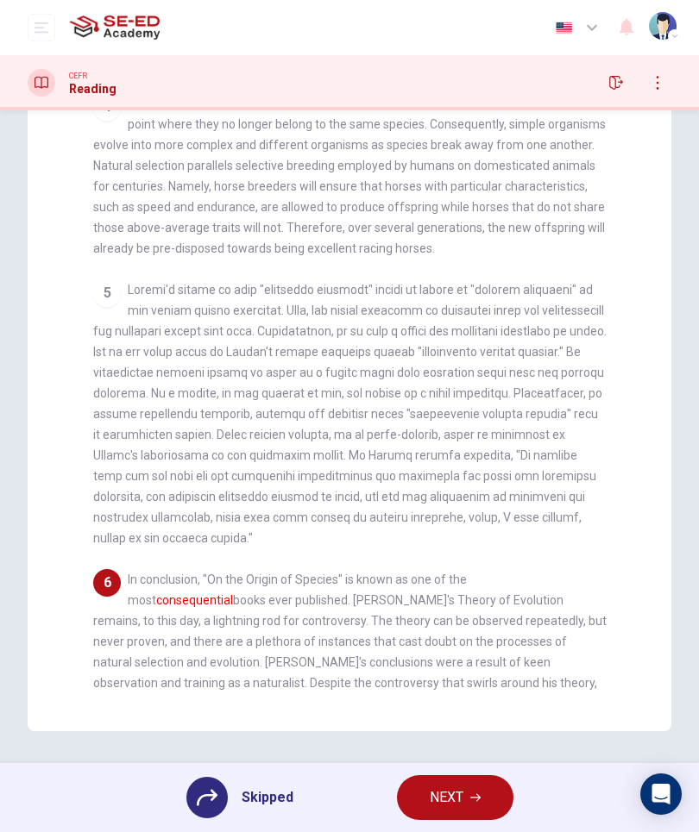
click at [547, 649] on div "6 In conclusion, "On the Origin of Species" is known as one of the most consequ…" at bounding box center [349, 652] width 513 height 166
click at [233, 593] on font "consequential" at bounding box center [194, 600] width 77 height 14
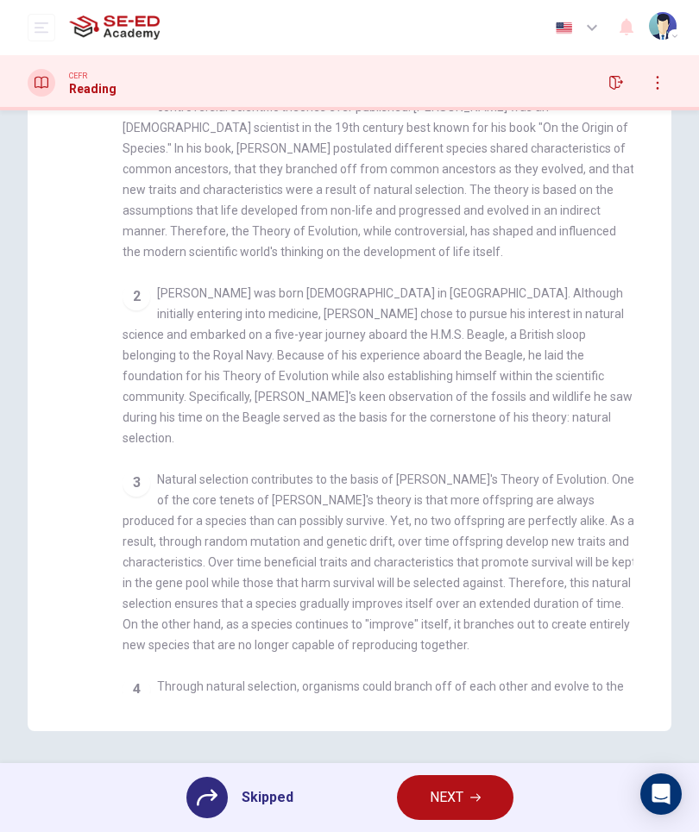
scroll to position [110, 0]
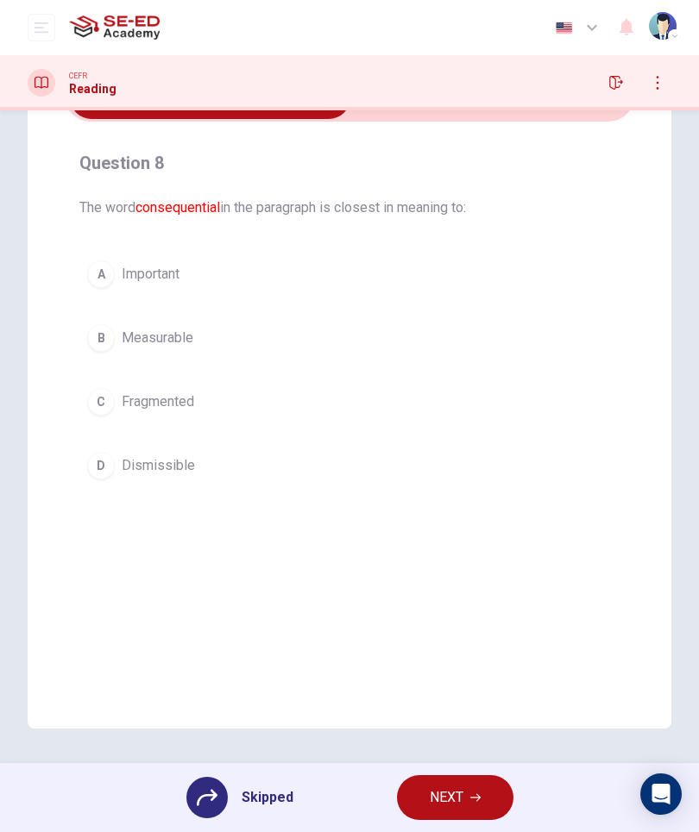
click at [155, 460] on div "A Important B Measurable C Fragmented D Dismissible" at bounding box center [349, 370] width 540 height 235
click at [129, 456] on div "A Important B Measurable C Fragmented D Dismissible" at bounding box center [349, 370] width 540 height 235
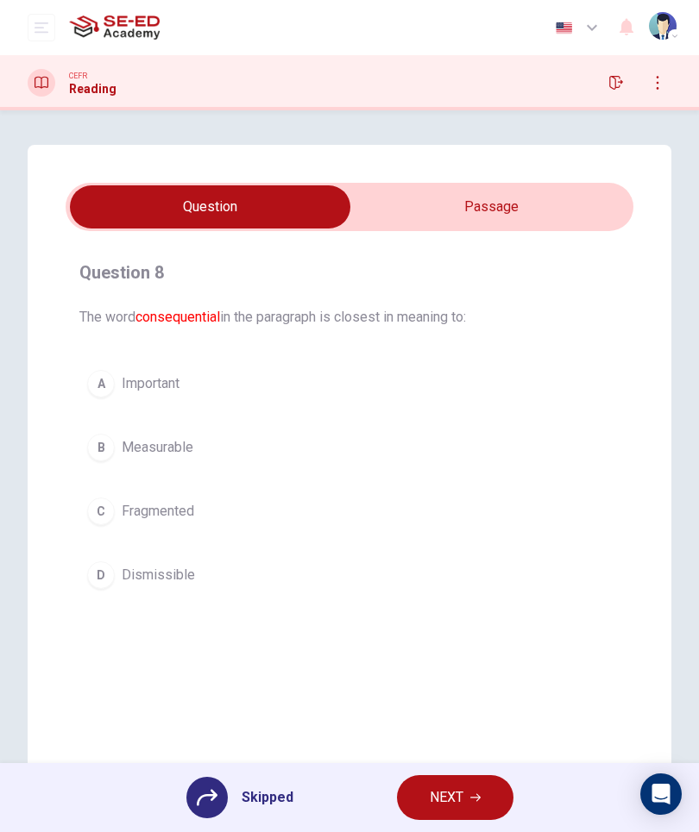
scroll to position [0, 0]
click at [220, 310] on font "consequential" at bounding box center [177, 317] width 85 height 16
click at [272, 327] on span "The word consequential in the paragraph is closest in meaning to:" at bounding box center [349, 317] width 540 height 21
click at [132, 381] on div "A Important B Measurable C Fragmented D Dismissible" at bounding box center [349, 479] width 540 height 235
click at [131, 381] on div "A Important B Measurable C Fragmented D Dismissible" at bounding box center [349, 479] width 540 height 235
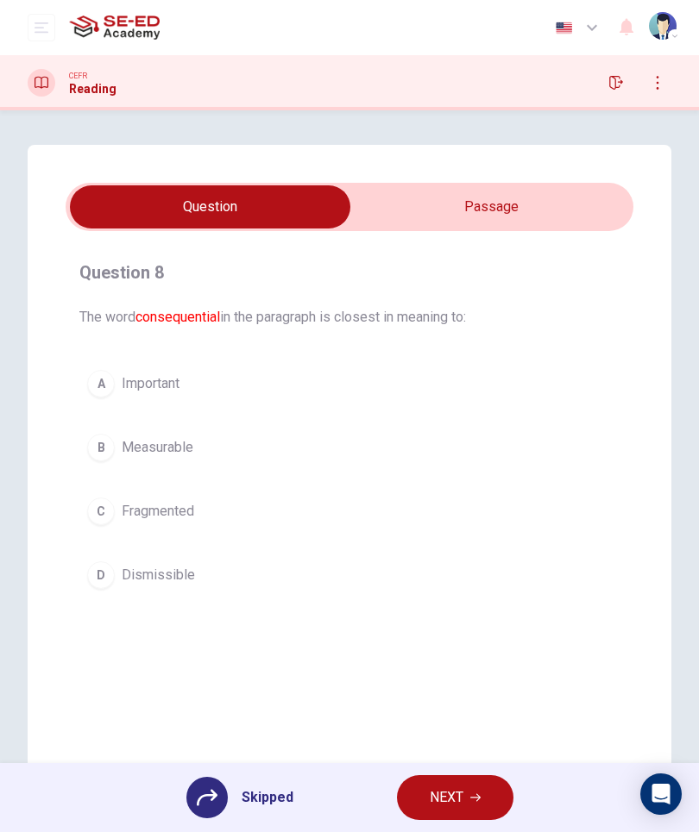
click at [110, 367] on div "A Important B Measurable C Fragmented D Dismissible" at bounding box center [349, 479] width 540 height 235
click at [177, 449] on div "A Important B Measurable C Fragmented D Dismissible" at bounding box center [349, 479] width 540 height 235
click at [511, 228] on input "checkbox" at bounding box center [209, 206] width 851 height 43
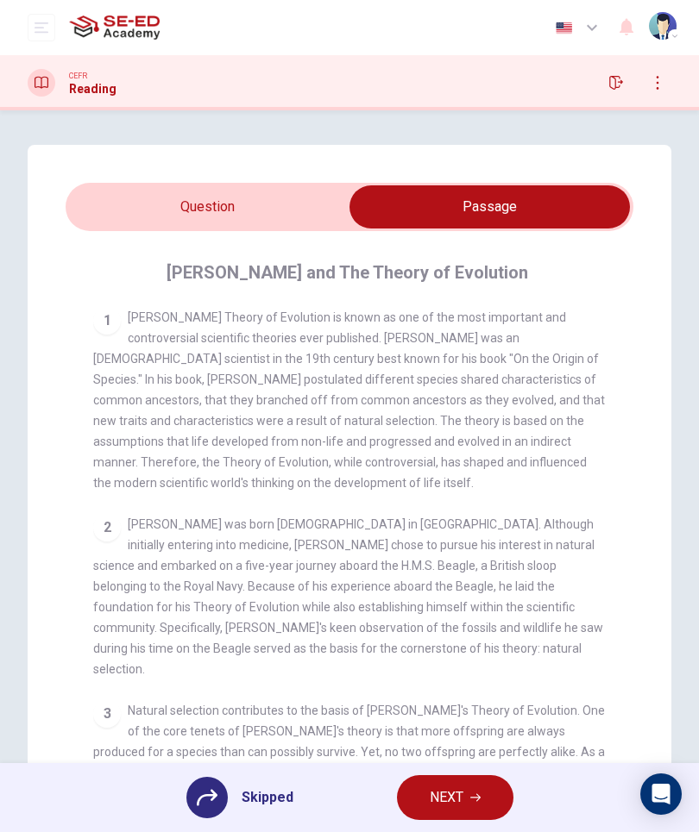
click at [285, 213] on input "checkbox" at bounding box center [489, 206] width 851 height 43
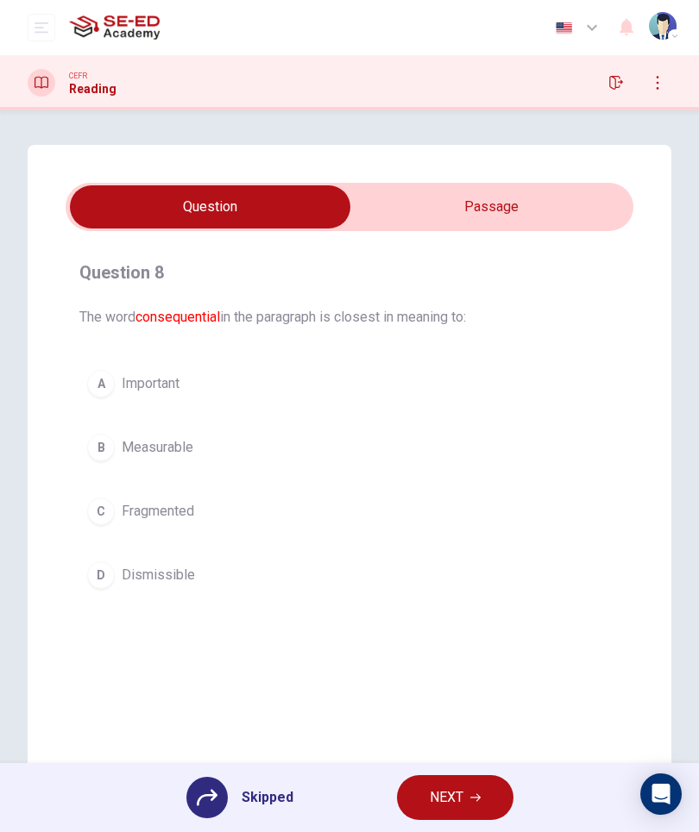
click at [152, 377] on div "A Important B Measurable C Fragmented D Dismissible" at bounding box center [349, 479] width 540 height 235
click at [174, 392] on div "A Important B Measurable C Fragmented D Dismissible" at bounding box center [349, 479] width 540 height 235
click at [335, 210] on input "checkbox" at bounding box center [209, 206] width 851 height 43
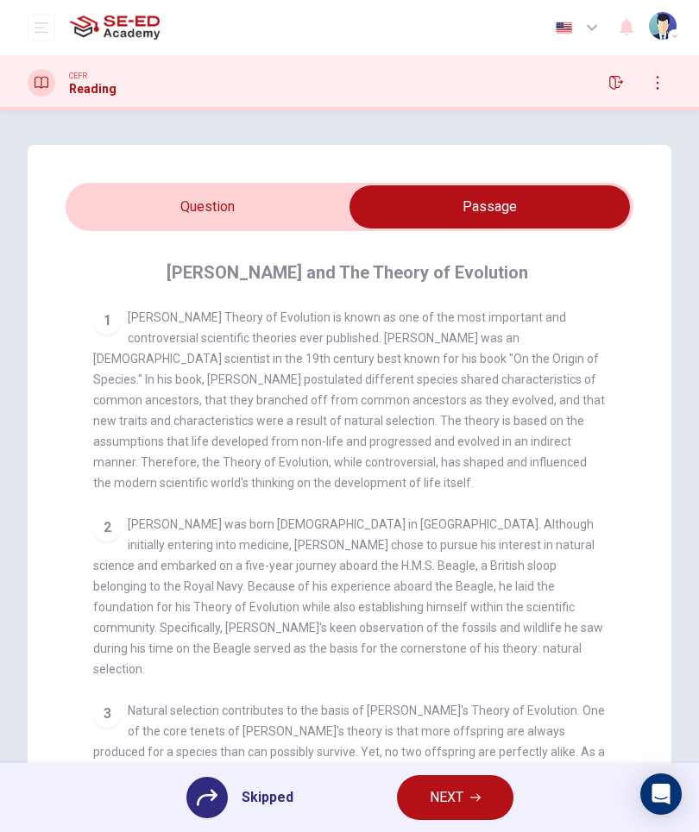
click at [269, 209] on input "checkbox" at bounding box center [489, 206] width 851 height 43
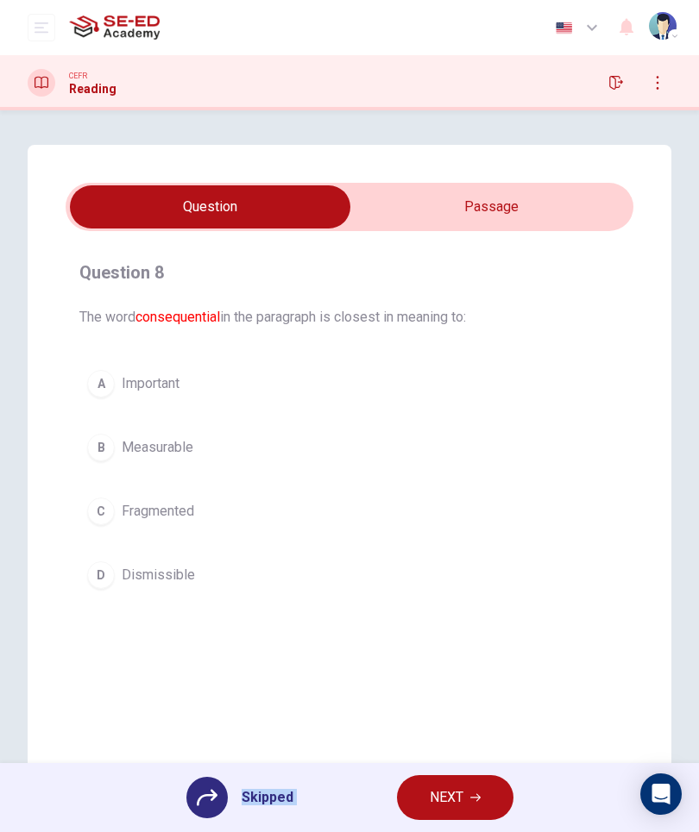
click at [158, 504] on div "A Important B Measurable C Fragmented D Dismissible" at bounding box center [349, 479] width 540 height 235
click at [156, 508] on div "A Important B Measurable C Fragmented D Dismissible" at bounding box center [349, 479] width 540 height 235
click at [174, 490] on div "A Important B Measurable C Fragmented D Dismissible" at bounding box center [349, 479] width 540 height 235
click at [173, 490] on div "A Important B Measurable C Fragmented D Dismissible" at bounding box center [349, 479] width 540 height 235
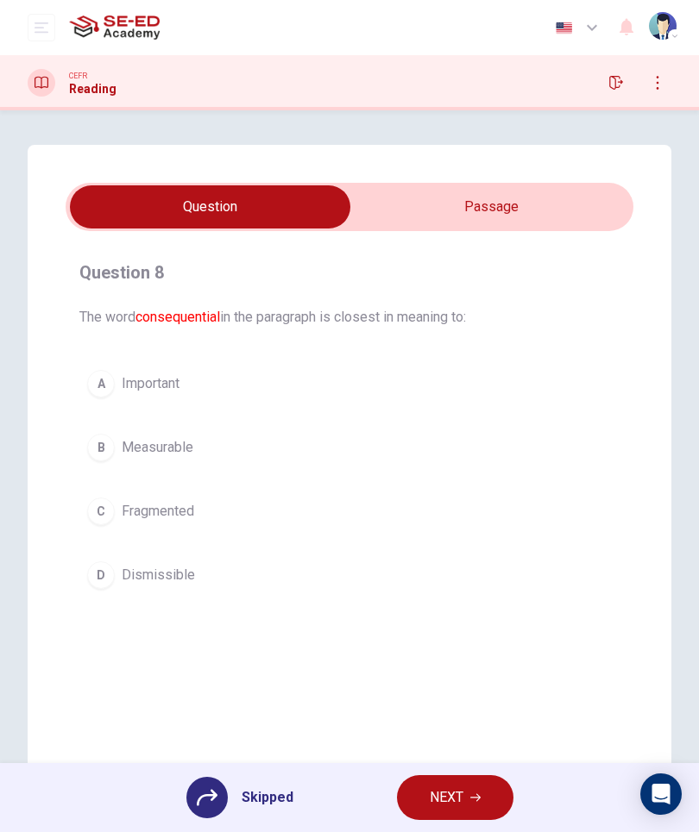
click at [172, 440] on div "A Important B Measurable C Fragmented D Dismissible" at bounding box center [349, 479] width 540 height 235
click at [172, 451] on div "A Important B Measurable C Fragmented D Dismissible" at bounding box center [349, 479] width 540 height 235
click at [172, 450] on div "A Important B Measurable C Fragmented D Dismissible" at bounding box center [349, 479] width 540 height 235
click at [166, 374] on div "A Important B Measurable C Fragmented D Dismissible" at bounding box center [349, 479] width 540 height 235
click at [149, 366] on div "A Important B Measurable C Fragmented D Dismissible" at bounding box center [349, 479] width 540 height 235
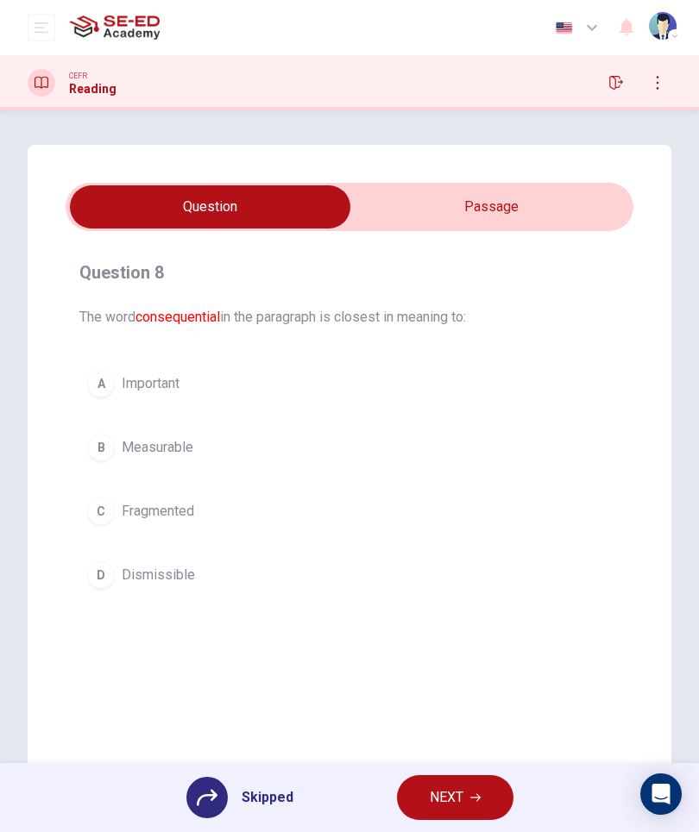
click at [106, 504] on div "A Important B Measurable C Fragmented D Dismissible" at bounding box center [349, 479] width 540 height 235
click at [94, 511] on div "A Important B Measurable C Fragmented D Dismissible" at bounding box center [349, 479] width 540 height 235
click at [177, 579] on div "A Important B Measurable C Fragmented D Dismissible" at bounding box center [349, 479] width 540 height 235
click at [176, 579] on div "A Important B Measurable C Fragmented D Dismissible" at bounding box center [349, 479] width 540 height 235
click at [136, 570] on div "A Important B Measurable C Fragmented D Dismissible" at bounding box center [349, 479] width 540 height 235
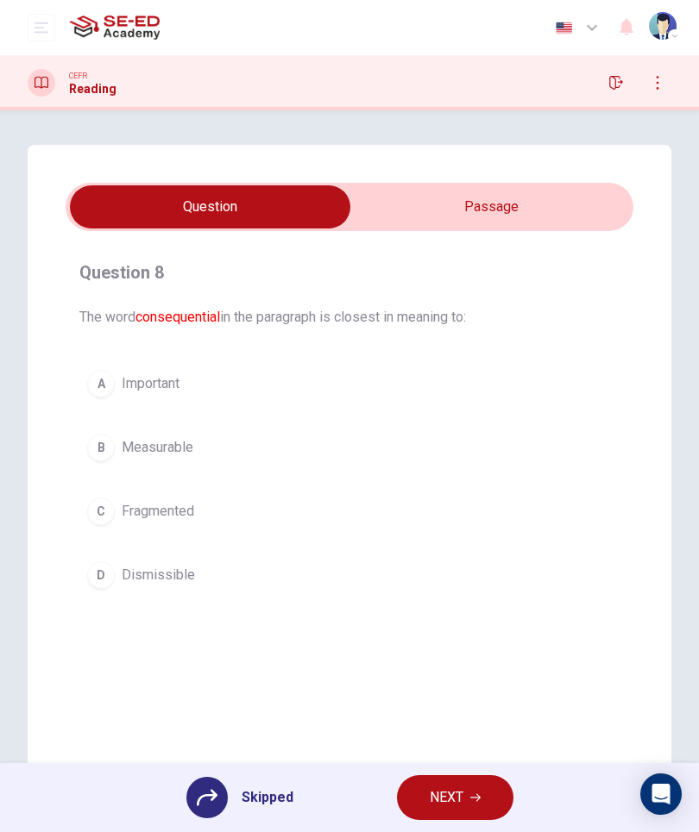
click at [112, 574] on div "A Important B Measurable C Fragmented D Dismissible" at bounding box center [349, 479] width 540 height 235
click at [109, 573] on div "A Important B Measurable C Fragmented D Dismissible" at bounding box center [349, 479] width 540 height 235
click at [526, 189] on input "checkbox" at bounding box center [209, 206] width 851 height 43
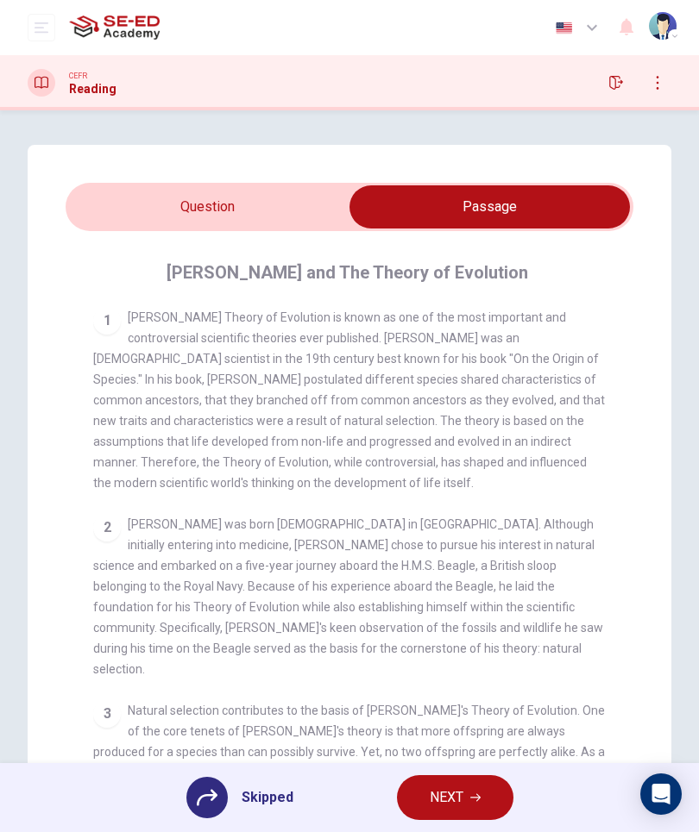
click at [220, 807] on div at bounding box center [206, 797] width 41 height 41
click at [278, 797] on span "Skipped" at bounding box center [267, 798] width 52 height 14
click at [201, 801] on icon at bounding box center [207, 797] width 21 height 21
click at [206, 793] on icon at bounding box center [207, 797] width 21 height 21
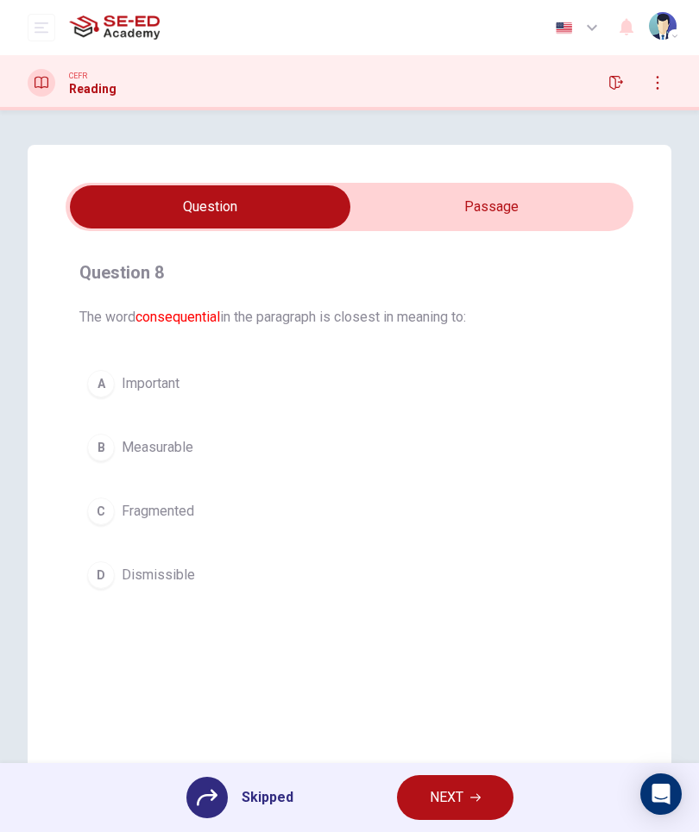
click at [38, 16] on button "open mobile menu" at bounding box center [42, 28] width 28 height 28
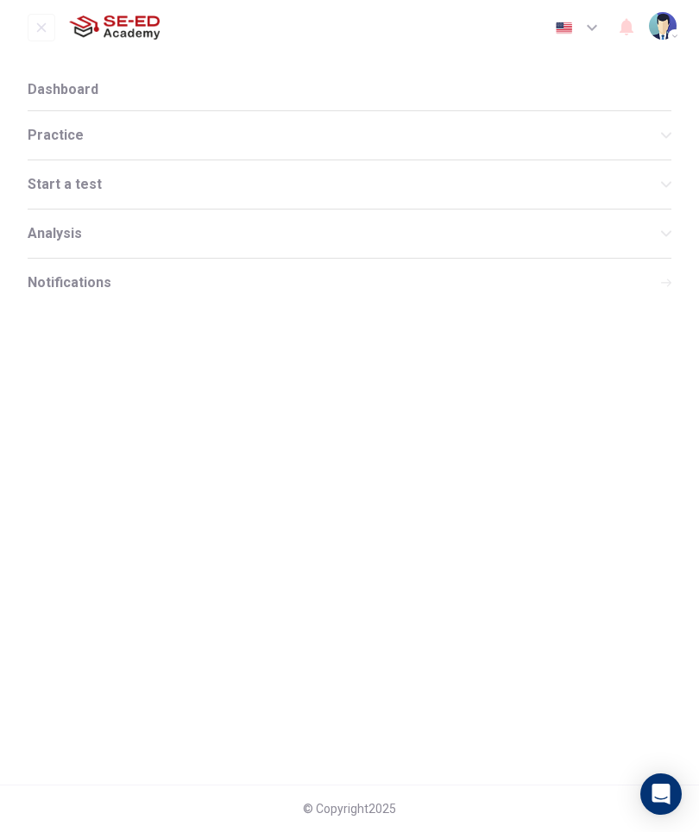
click at [79, 140] on span "Practice" at bounding box center [344, 135] width 633 height 14
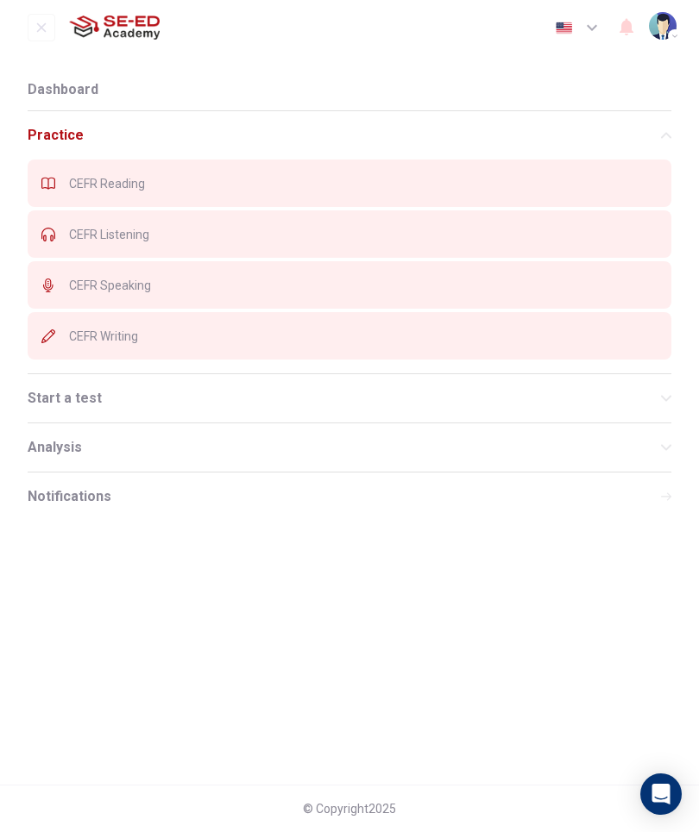
click at [147, 189] on span "CEFR Reading" at bounding box center [363, 184] width 588 height 14
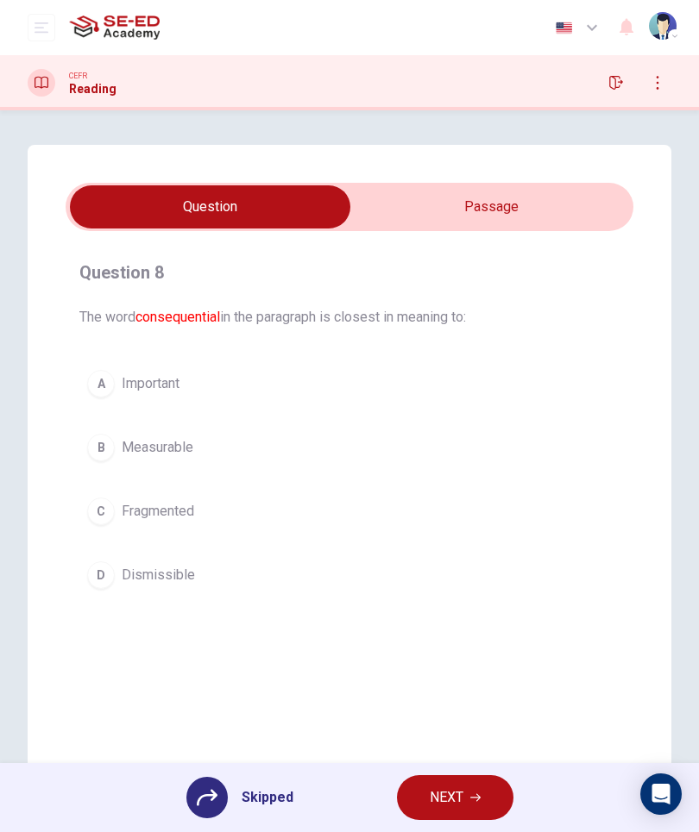
click at [162, 385] on div "A Important B Measurable C Fragmented D Dismissible" at bounding box center [349, 479] width 540 height 235
click at [187, 379] on div "A Important B Measurable C Fragmented D Dismissible" at bounding box center [349, 479] width 540 height 235
click at [466, 816] on button "NEXT" at bounding box center [455, 797] width 116 height 45
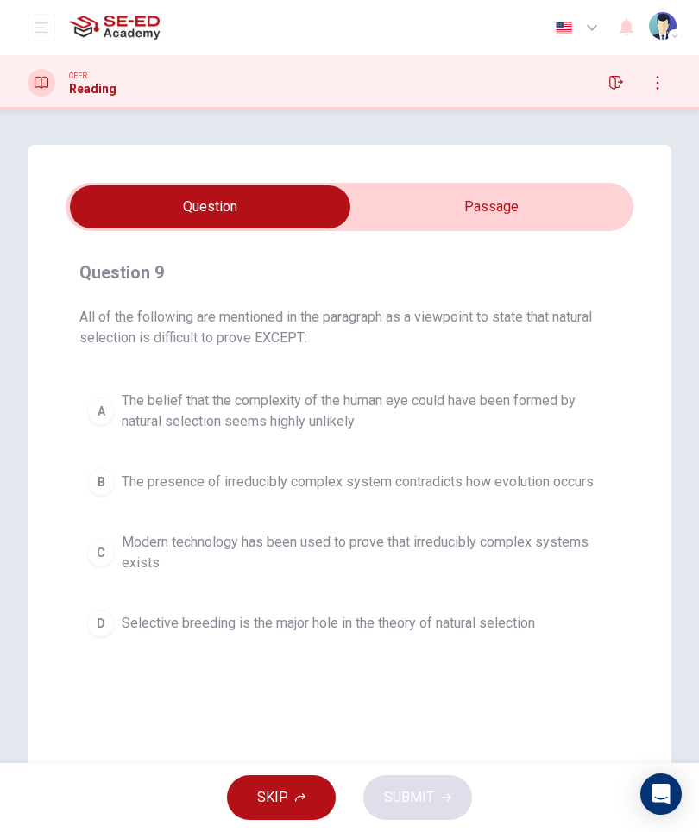
click at [160, 545] on span "Modern technology has been used to prove that irreducibly complex systems exists" at bounding box center [367, 552] width 490 height 41
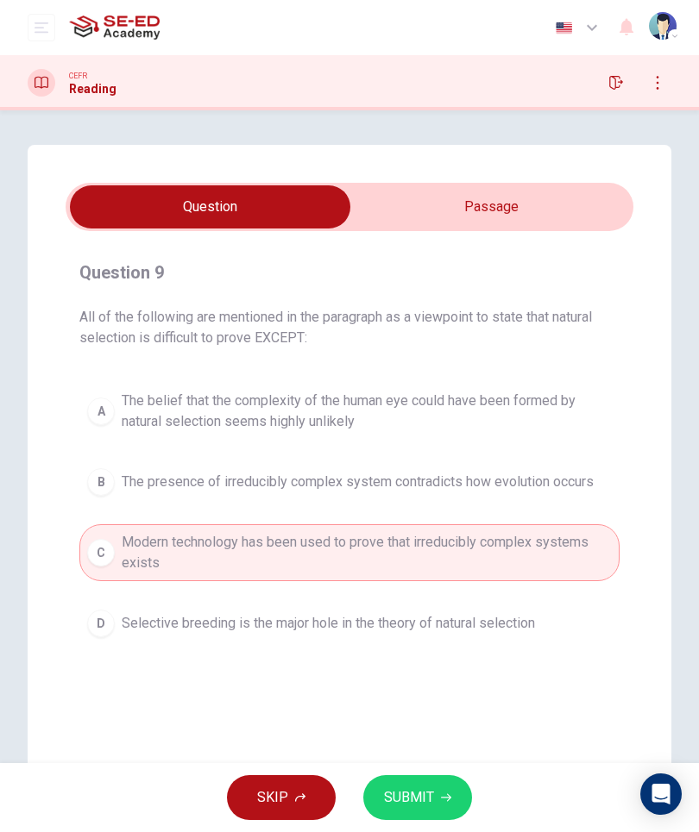
click at [504, 201] on input "checkbox" at bounding box center [209, 206] width 851 height 43
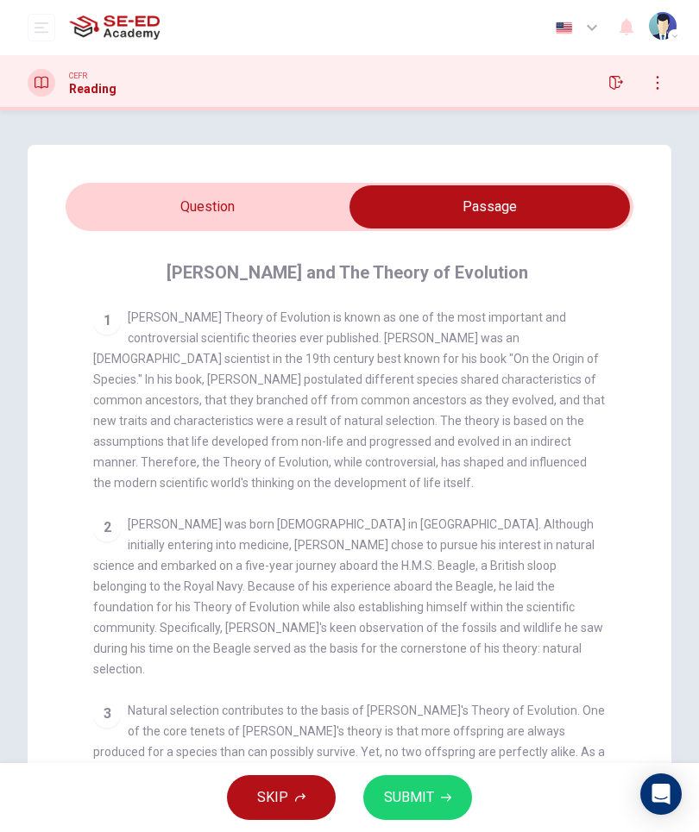
click at [285, 210] on input "checkbox" at bounding box center [489, 206] width 851 height 43
checkbox input "false"
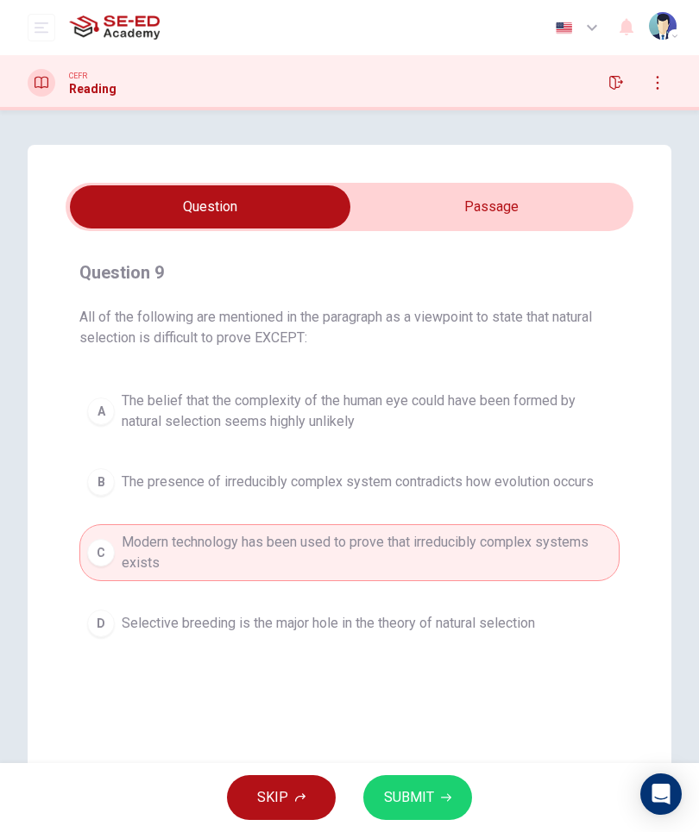
click at [547, 491] on span "The presence of irreducibly complex system contradicts how evolution occurs" at bounding box center [358, 482] width 472 height 21
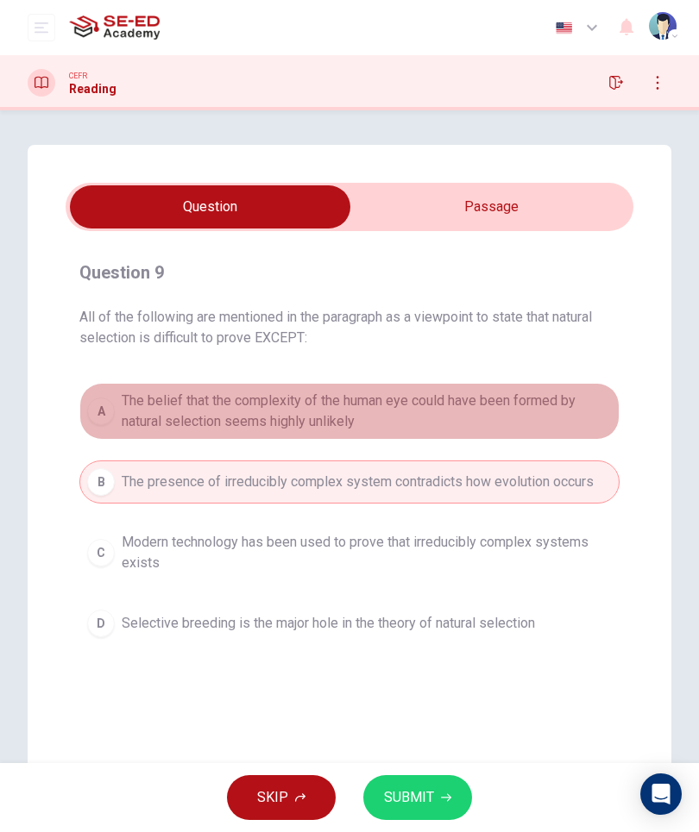
click at [379, 397] on span "The belief that the complexity of the human eye could have been formed by natur…" at bounding box center [367, 411] width 490 height 41
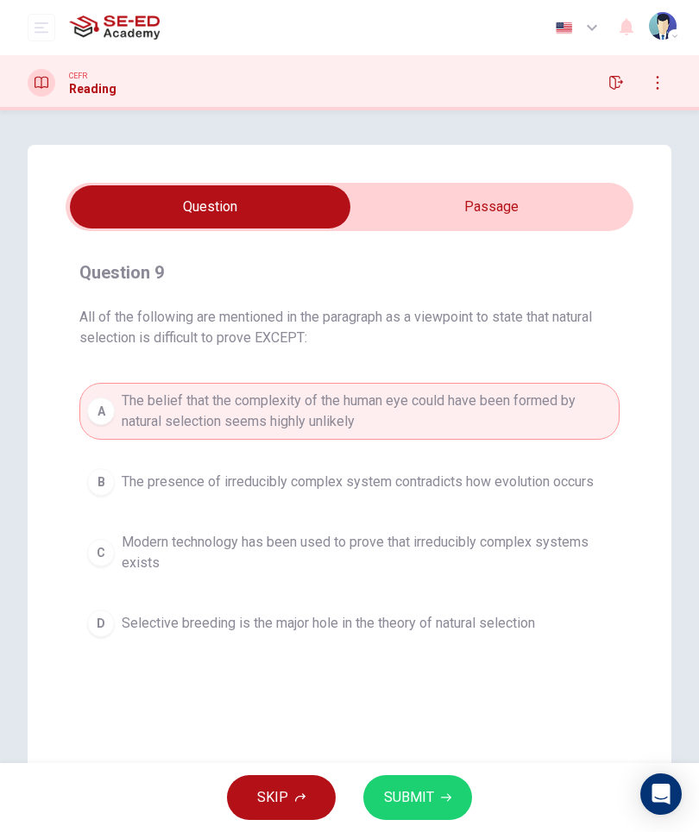
click at [434, 797] on button "SUBMIT" at bounding box center [417, 797] width 109 height 45
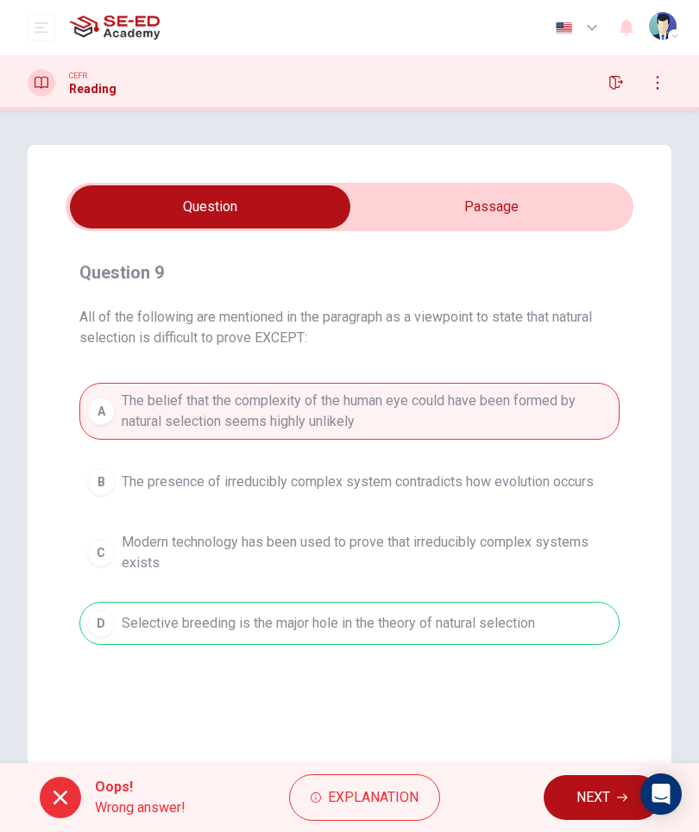
click at [413, 789] on span "Explanation" at bounding box center [373, 798] width 91 height 24
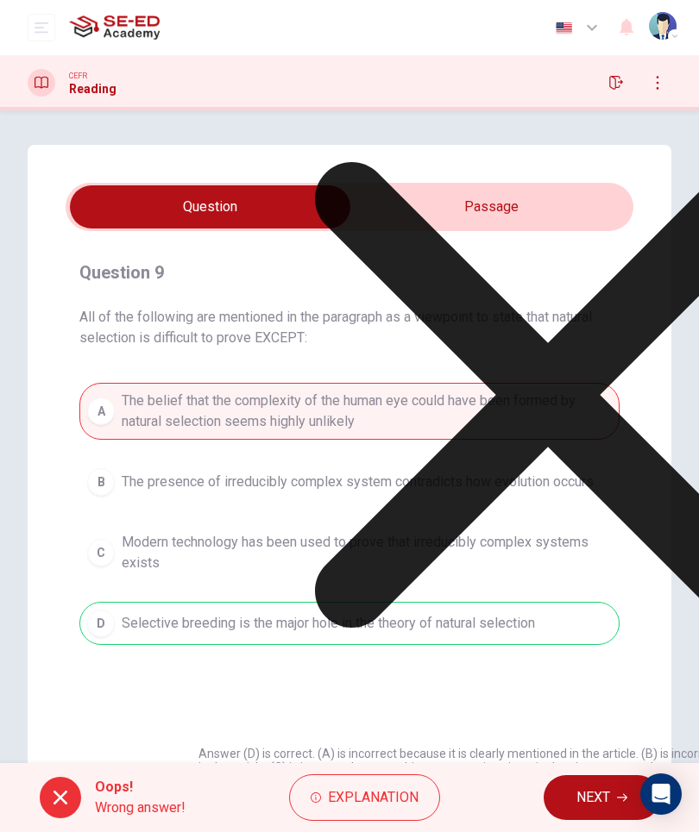
click at [498, 655] on div "Explanation" at bounding box center [547, 382] width 699 height 729
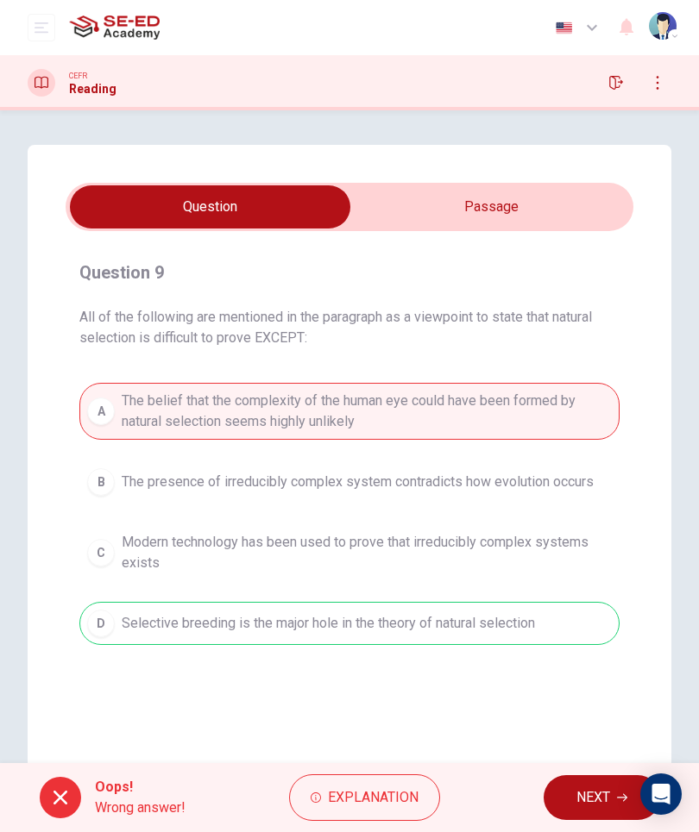
click at [70, 791] on div at bounding box center [60, 797] width 41 height 41
click at [556, 804] on button "NEXT" at bounding box center [601, 797] width 116 height 45
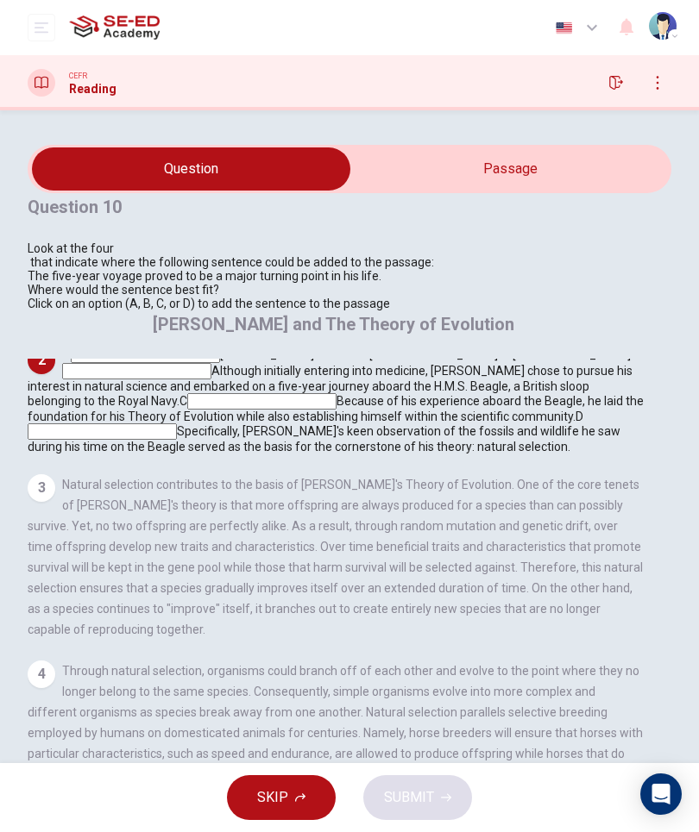
scroll to position [199, 0]
click at [177, 439] on input at bounding box center [102, 431] width 149 height 16
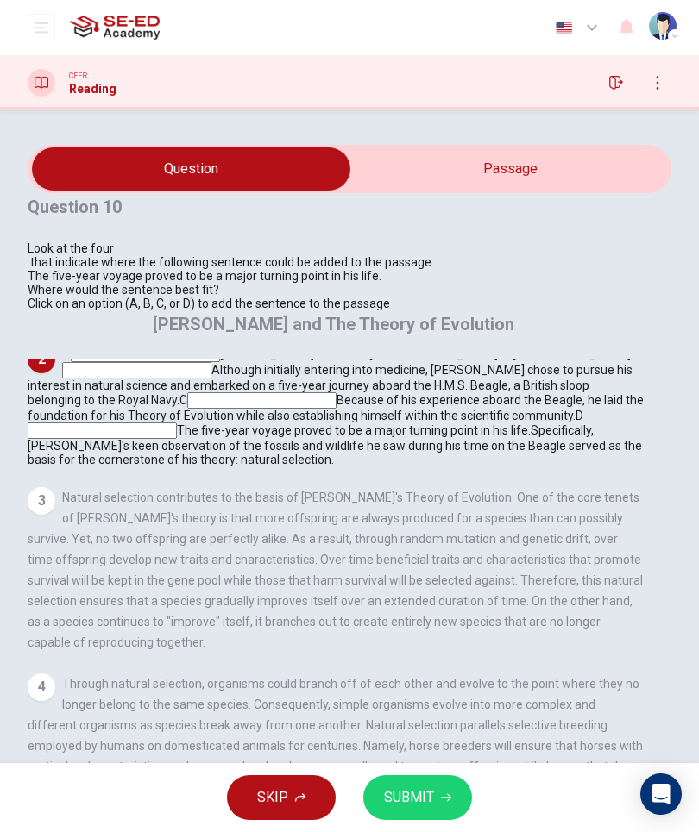
click at [429, 795] on span "SUBMIT" at bounding box center [409, 798] width 50 height 24
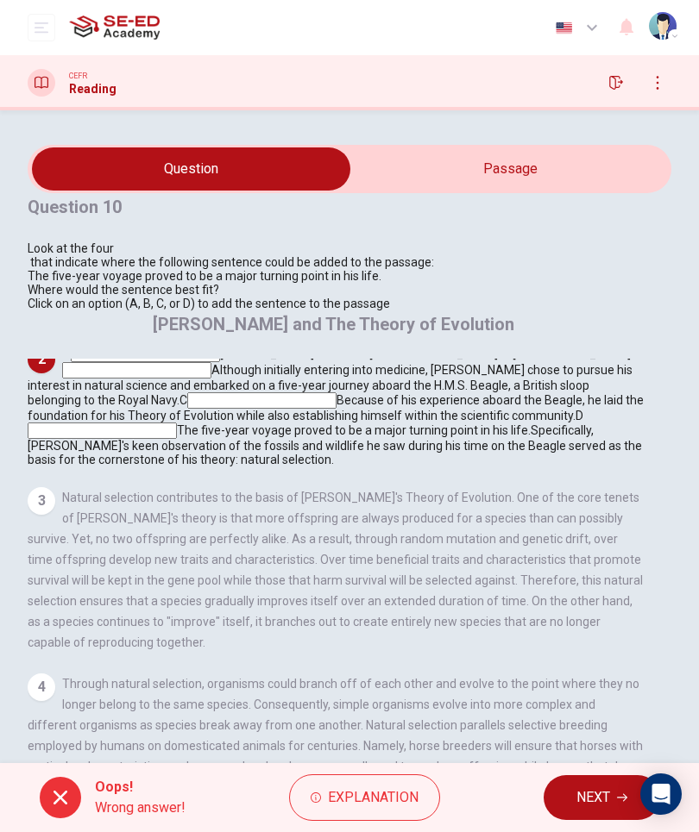
click at [606, 793] on span "NEXT" at bounding box center [593, 798] width 34 height 24
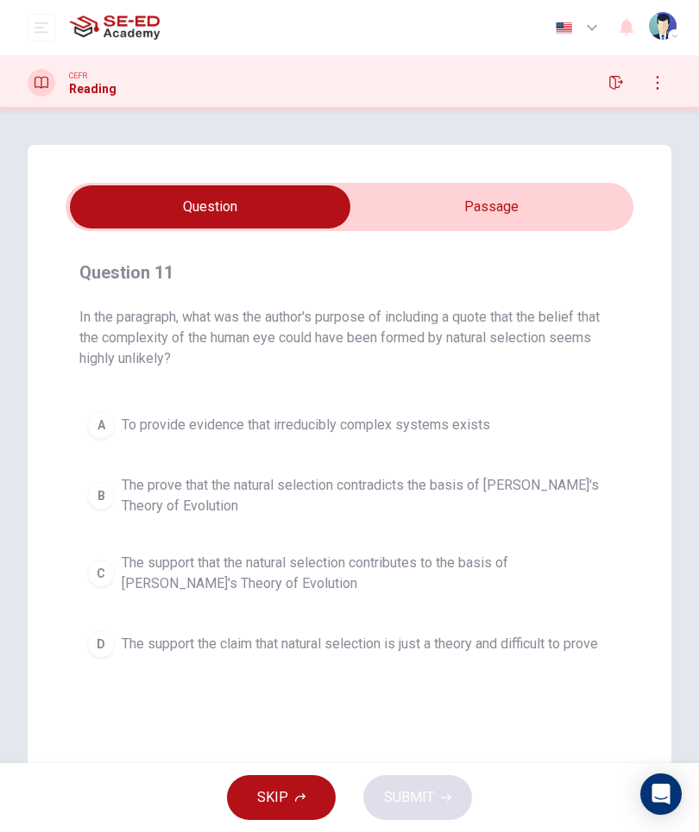
click at [563, 492] on span "The prove that the natural selection contradicts the basis of [PERSON_NAME]'s T…" at bounding box center [367, 495] width 490 height 41
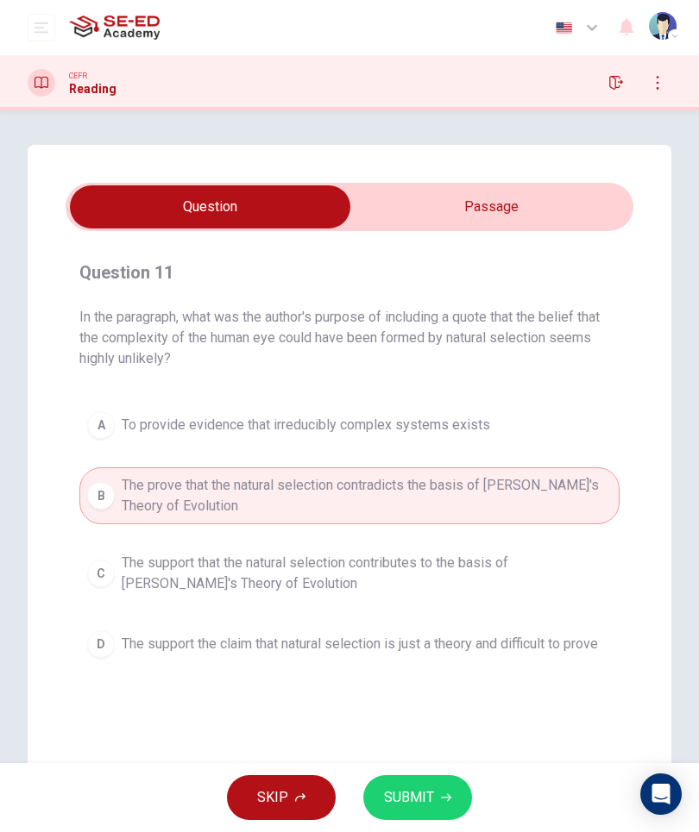
click at [520, 567] on span "The support that the natural selection contributes to the basis of [PERSON_NAME…" at bounding box center [367, 573] width 490 height 41
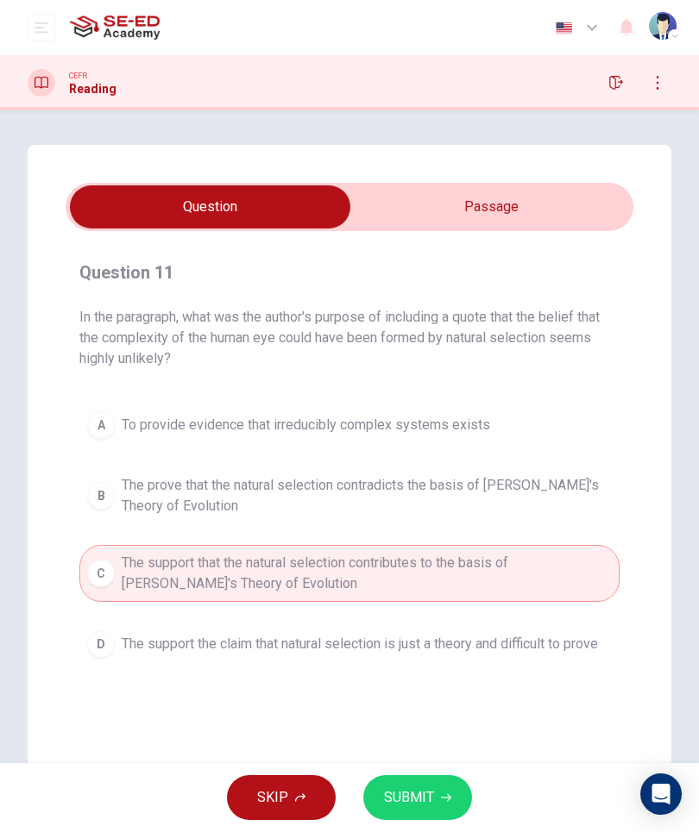
click at [581, 487] on span "The prove that the natural selection contradicts the basis of [PERSON_NAME]'s T…" at bounding box center [367, 495] width 490 height 41
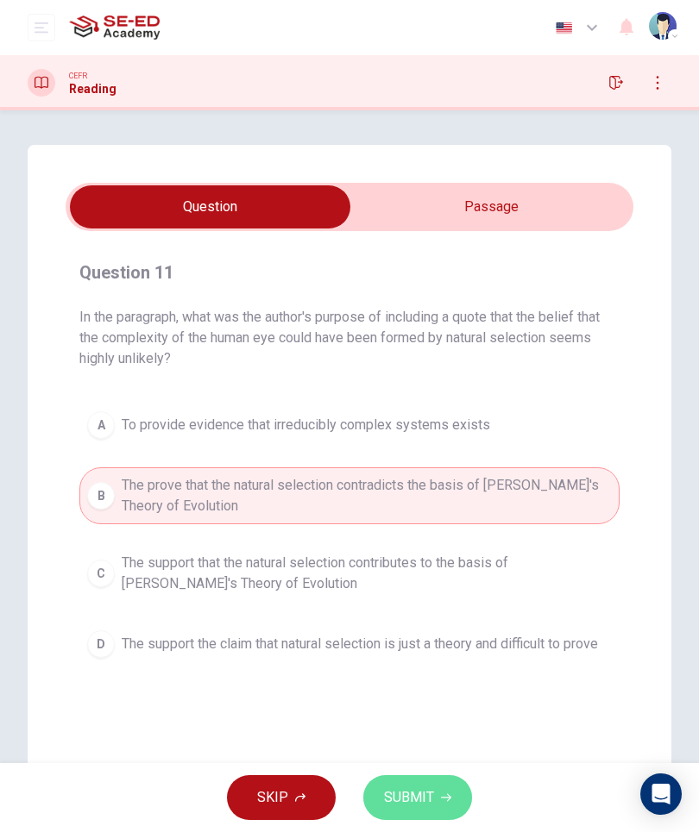
click at [411, 799] on span "SUBMIT" at bounding box center [409, 798] width 50 height 24
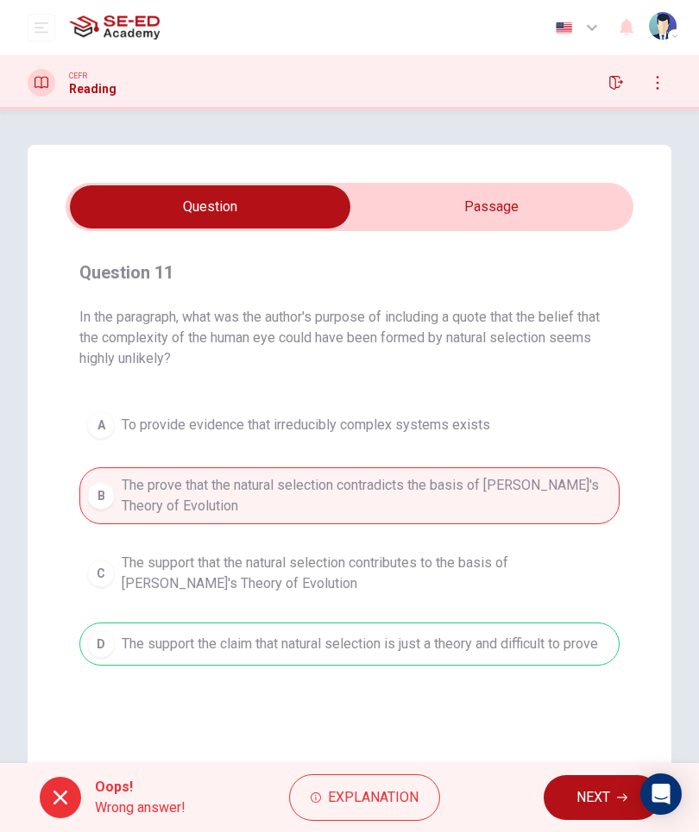
click at [592, 796] on span "NEXT" at bounding box center [593, 798] width 34 height 24
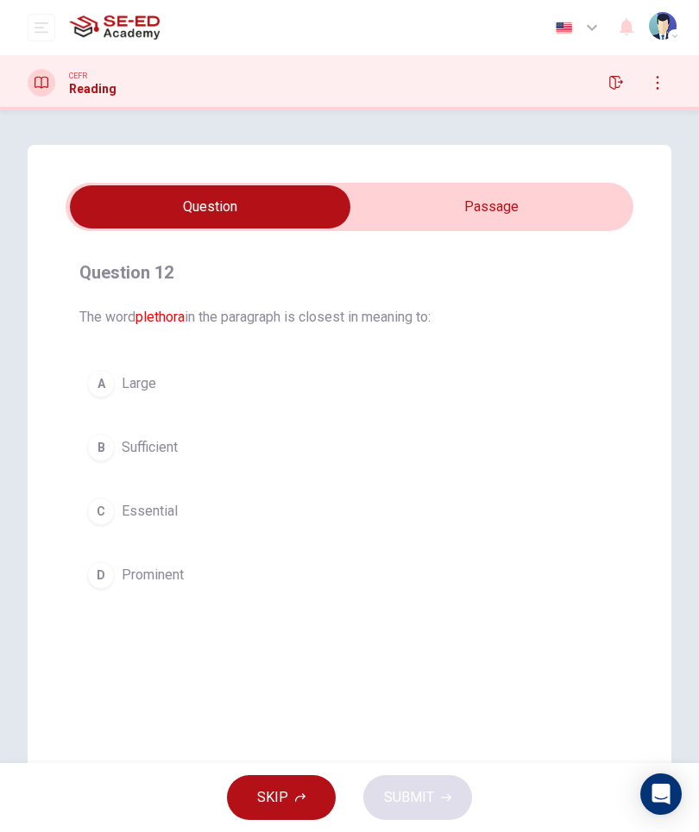
click at [446, 203] on input "checkbox" at bounding box center [209, 206] width 851 height 43
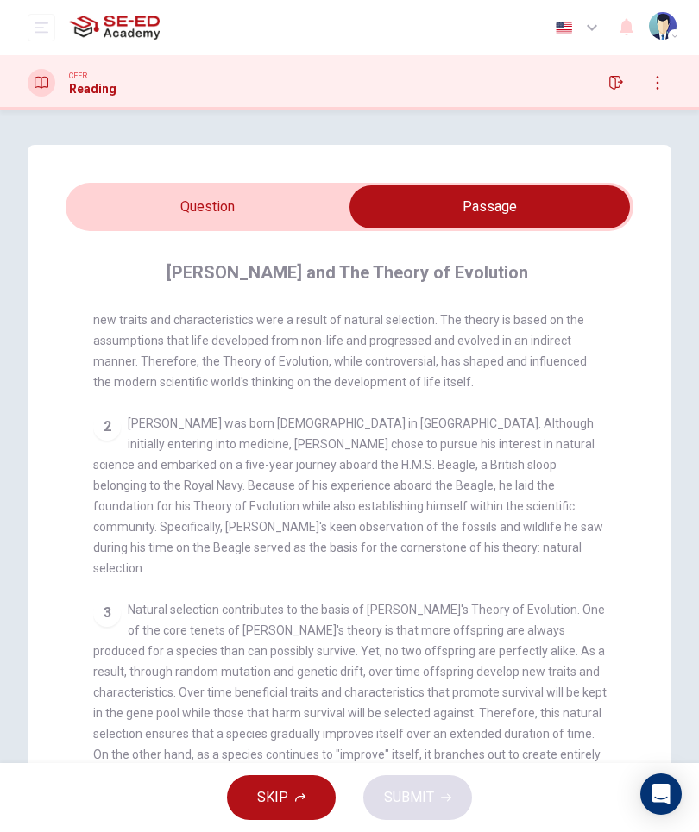
scroll to position [0, 0]
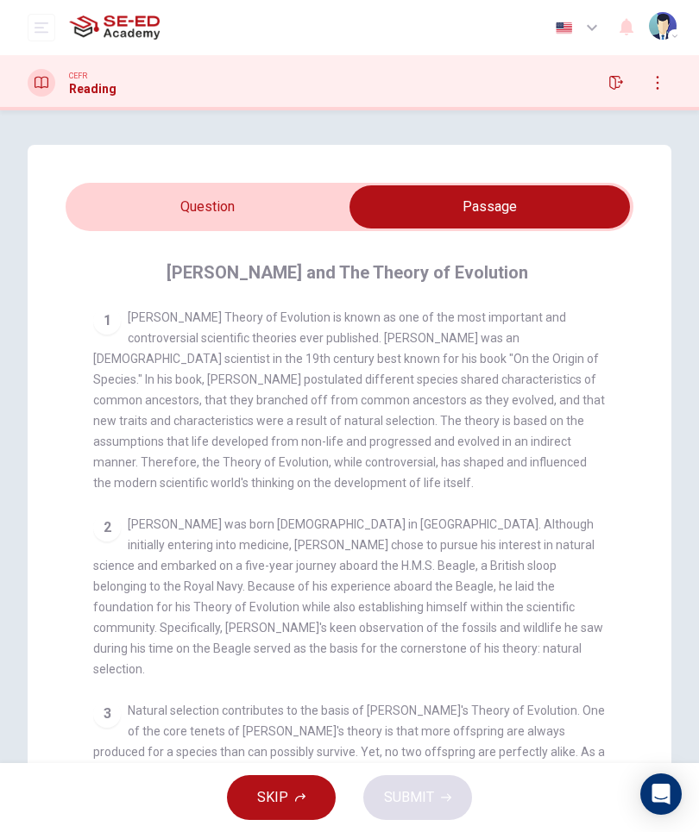
click at [147, 205] on input "checkbox" at bounding box center [489, 206] width 851 height 43
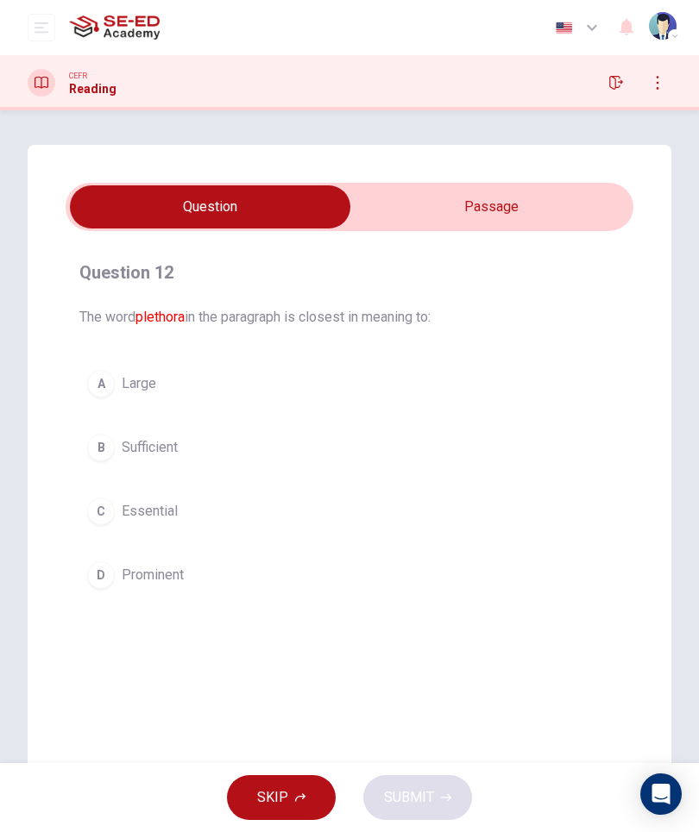
click at [506, 213] on input "checkbox" at bounding box center [209, 206] width 851 height 43
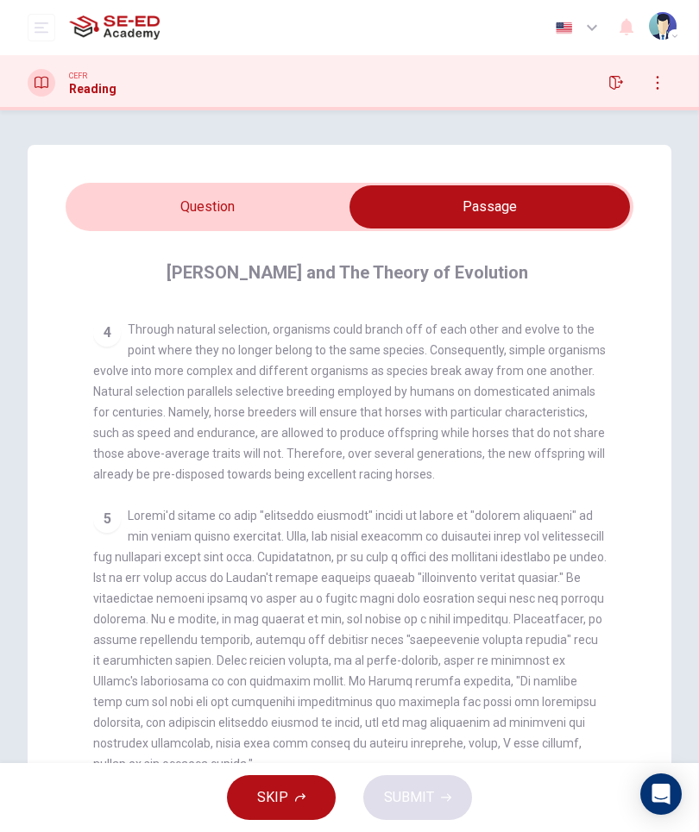
scroll to position [585, 0]
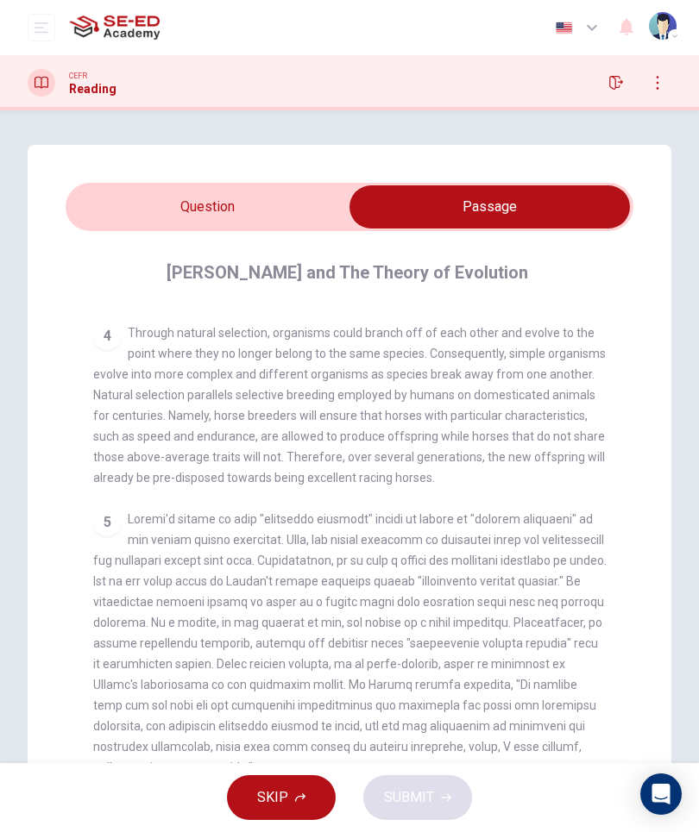
click at [129, 215] on input "checkbox" at bounding box center [489, 206] width 851 height 43
checkbox input "false"
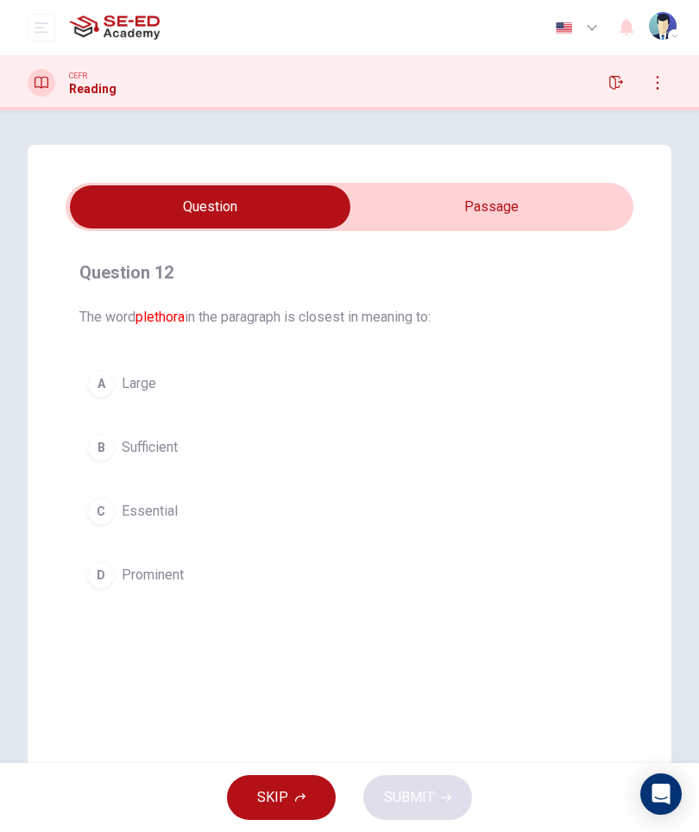
click at [129, 527] on button "C Essential" at bounding box center [349, 511] width 540 height 43
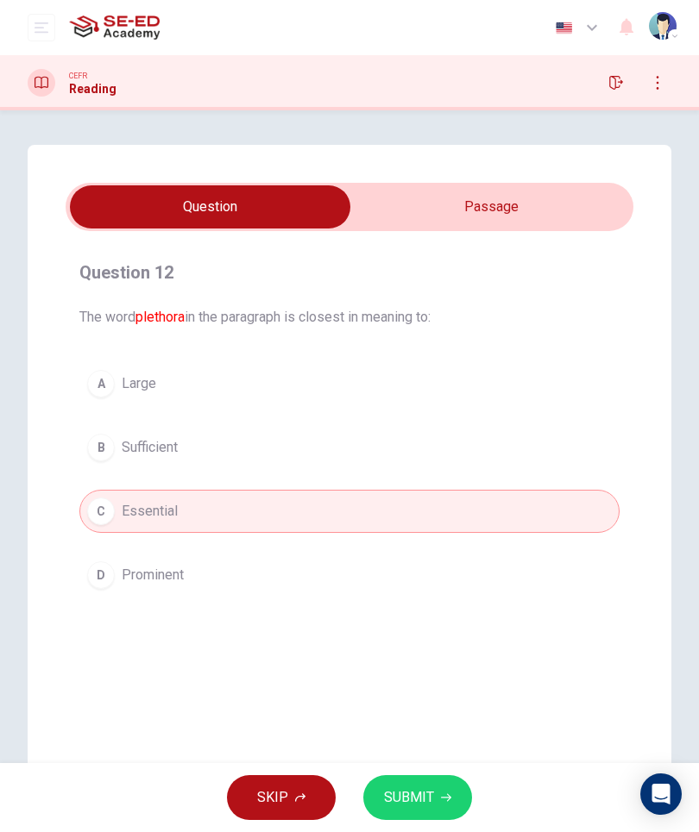
click at [415, 777] on button "SUBMIT" at bounding box center [417, 797] width 109 height 45
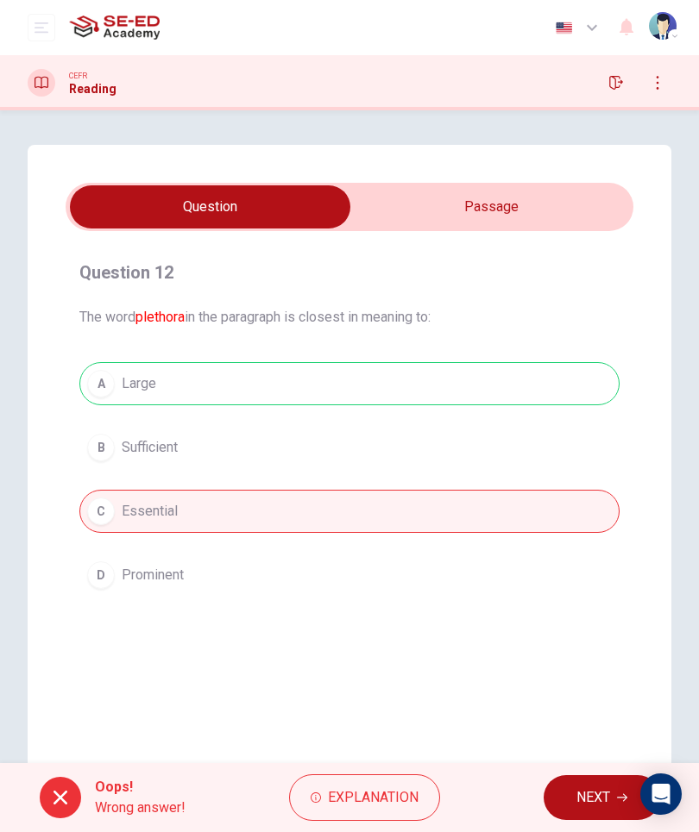
click at [589, 810] on button "NEXT" at bounding box center [601, 797] width 116 height 45
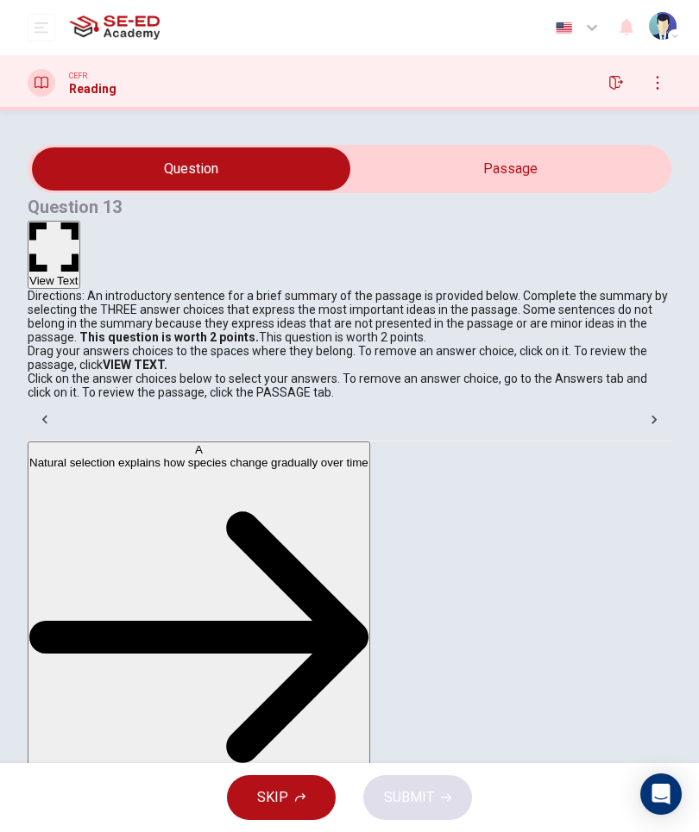
click at [39, 35] on button "open mobile menu" at bounding box center [42, 28] width 28 height 28
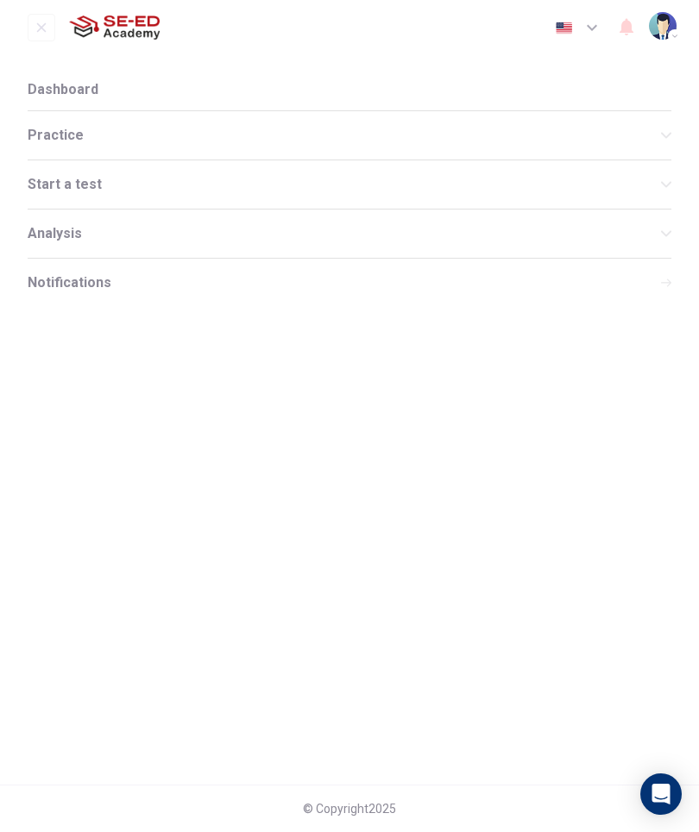
click at [37, 133] on span "Practice" at bounding box center [344, 135] width 633 height 14
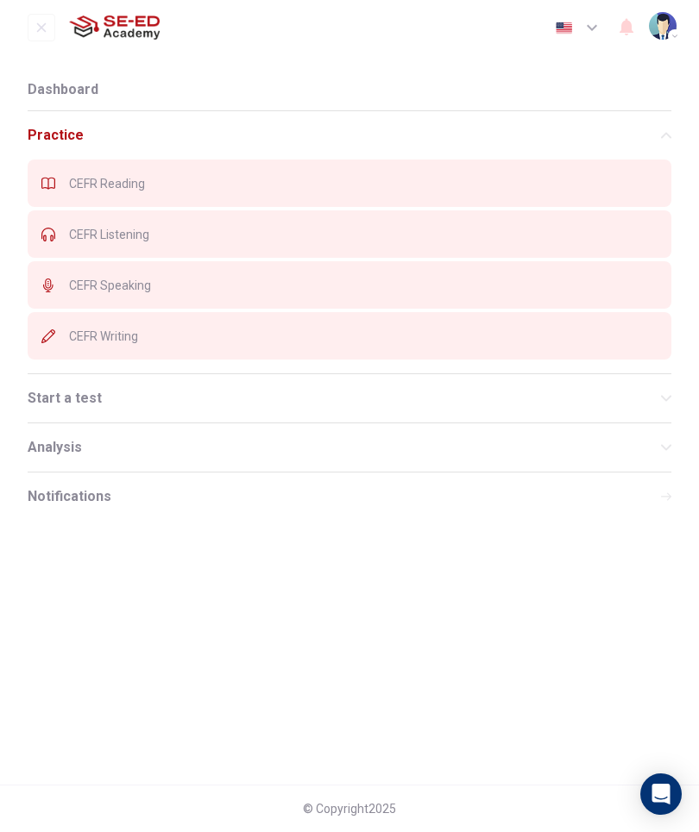
click at [101, 199] on div "CEFR Reading" at bounding box center [349, 183] width 643 height 47
